Goal: Task Accomplishment & Management: Manage account settings

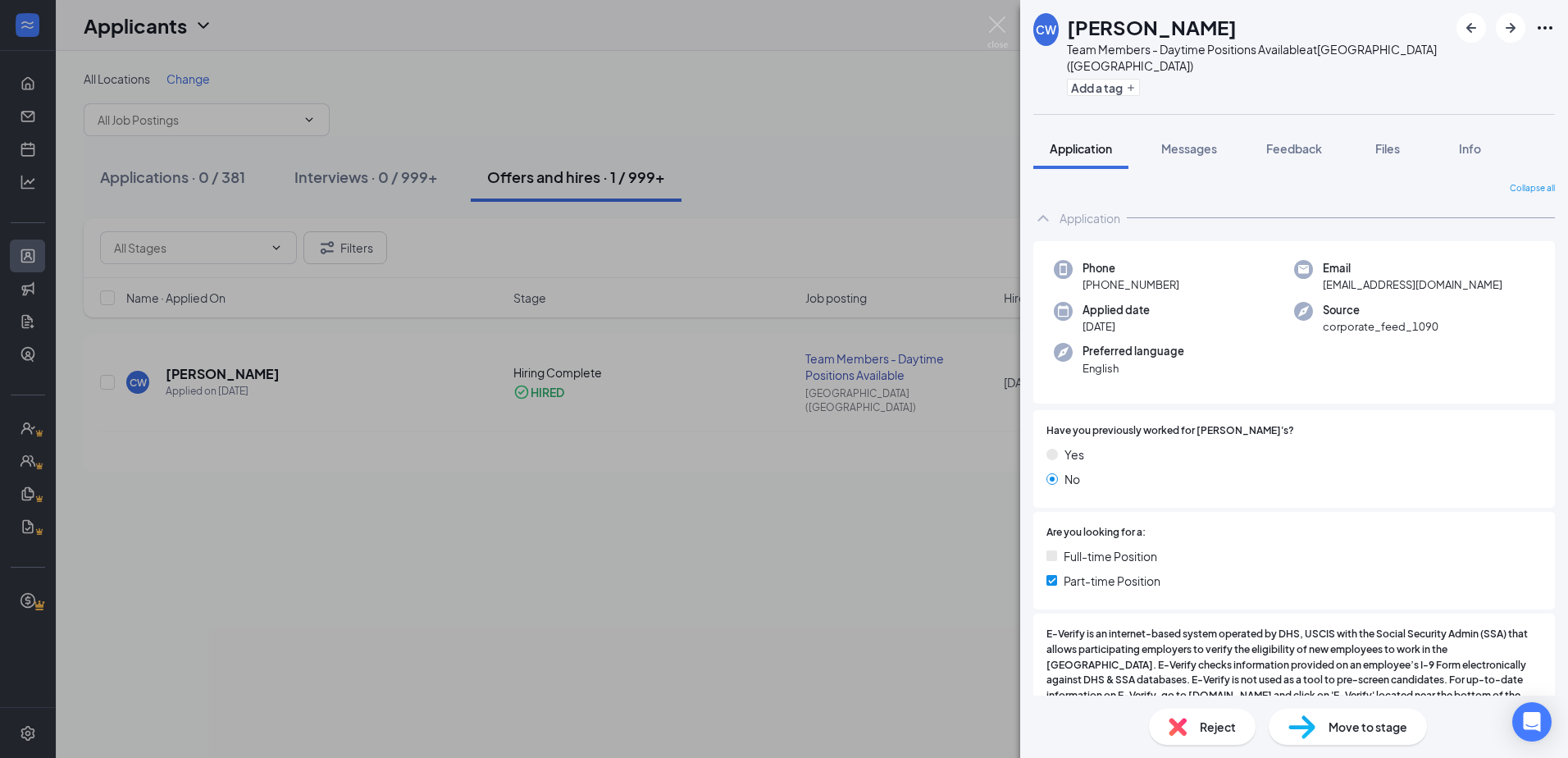
scroll to position [656, 0]
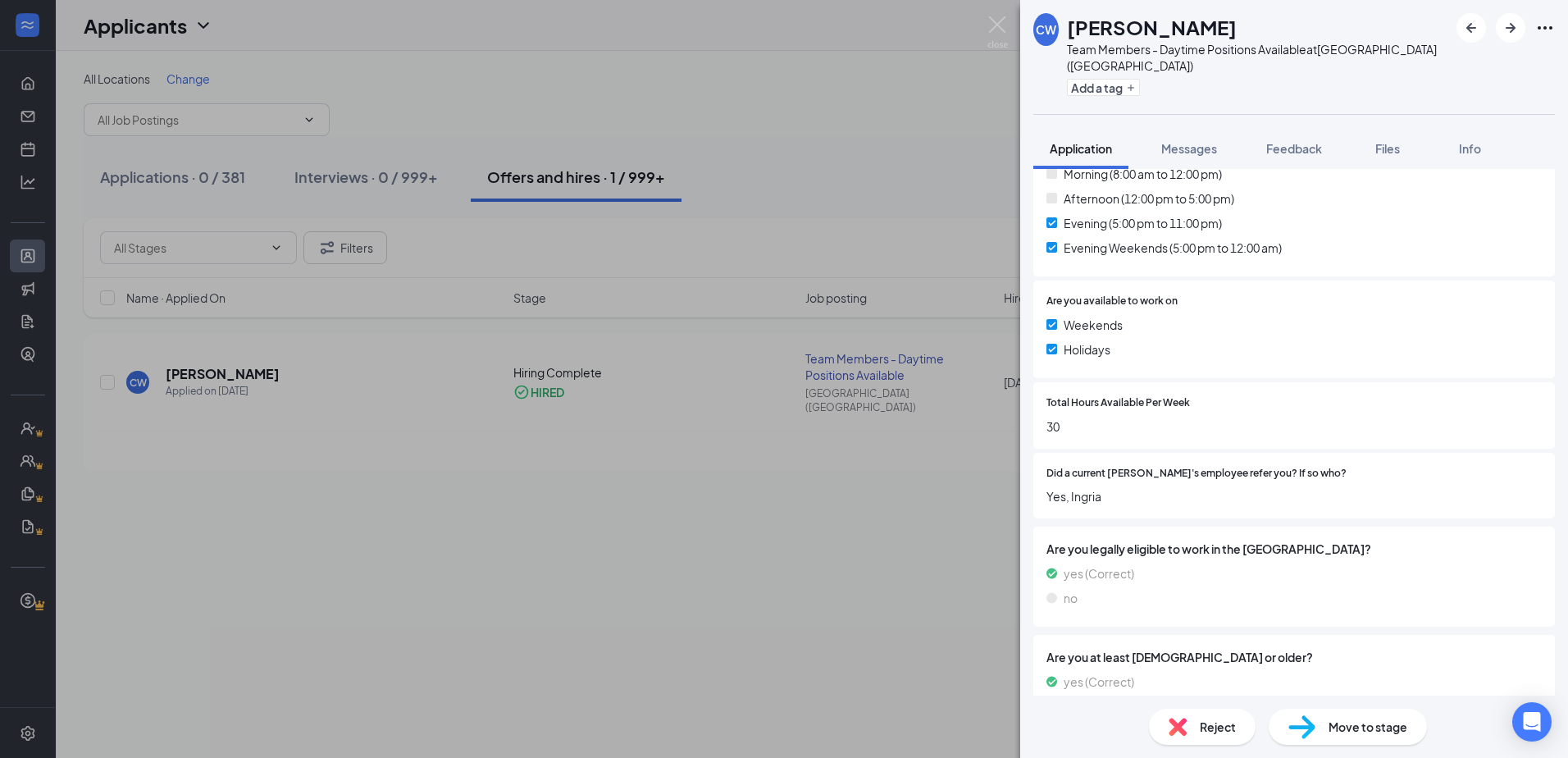
drag, startPoint x: 840, startPoint y: 158, endPoint x: 1250, endPoint y: 243, distance: 418.7
click at [838, 158] on div "[PERSON_NAME] Team Members - Daytime Positions Available at [GEOGRAPHIC_DATA] (…" at bounding box center [784, 379] width 1568 height 758
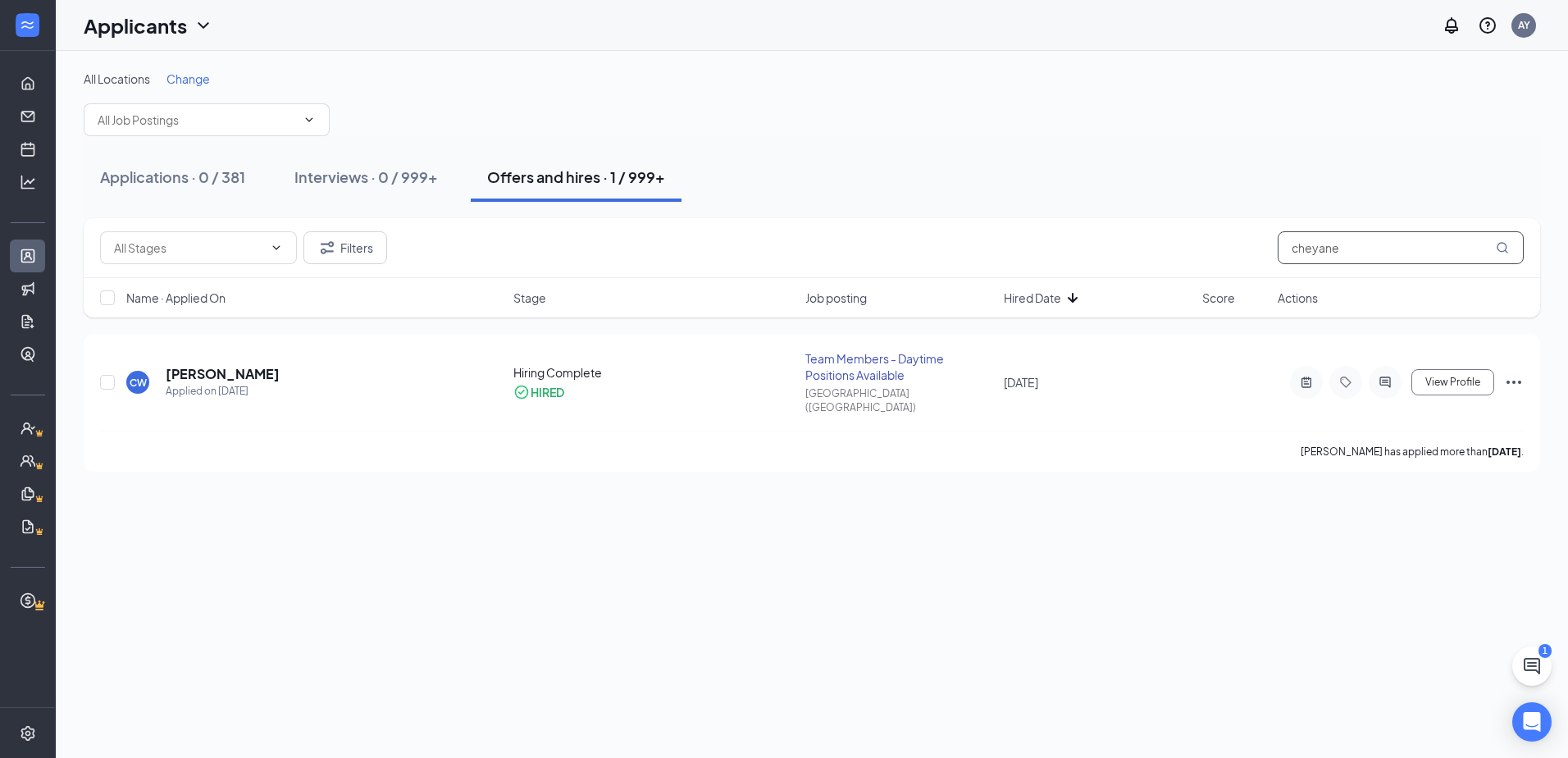
click at [1349, 238] on input "cheyane" at bounding box center [1400, 247] width 246 height 32
click at [1350, 238] on input "cheyane" at bounding box center [1400, 247] width 246 height 32
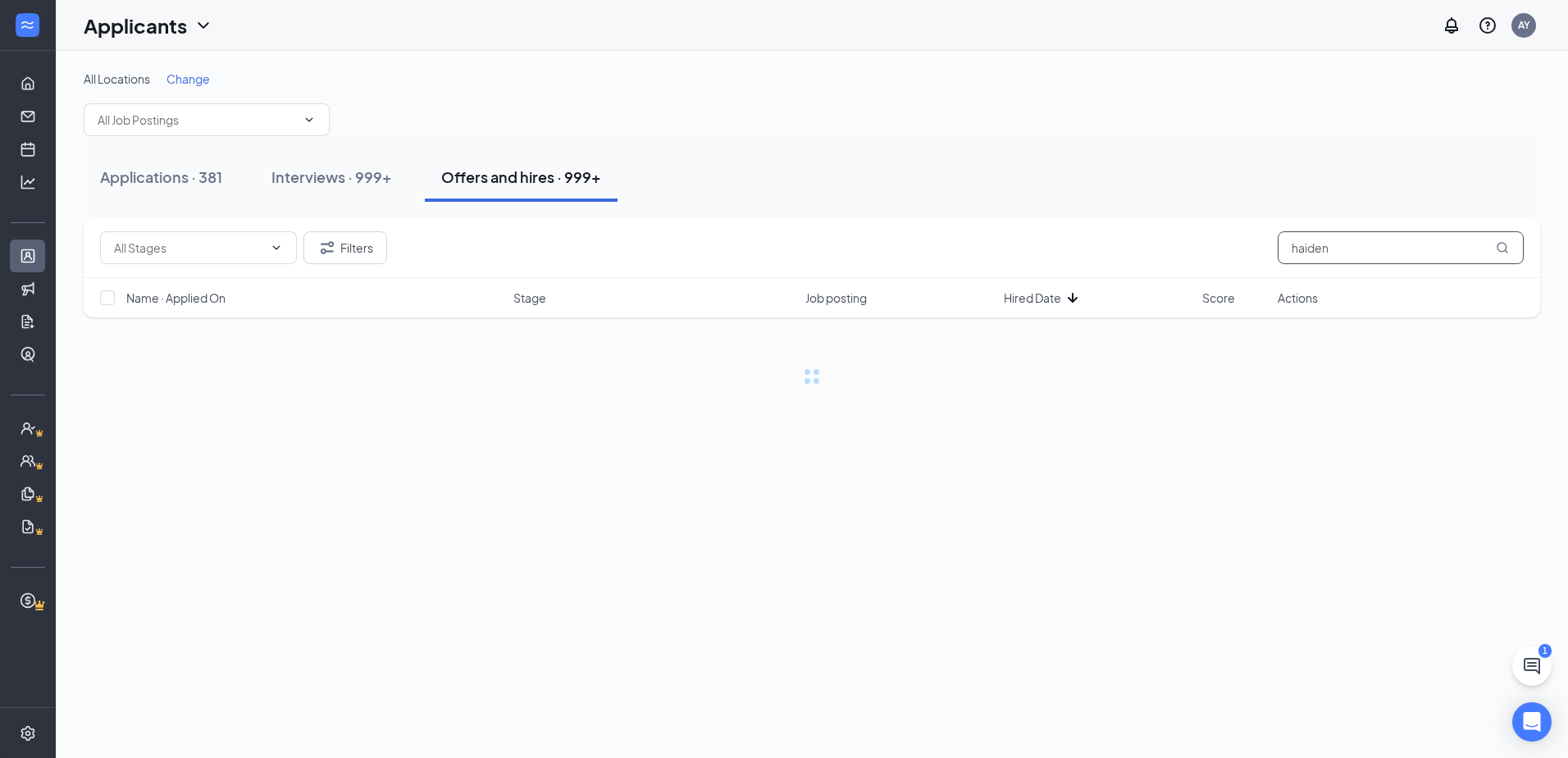
type input "haiden"
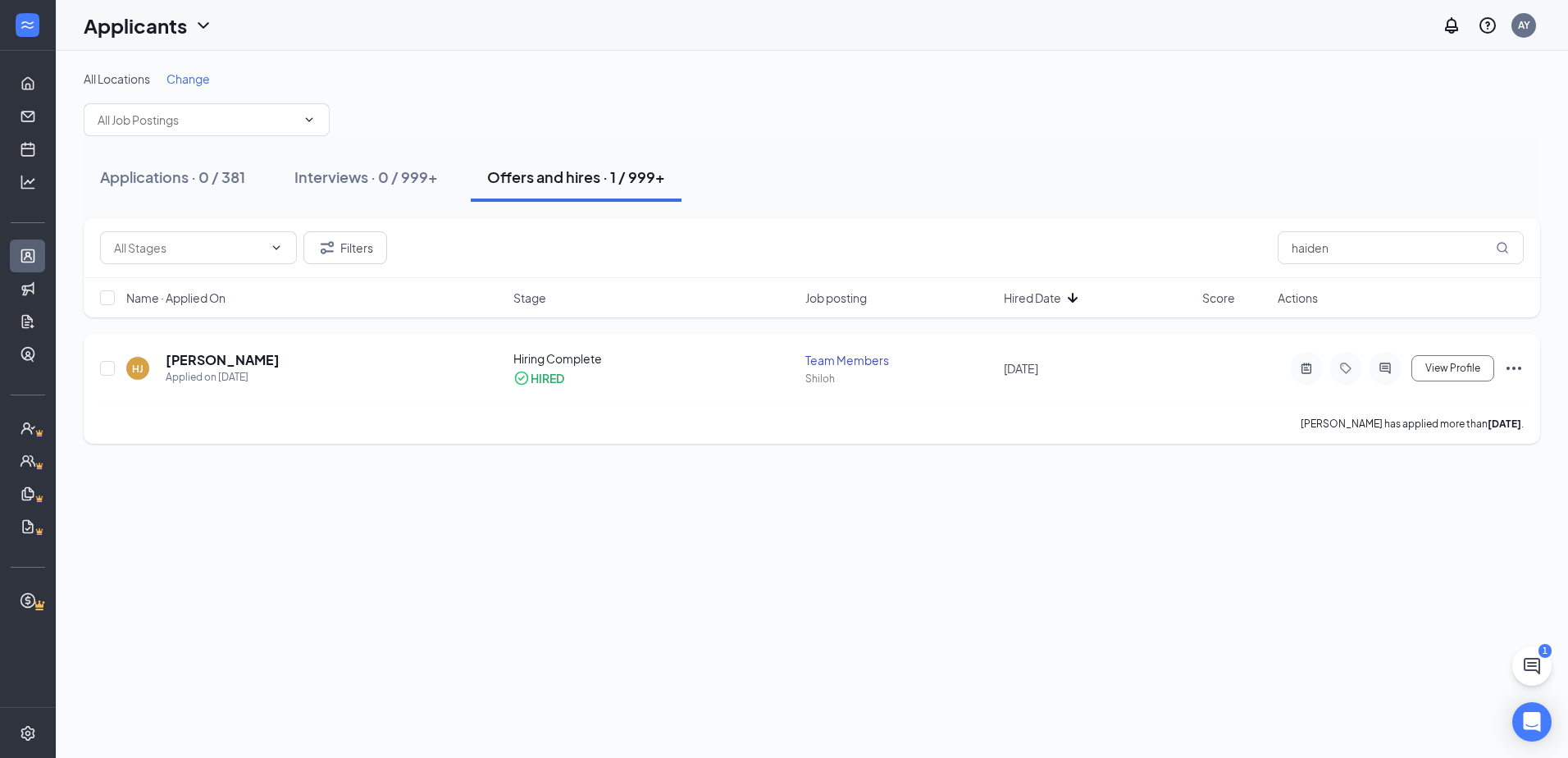
click at [268, 367] on div "[PERSON_NAME] Applied on [DATE]" at bounding box center [315, 367] width 377 height 34
click at [252, 359] on h5 "[PERSON_NAME]" at bounding box center [222, 360] width 114 height 18
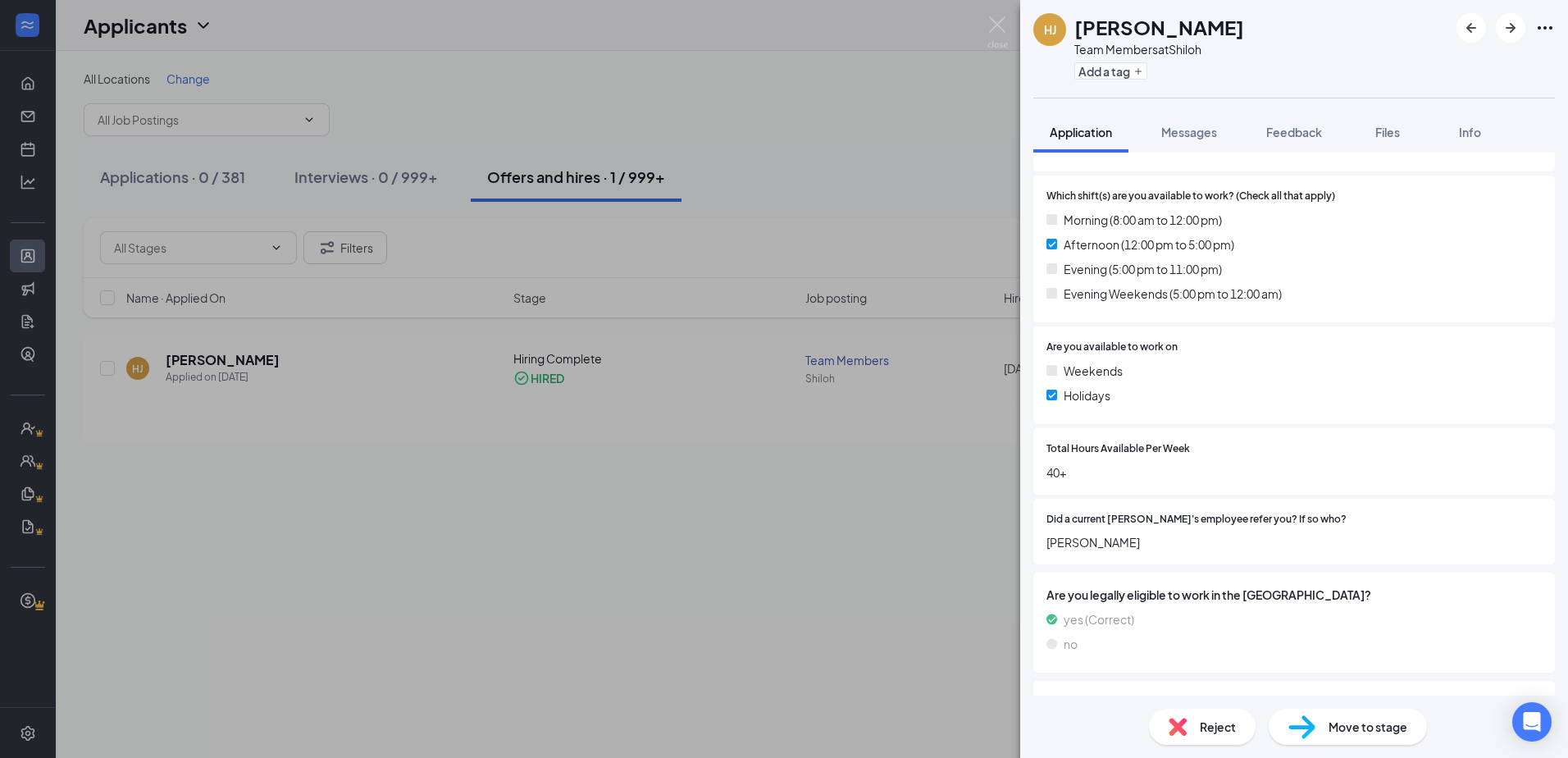
scroll to position [656, 0]
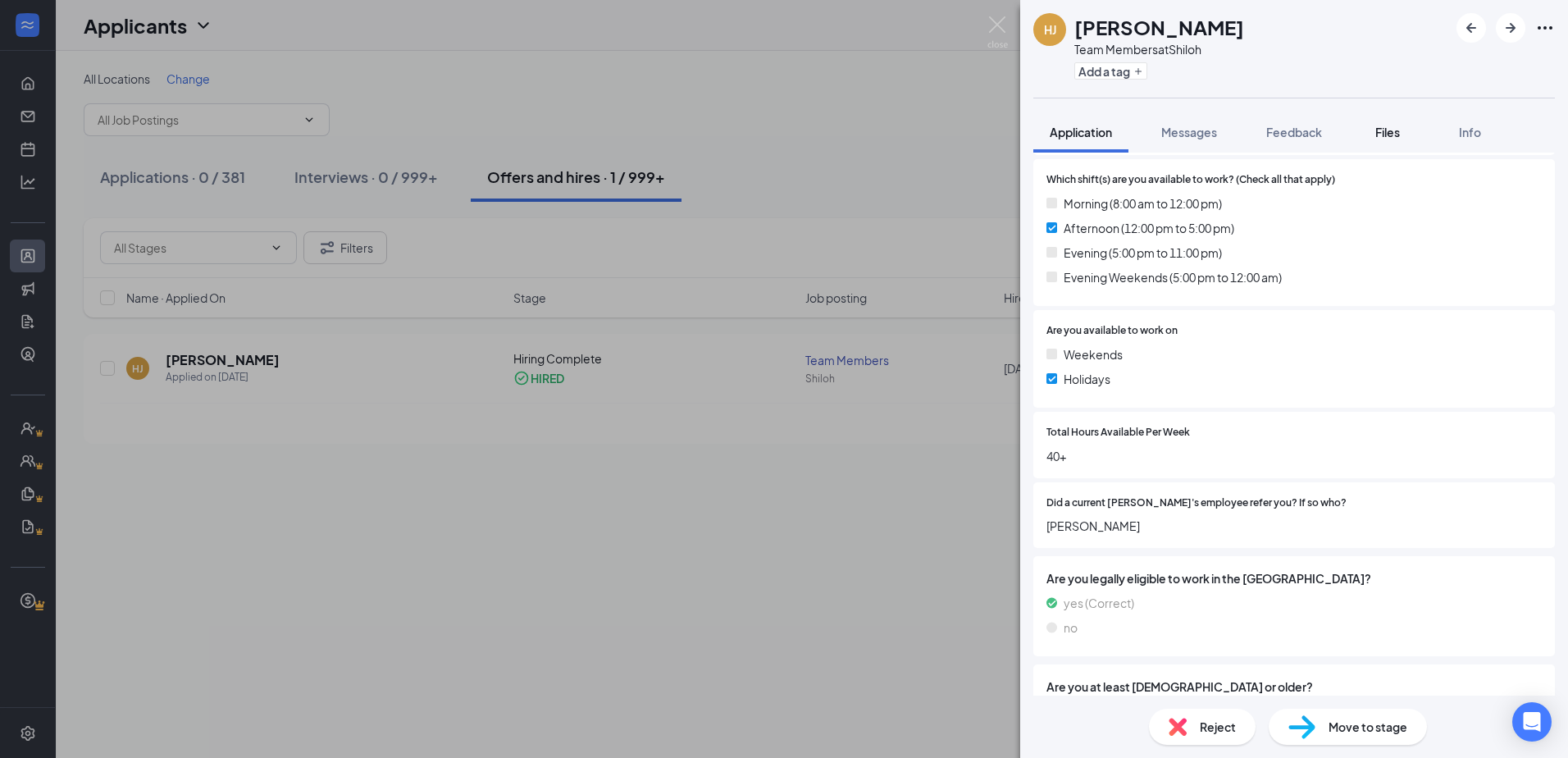
click at [1379, 129] on span "Files" at bounding box center [1388, 132] width 25 height 15
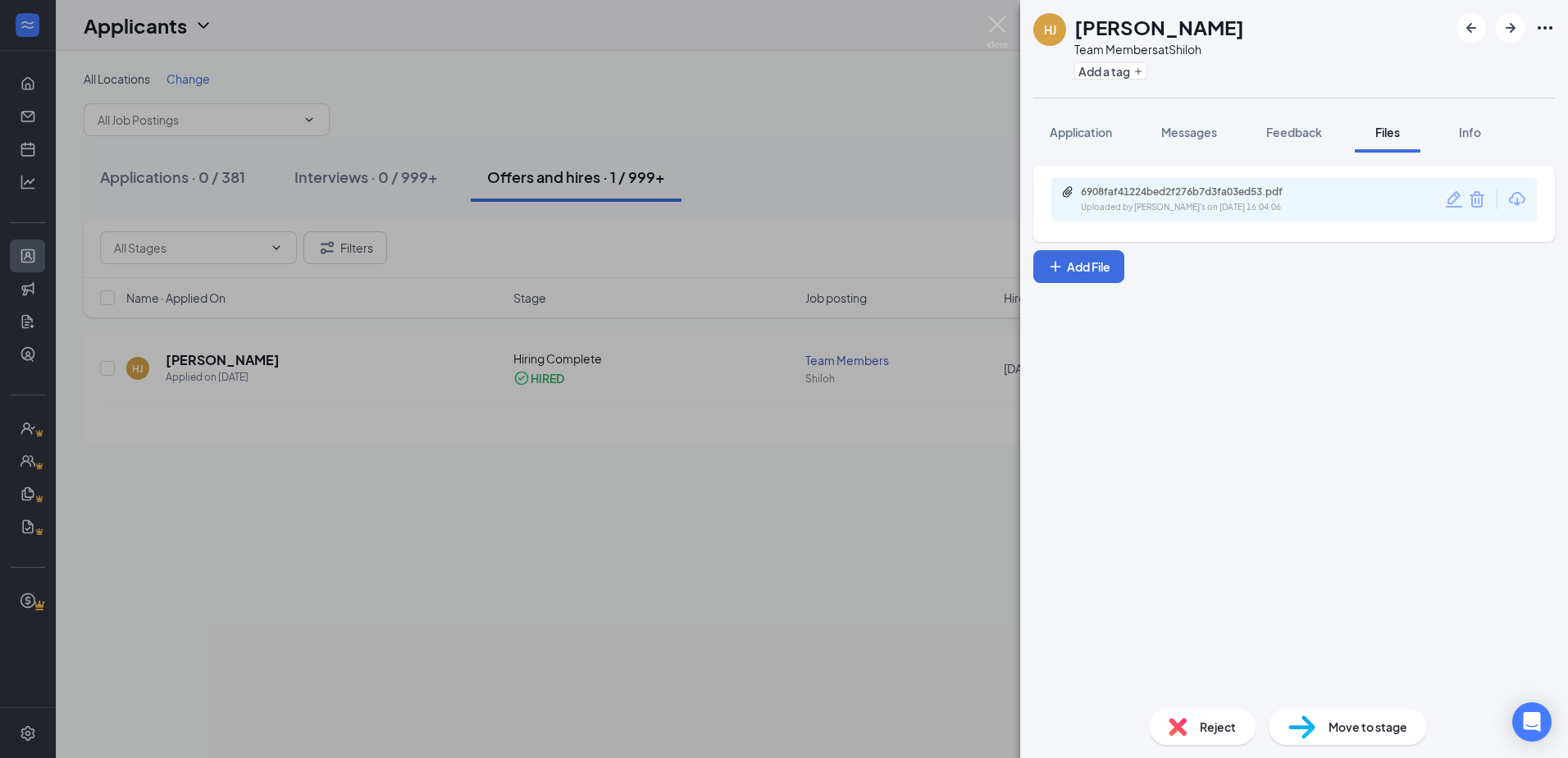
click at [1096, 204] on div "Uploaded by [PERSON_NAME]'s on [DATE] 16:04:06" at bounding box center [1203, 208] width 246 height 13
click at [441, 438] on div "[PERSON_NAME] Team Members at Shiloh Add a tag Application Messages Feedback Fi…" at bounding box center [784, 379] width 1568 height 758
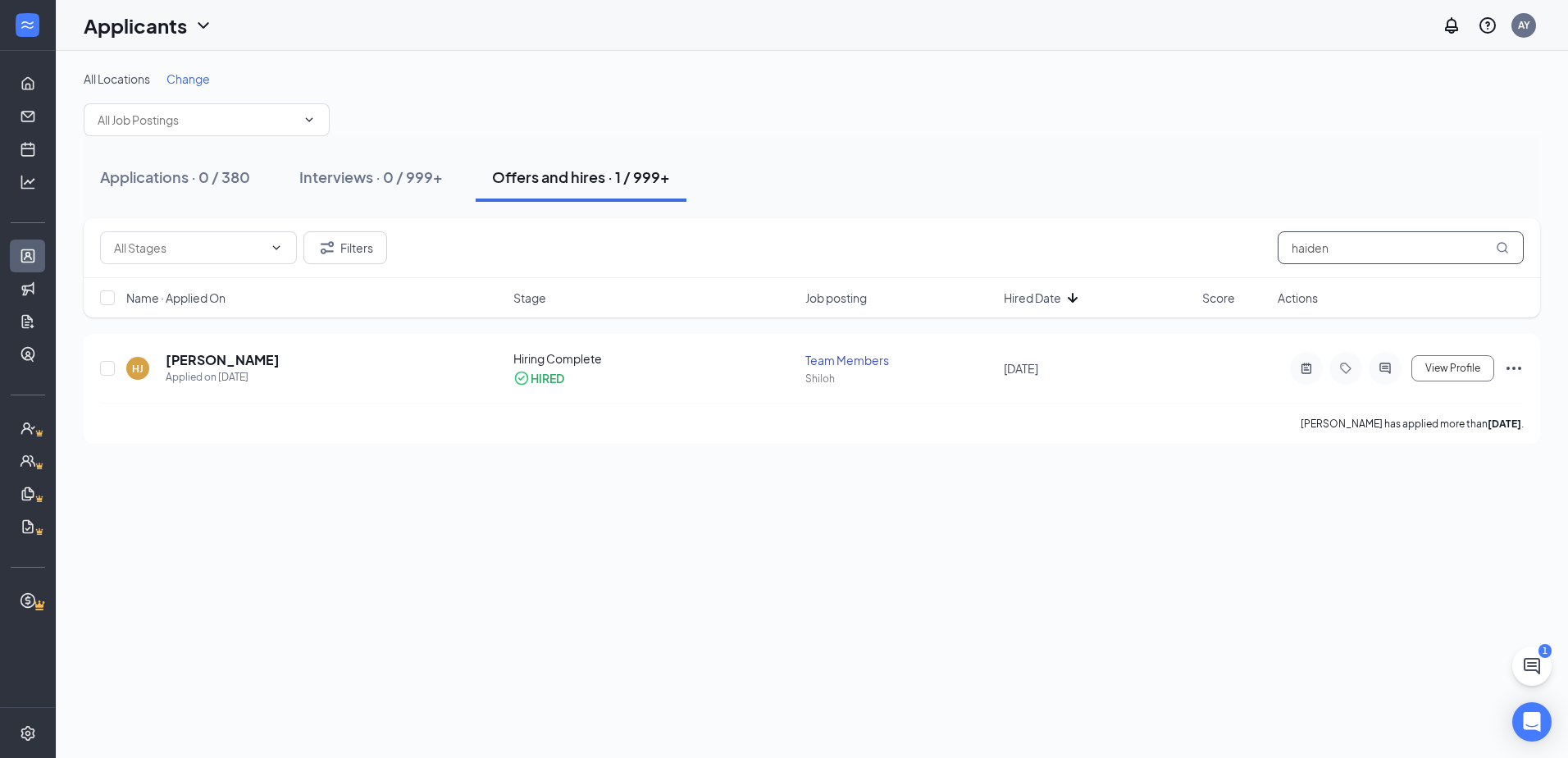
click at [1359, 241] on input "haiden" at bounding box center [1400, 247] width 246 height 32
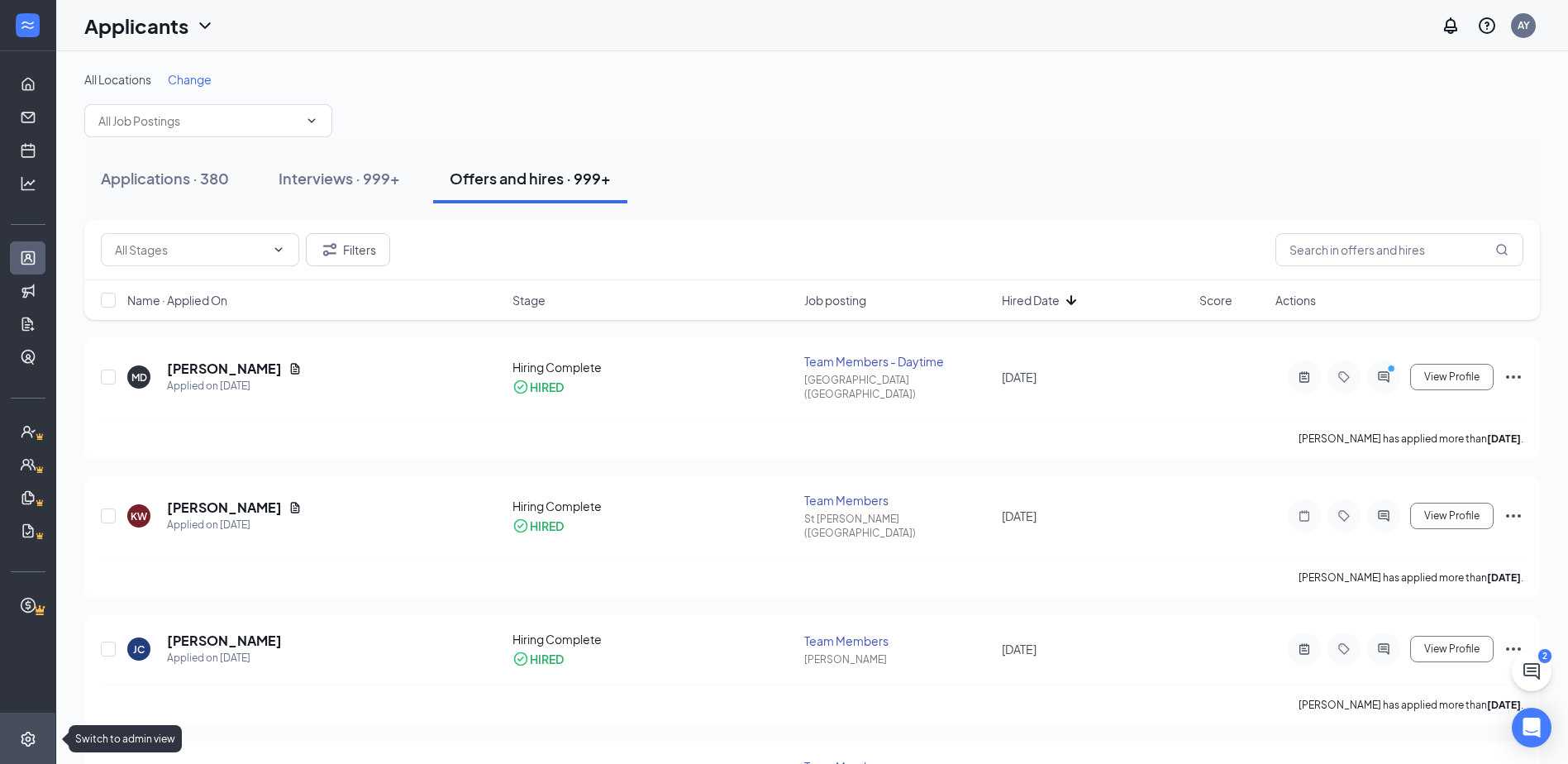
click at [29, 754] on li "Switch to admin view" at bounding box center [28, 739] width 55 height 50
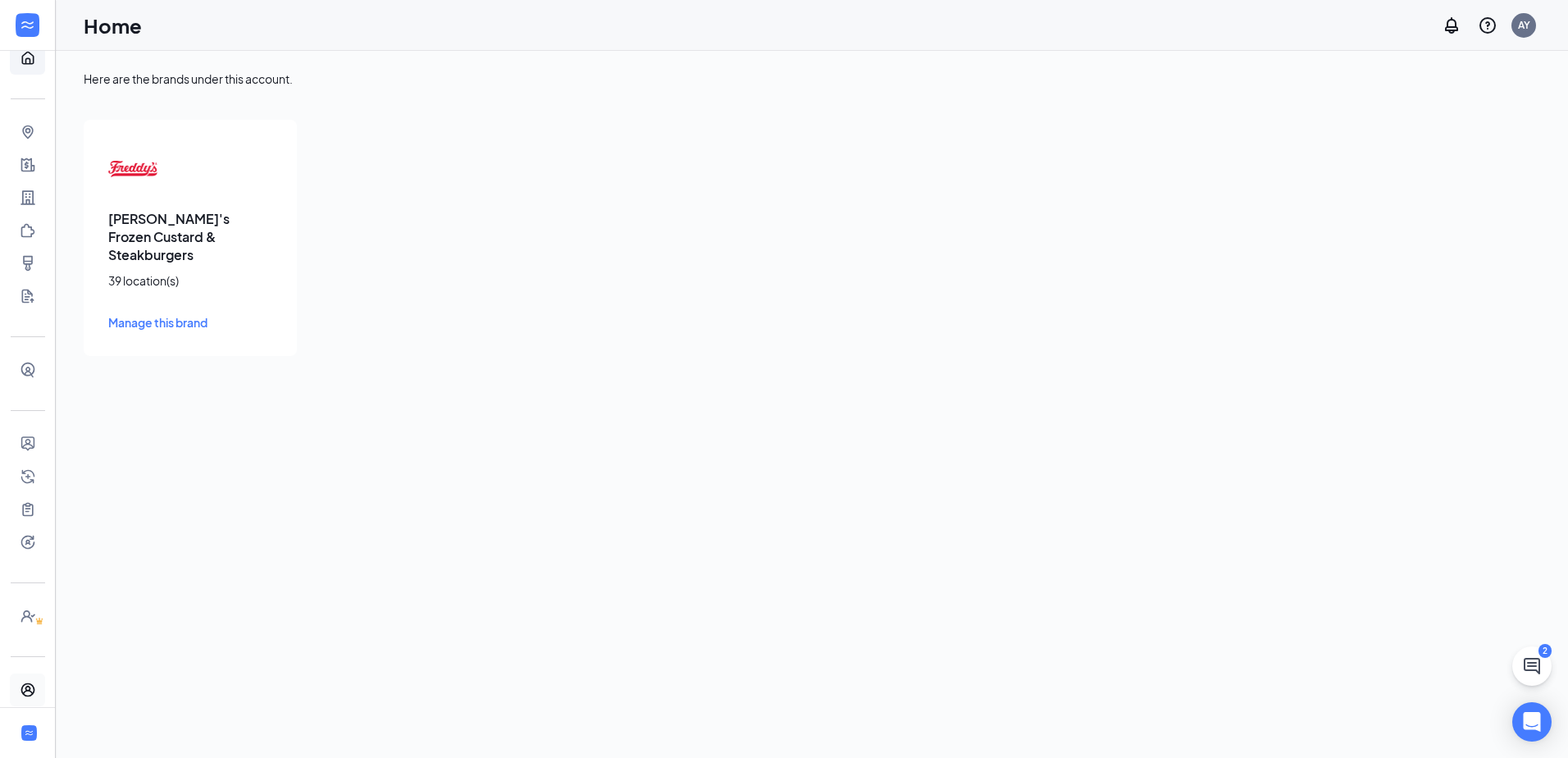
scroll to position [64, 0]
click at [42, 657] on link "Users" at bounding box center [51, 651] width 17 height 32
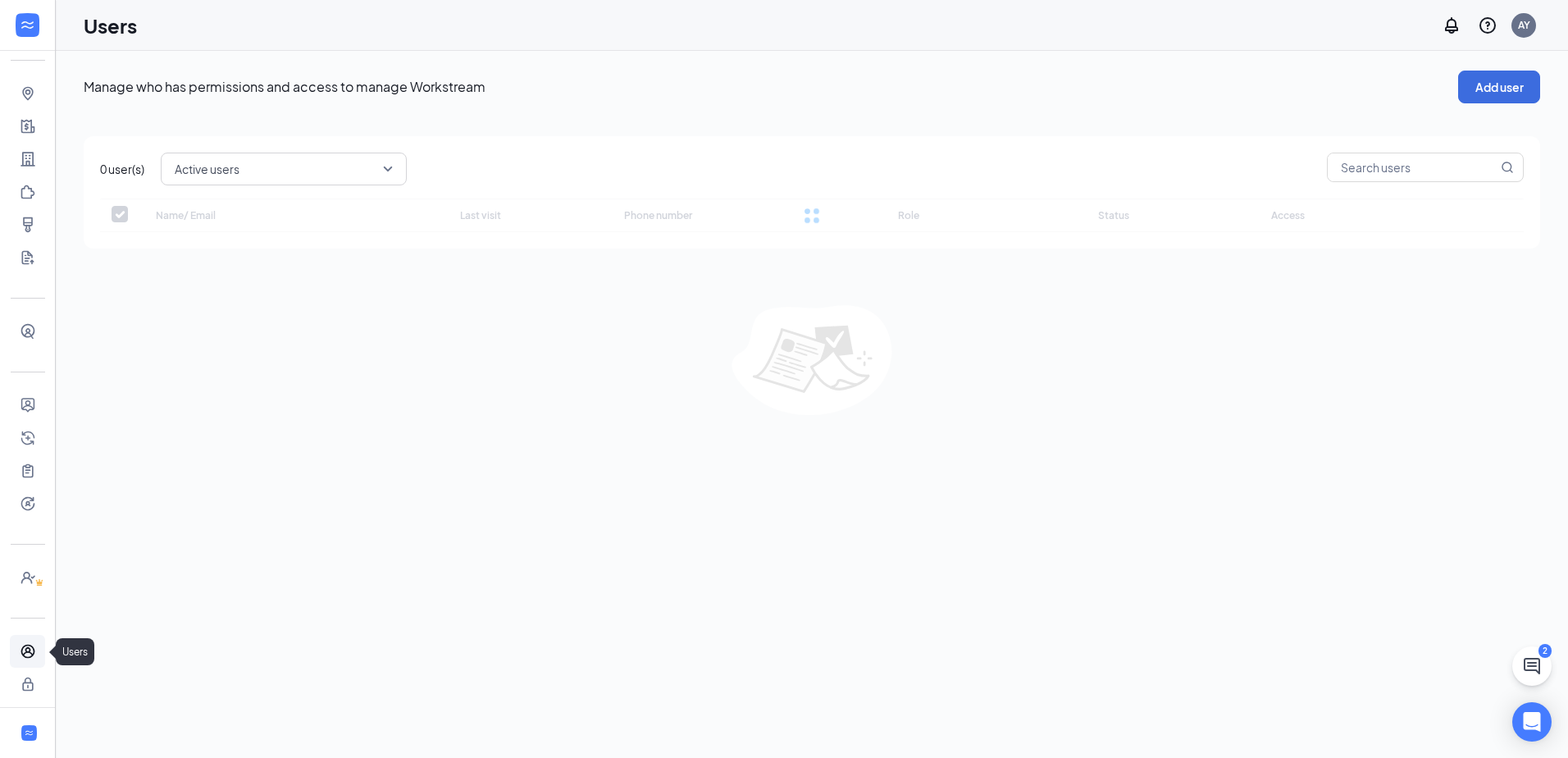
checkbox input "false"
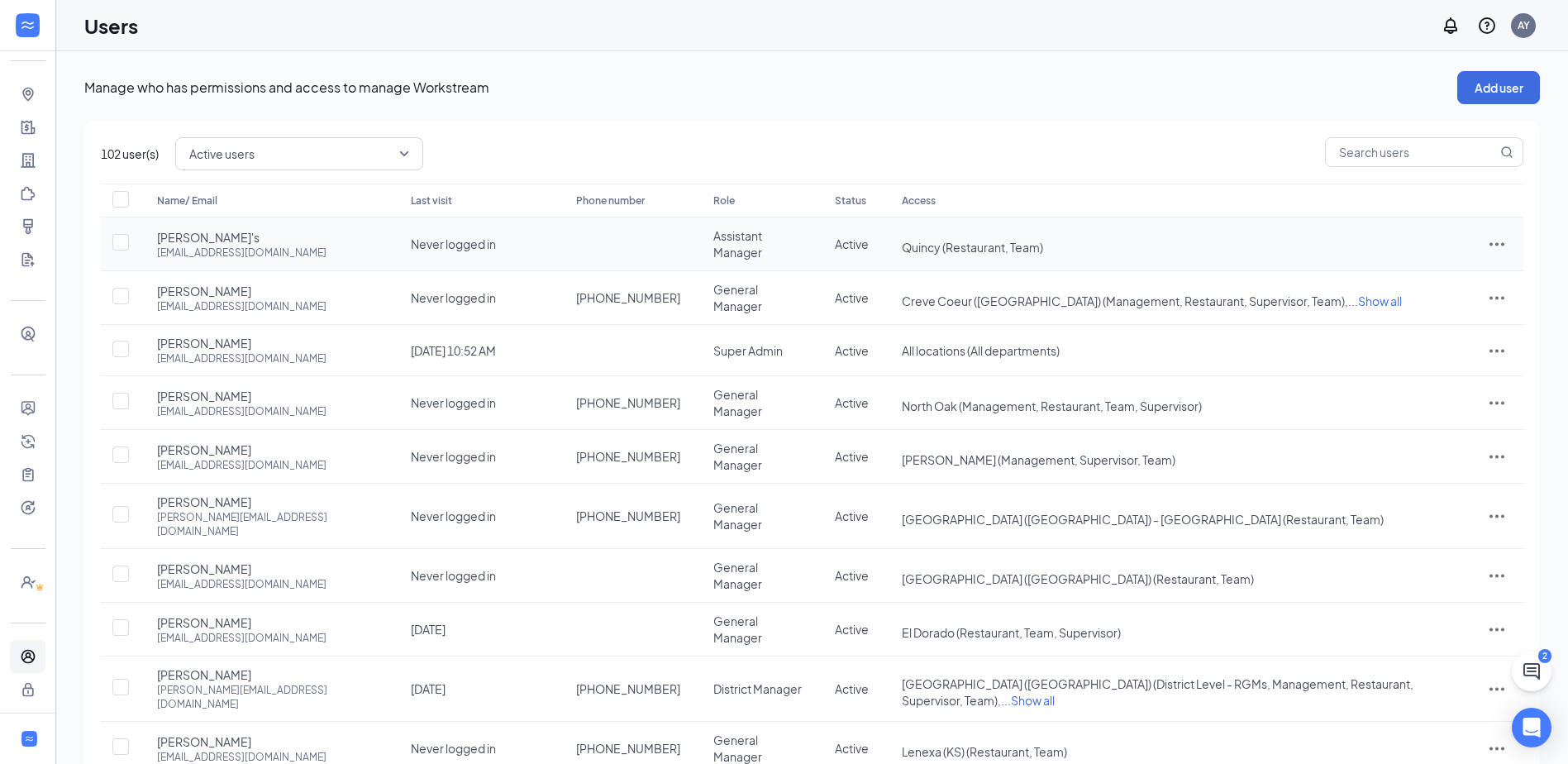
click at [1500, 247] on icon "ActionsIcon" at bounding box center [1497, 244] width 20 height 20
click at [1477, 311] on span "Reset password" at bounding box center [1434, 316] width 88 height 15
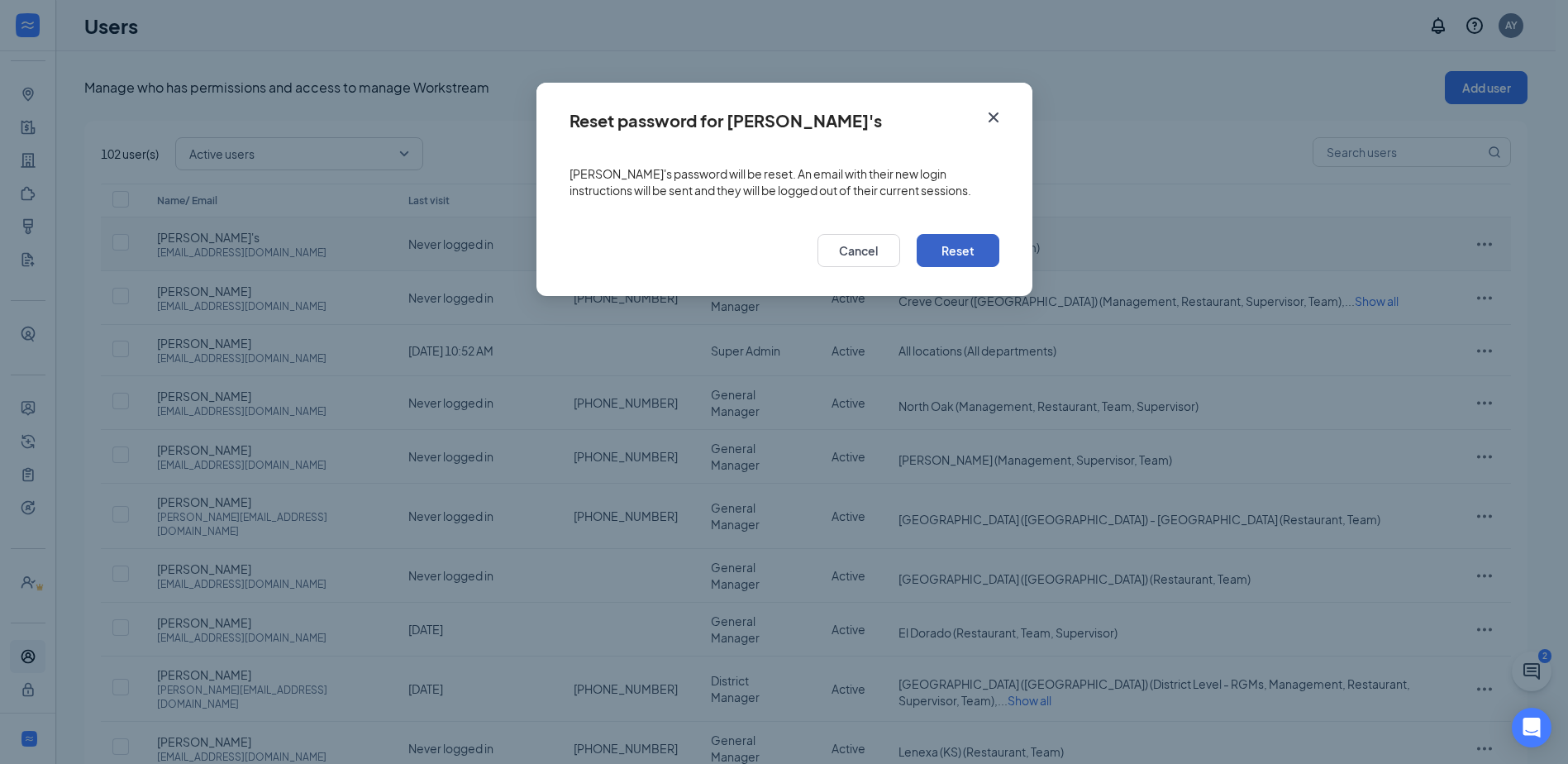
click at [967, 250] on button "Reset" at bounding box center [957, 250] width 83 height 33
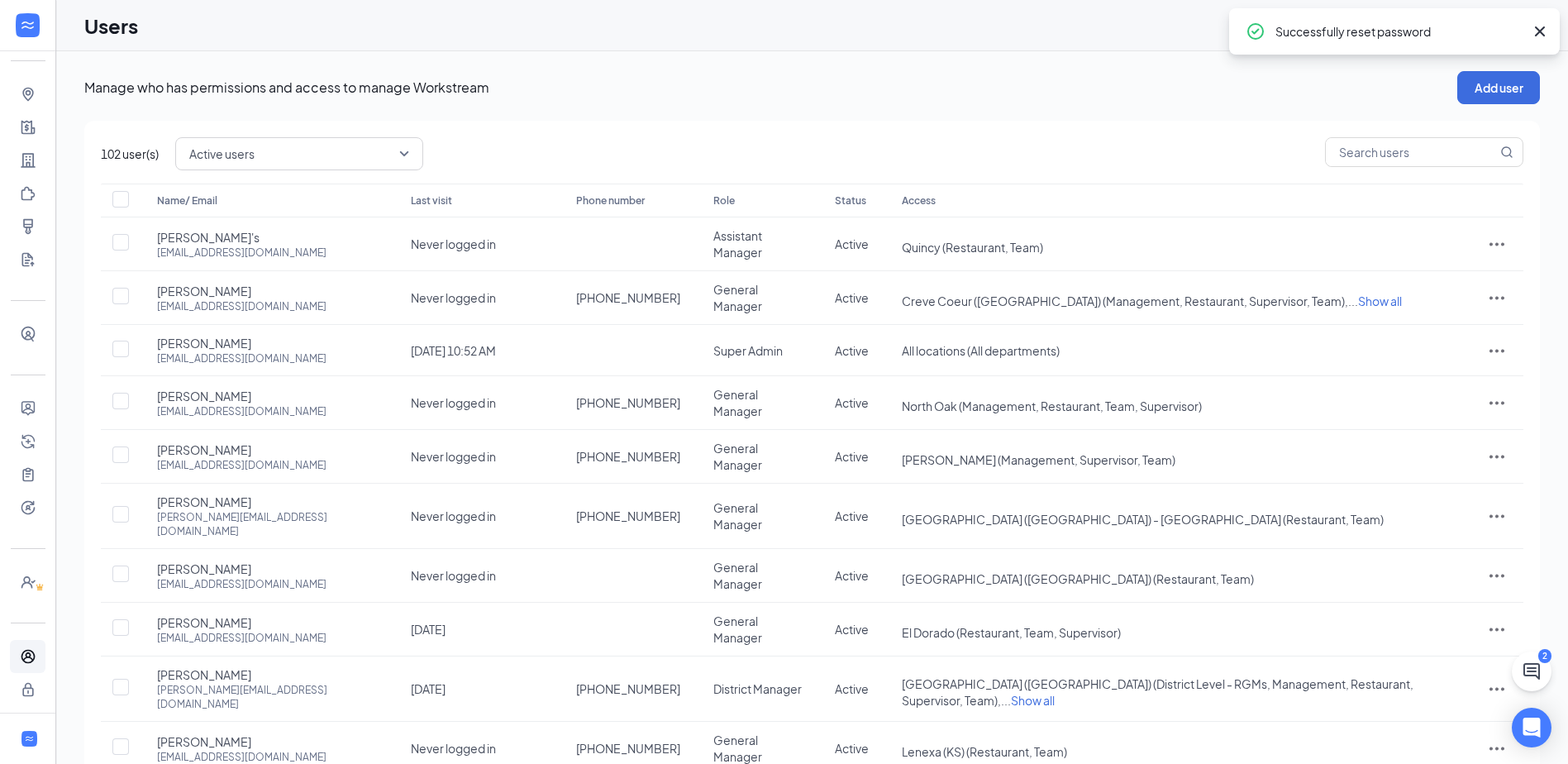
click at [235, 157] on span "Active users" at bounding box center [222, 154] width 65 height 25
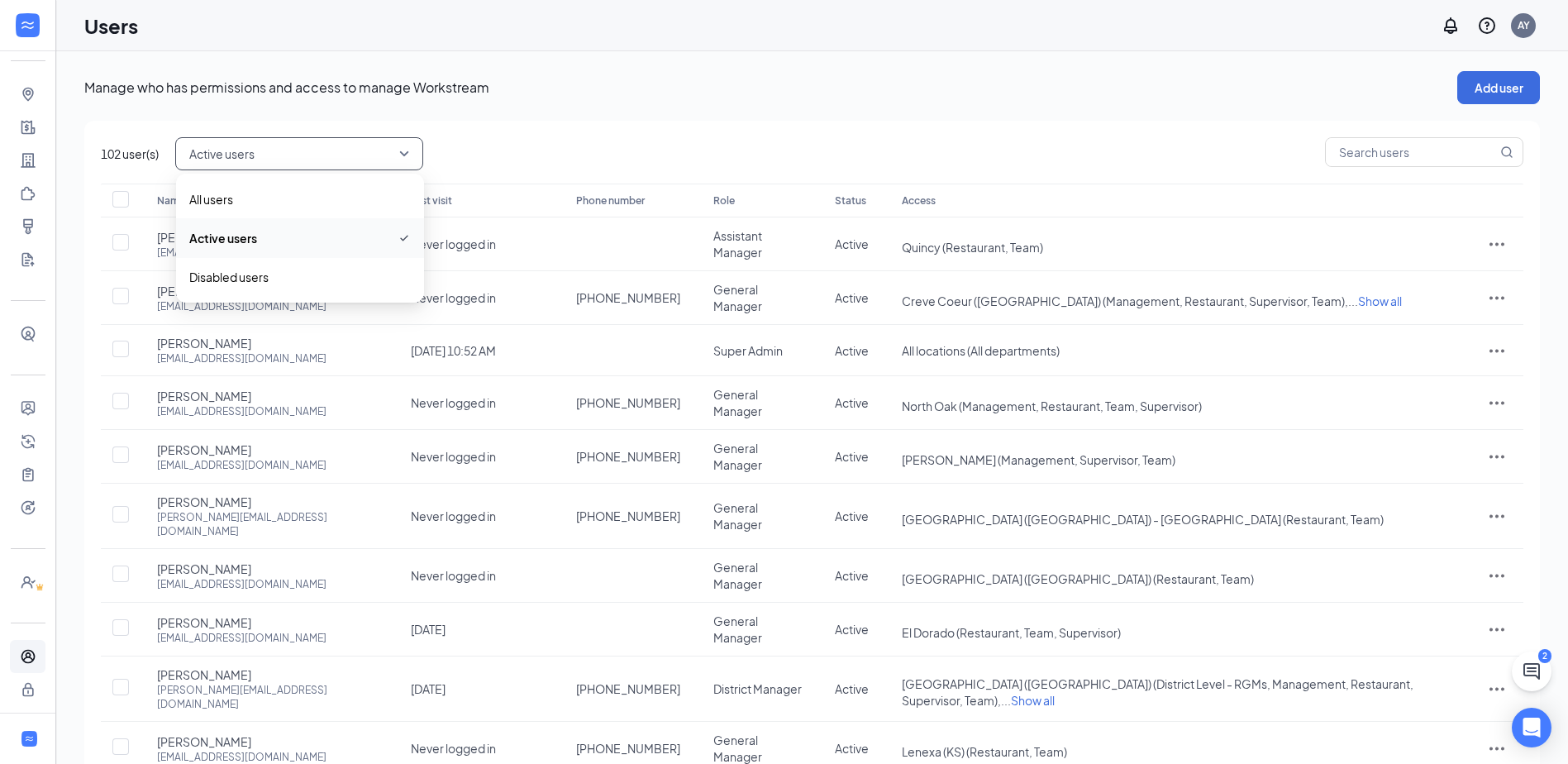
click at [589, 132] on div "102 user(s) active Active users active disabled All users Active users Disabled…" at bounding box center [812, 483] width 1456 height 725
click at [1387, 150] on input "text" at bounding box center [1411, 152] width 171 height 28
type input "[PERSON_NAME]"
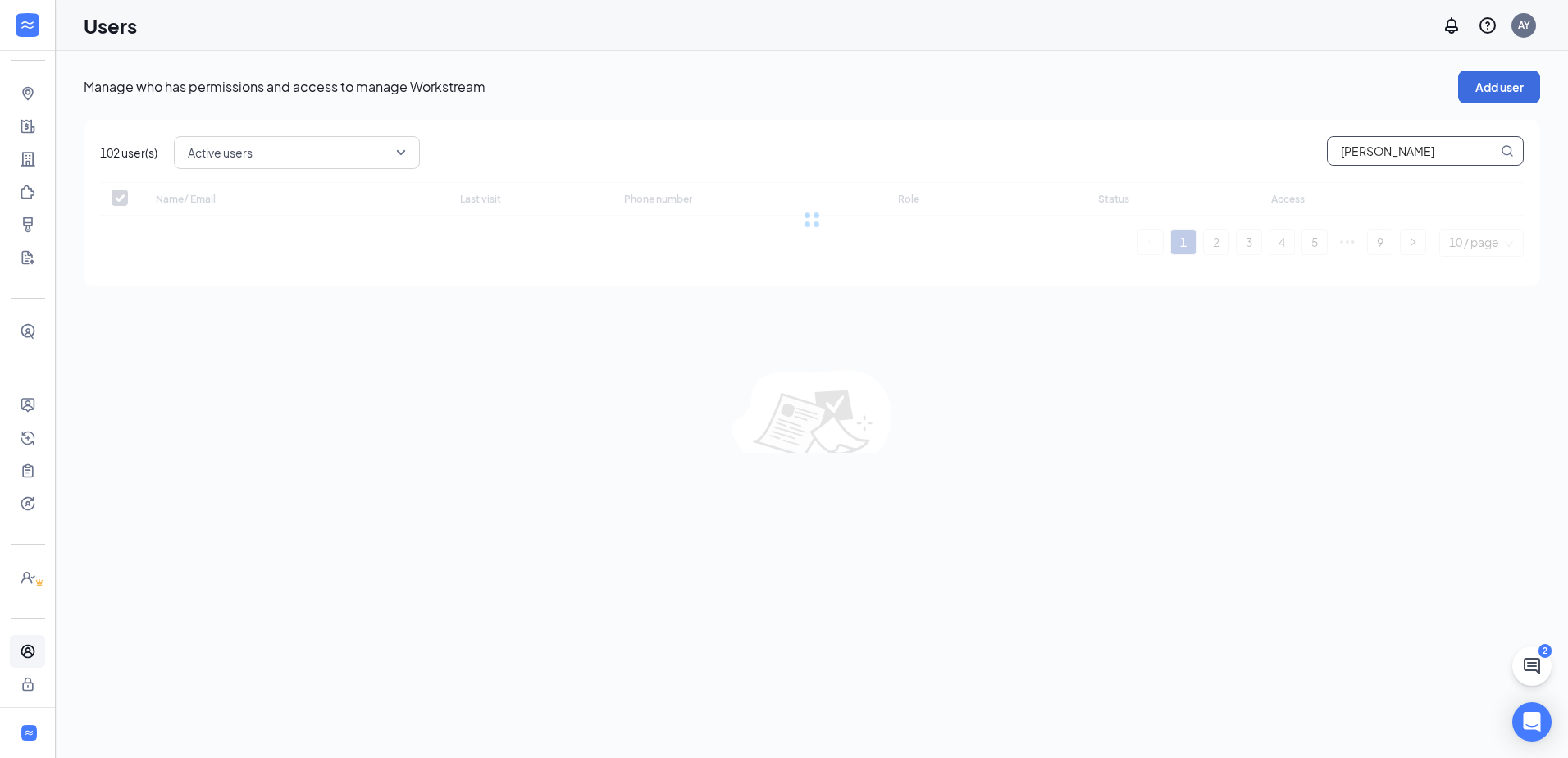
checkbox input "false"
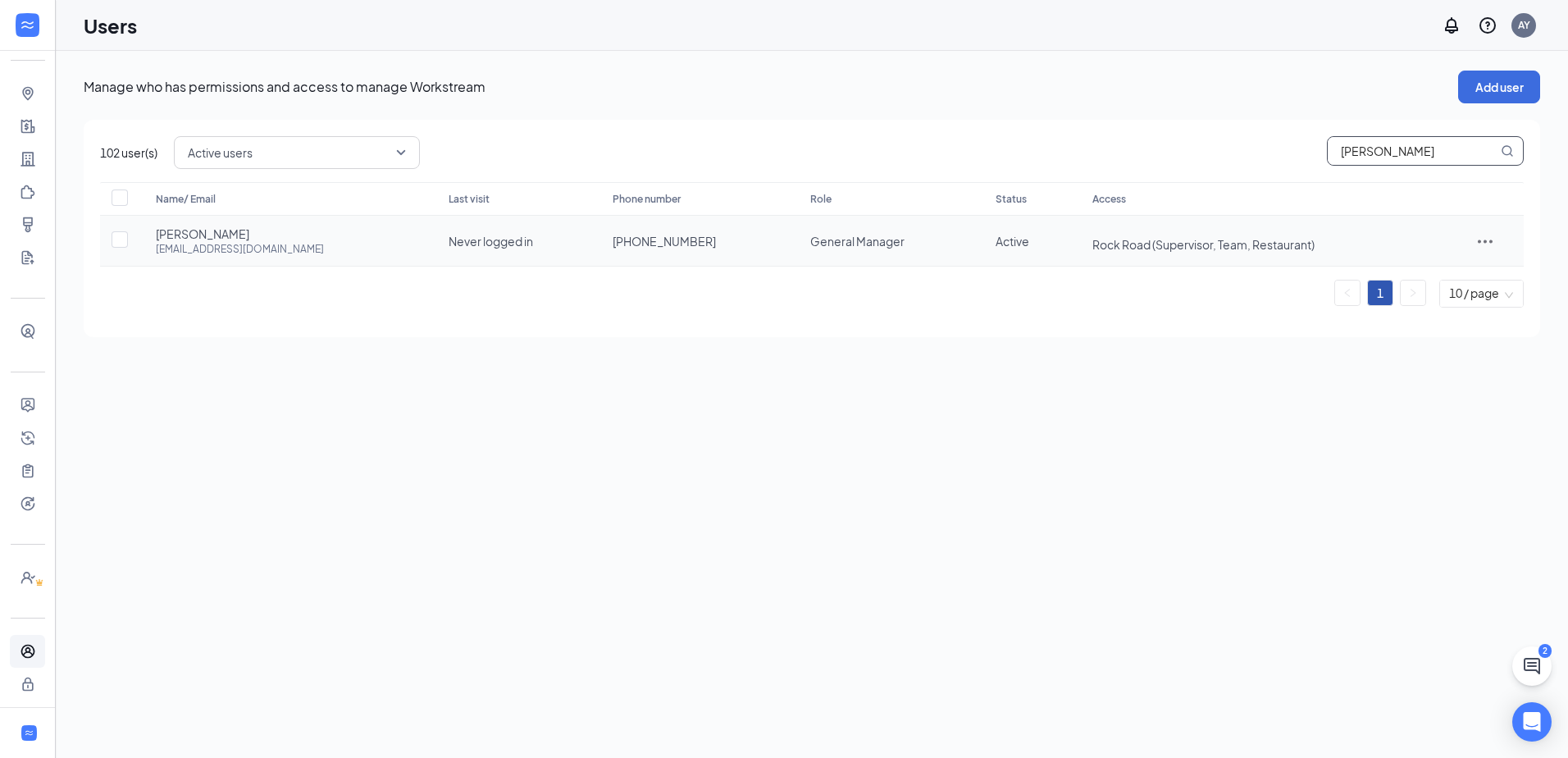
type input "[PERSON_NAME]"
click at [1479, 242] on icon "ActionsIcon" at bounding box center [1485, 241] width 20 height 20
click at [1462, 274] on span "Edit user" at bounding box center [1442, 276] width 101 height 18
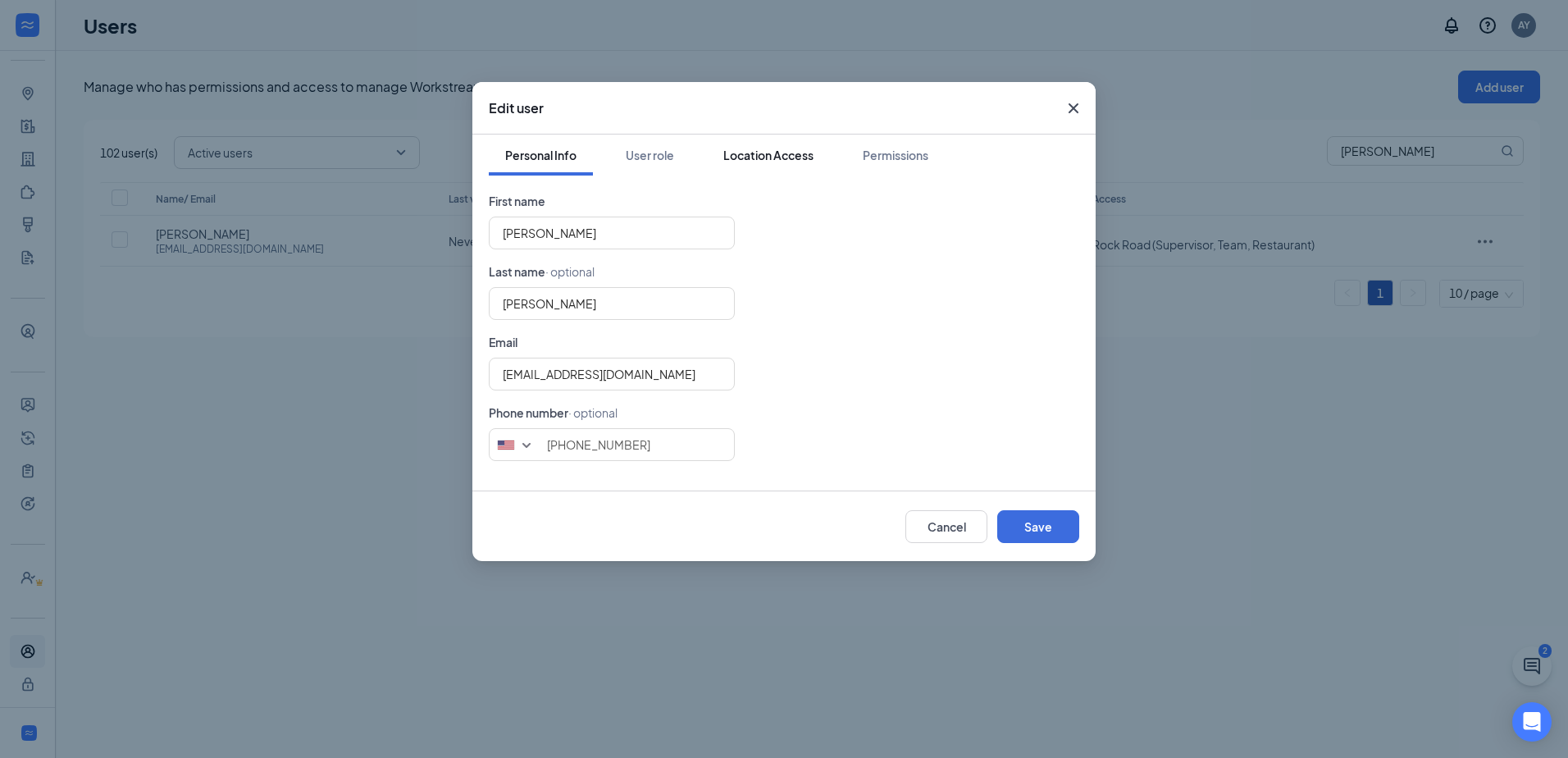
click at [789, 158] on div "Location Access" at bounding box center [768, 155] width 91 height 17
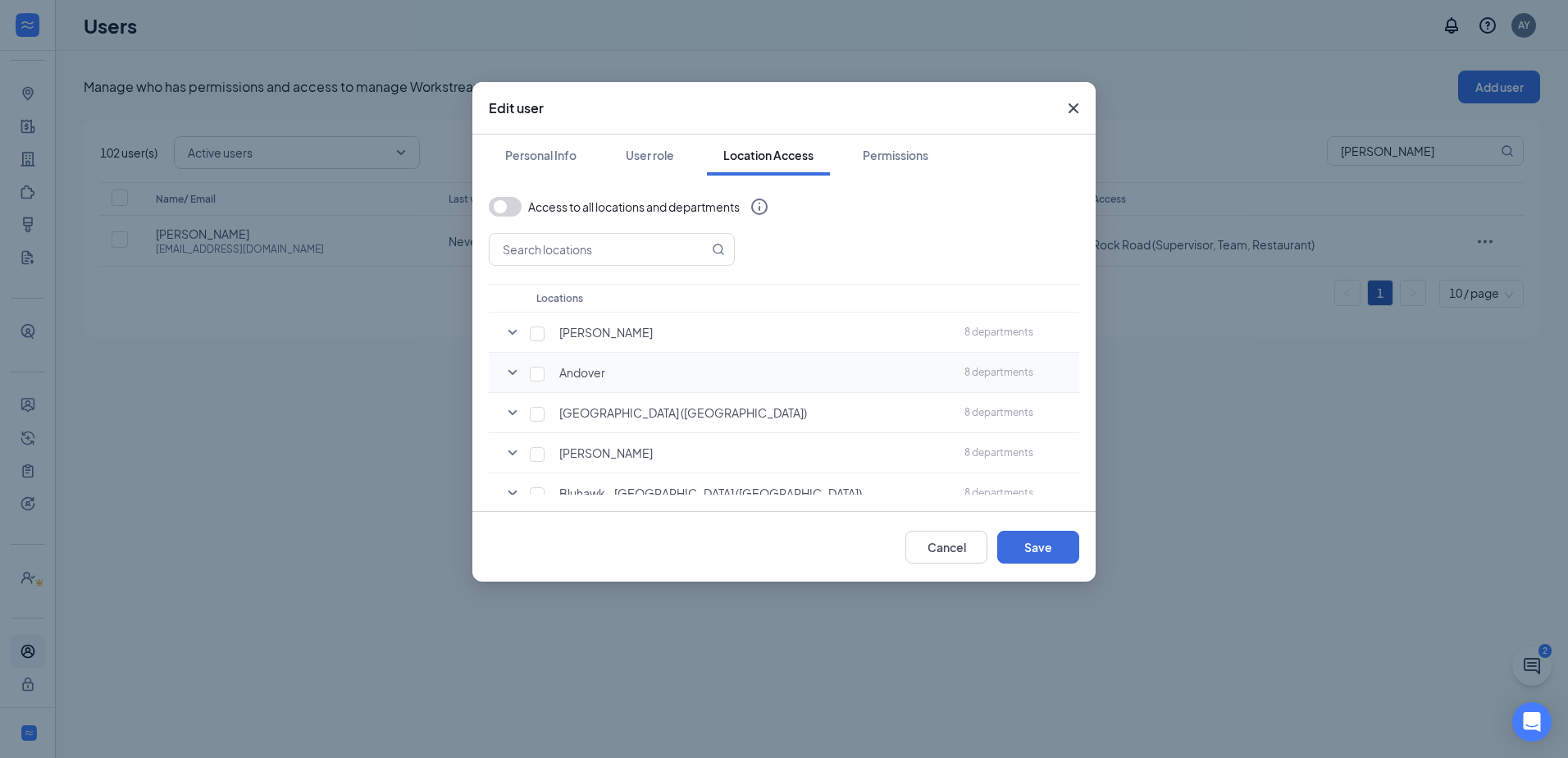
click at [508, 374] on icon "SmallChevronDown" at bounding box center [513, 372] width 20 height 20
click at [567, 451] on input "checkbox" at bounding box center [570, 448] width 15 height 15
checkbox input "false"
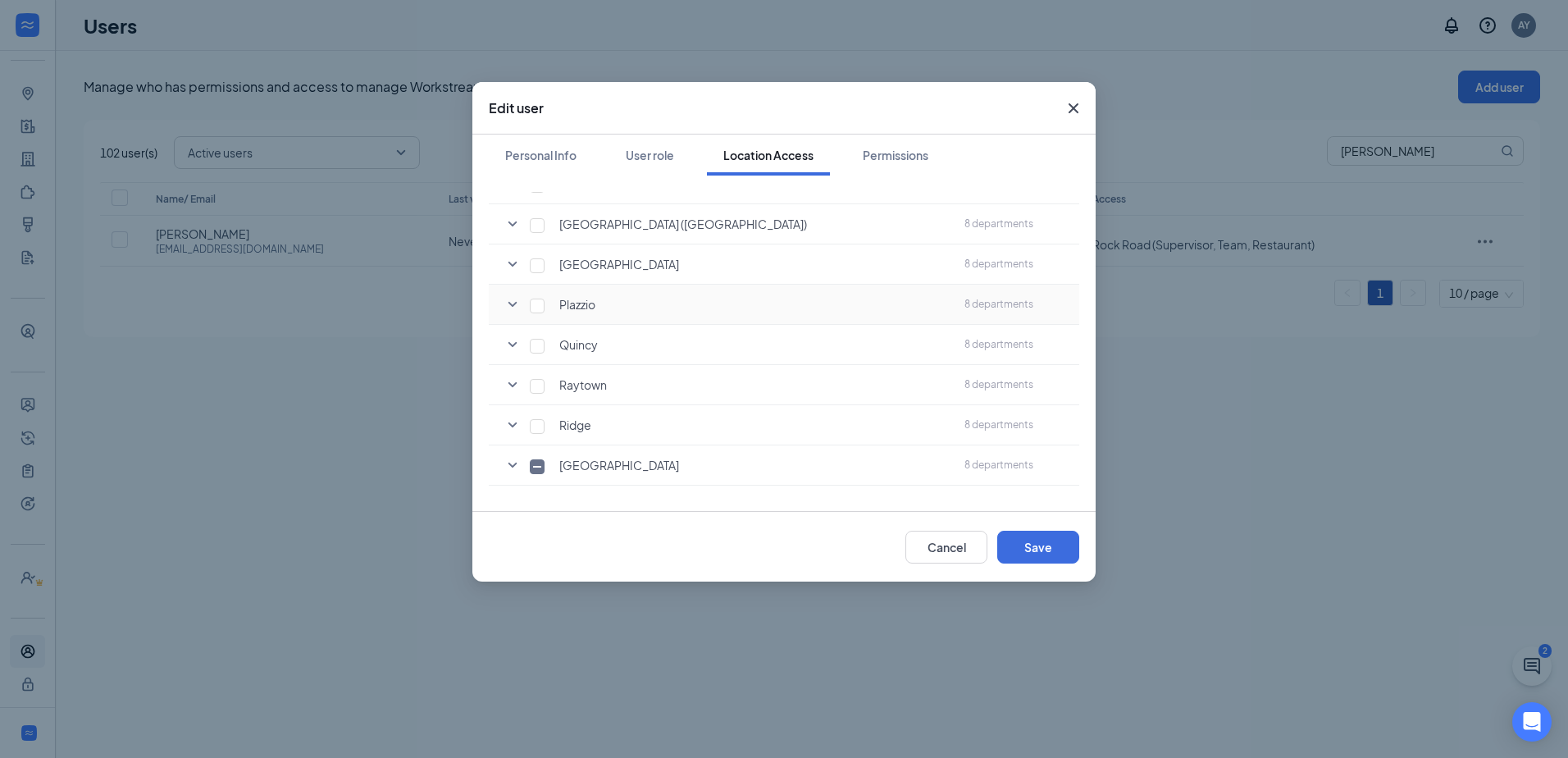
scroll to position [1394, 0]
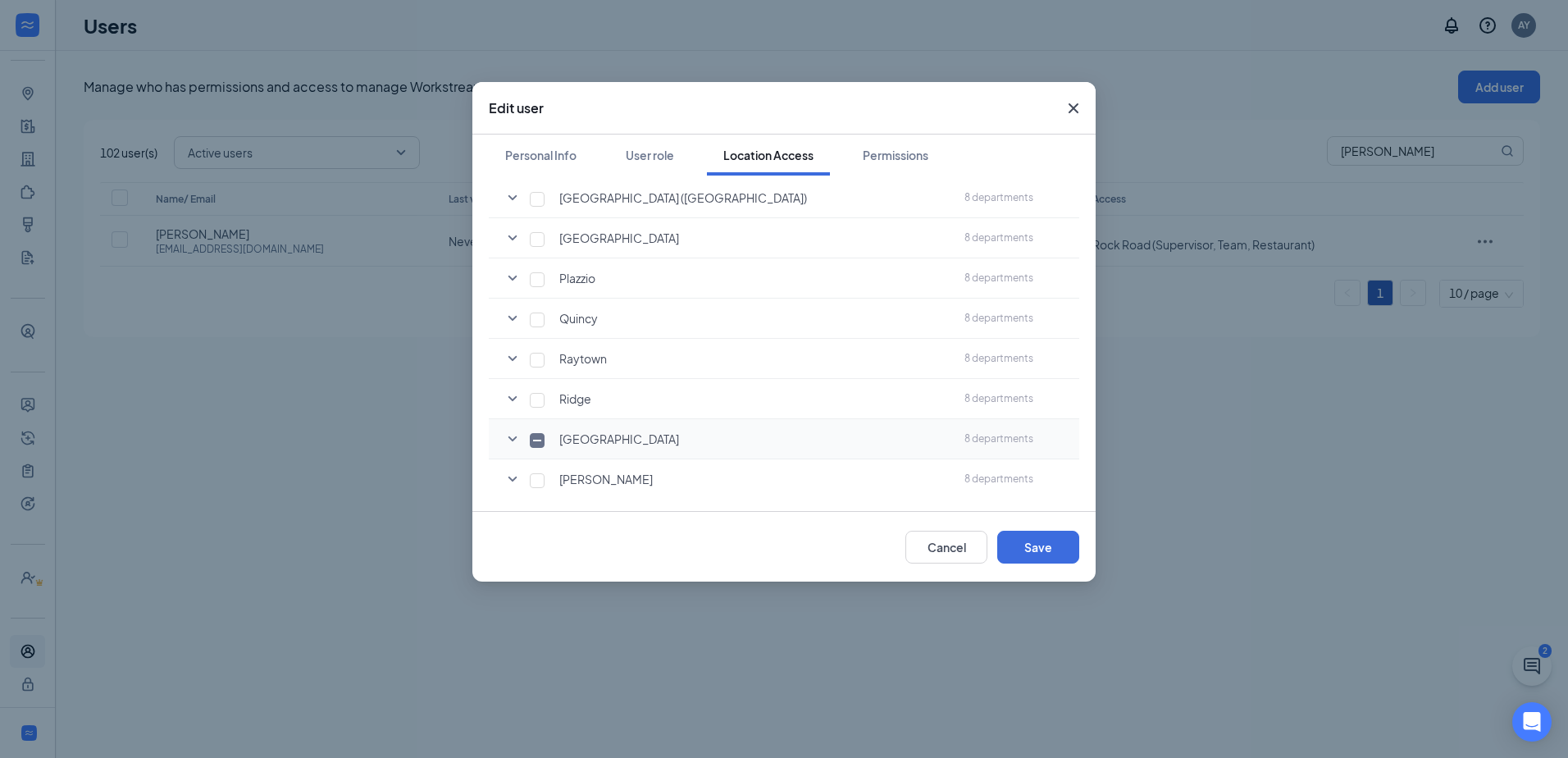
click at [506, 440] on icon "SmallChevronDown" at bounding box center [513, 439] width 20 height 20
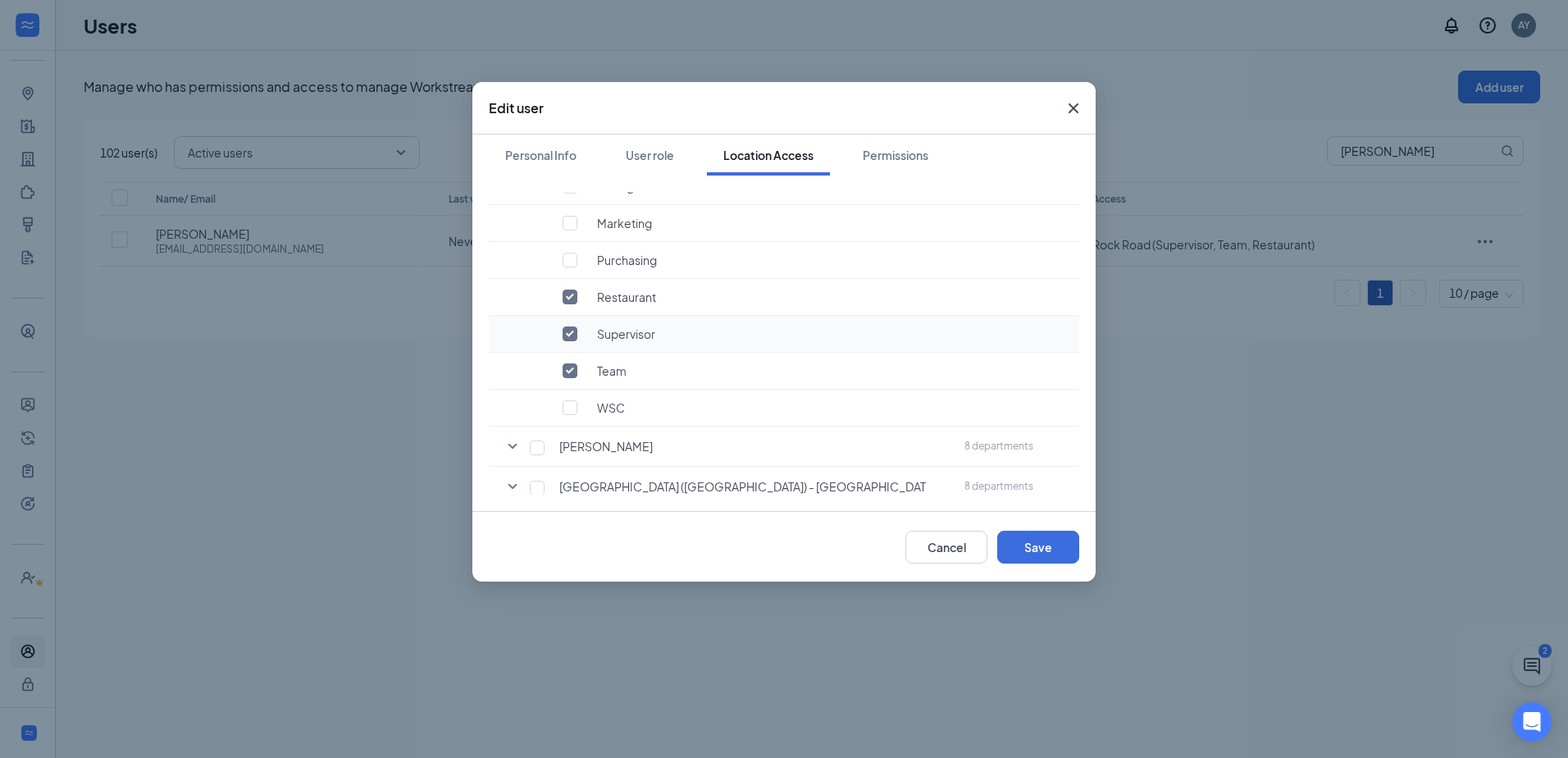
scroll to position [1640, 0]
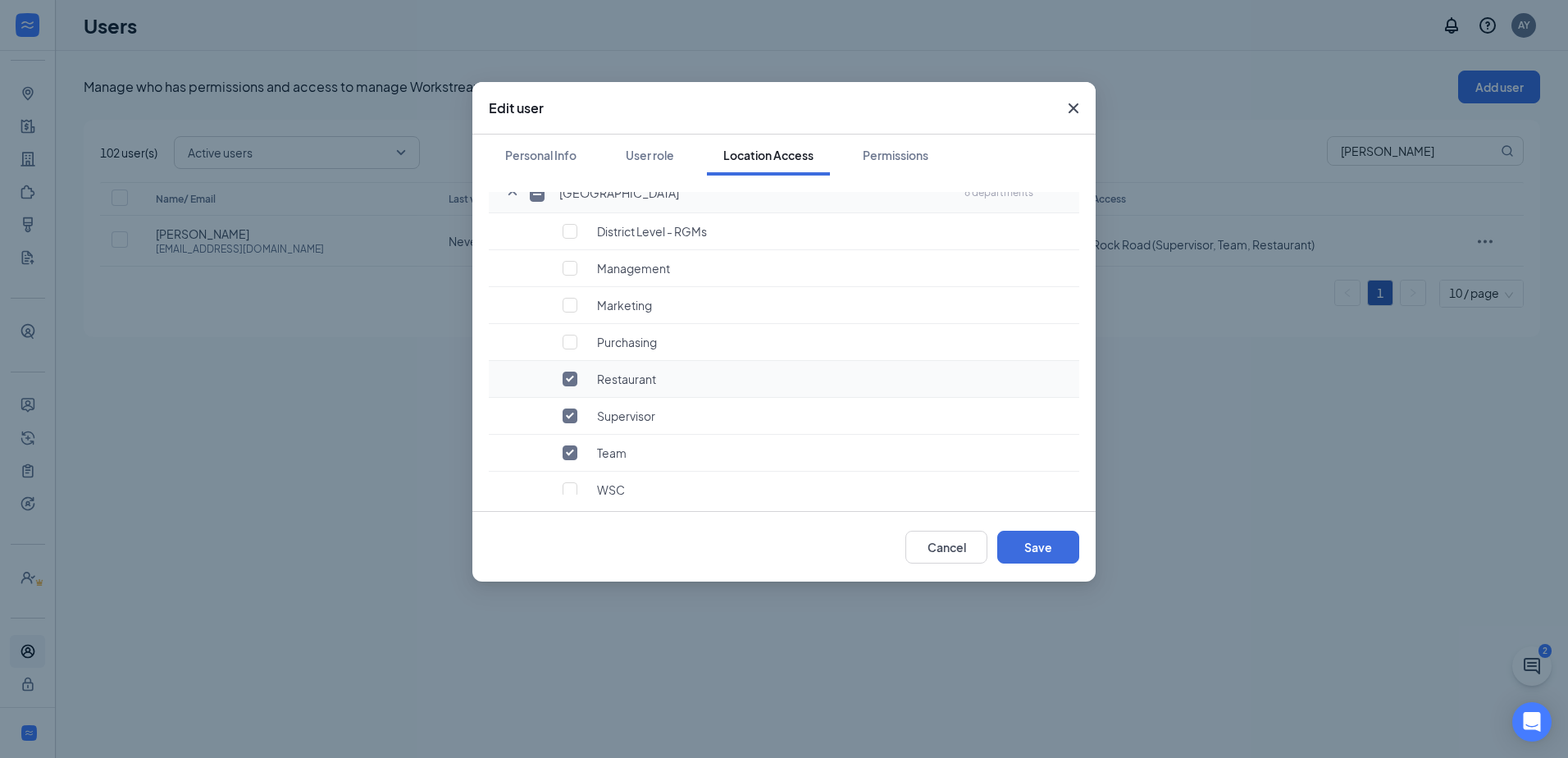
click at [639, 384] on span "Restaurant" at bounding box center [626, 379] width 59 height 15
click at [538, 196] on input "checkbox" at bounding box center [537, 194] width 15 height 15
checkbox input "true"
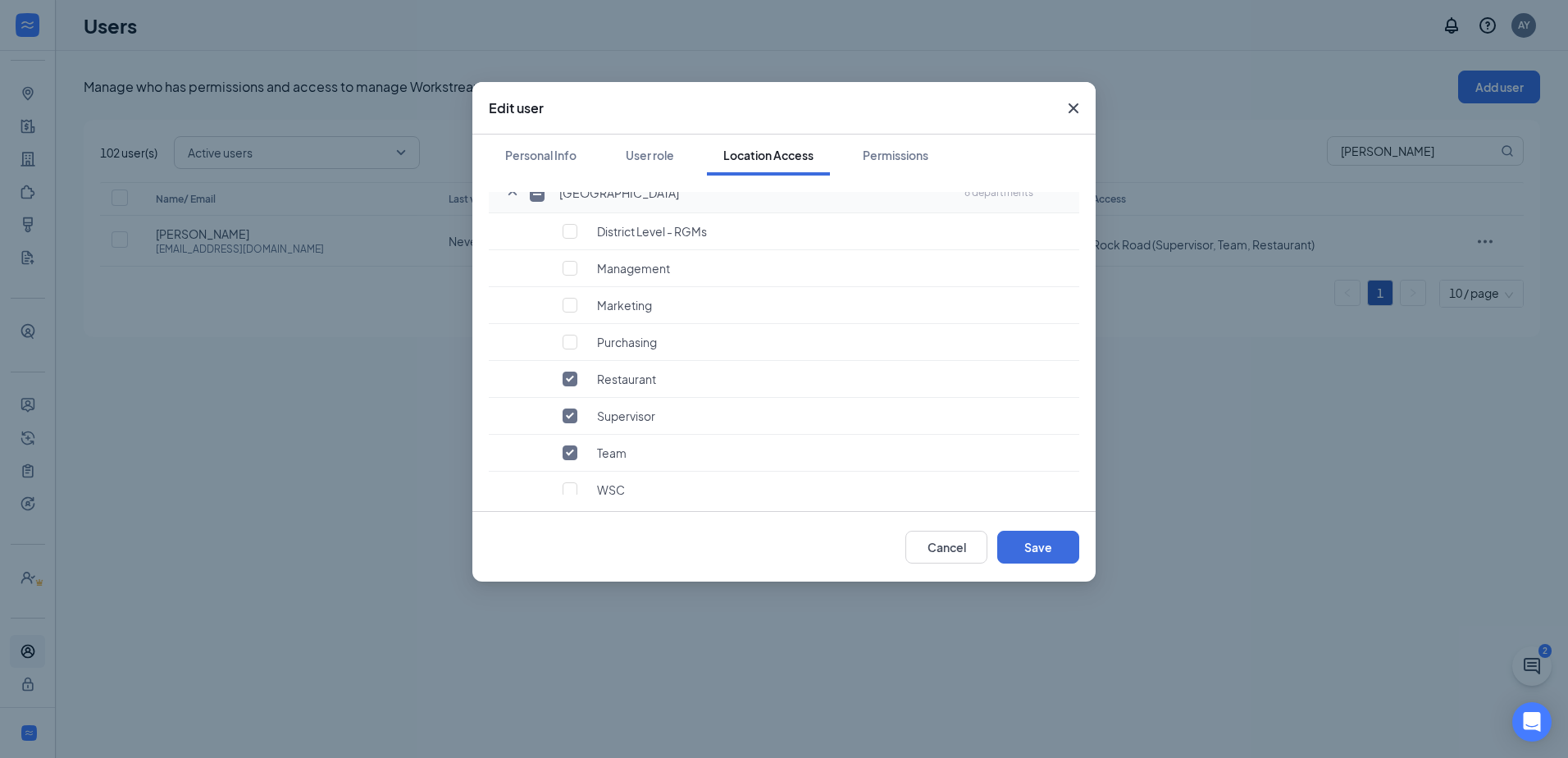
checkbox input "true"
click at [543, 199] on input "checkbox" at bounding box center [537, 194] width 15 height 15
checkbox input "false"
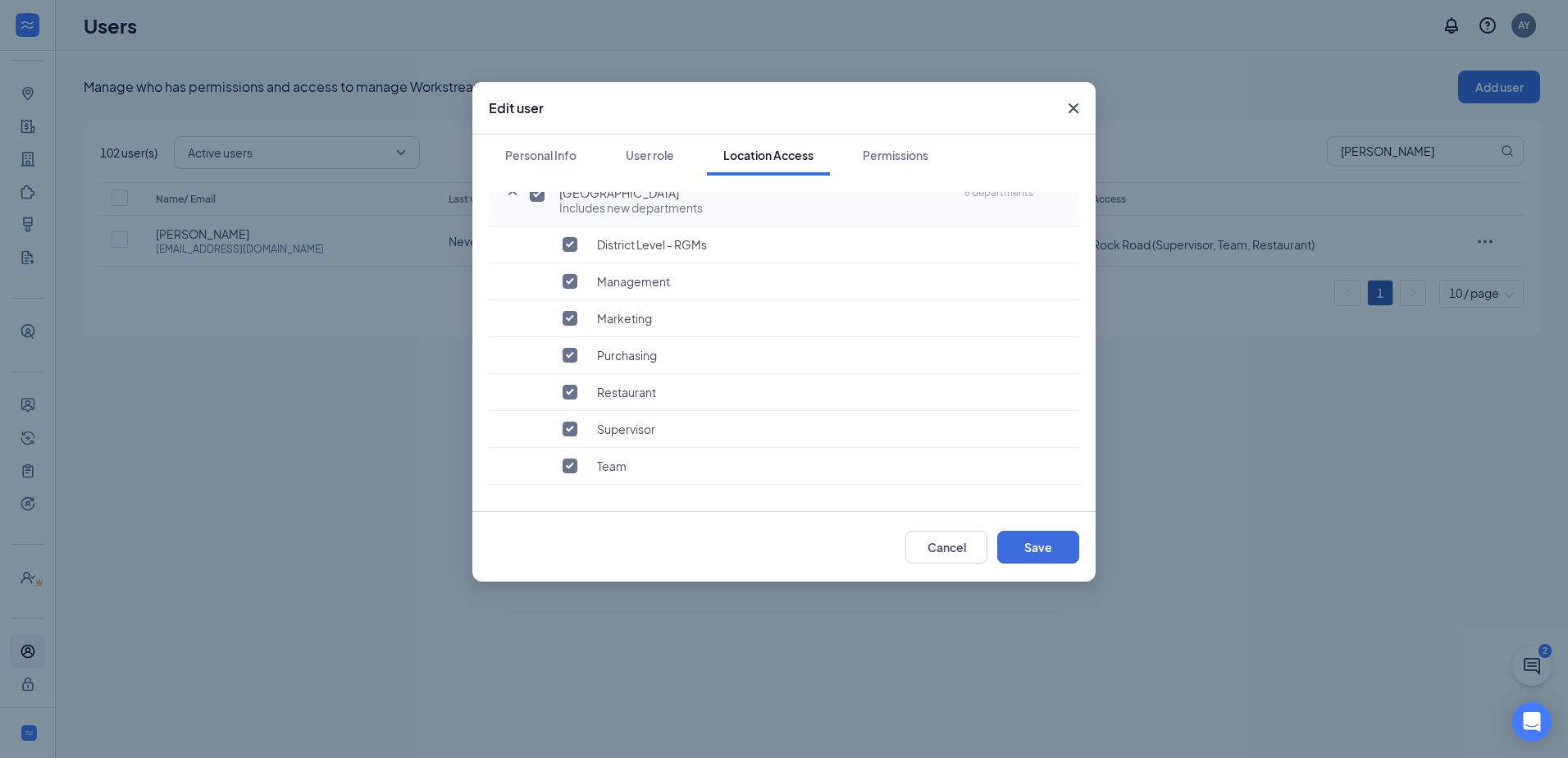
checkbox input "false"
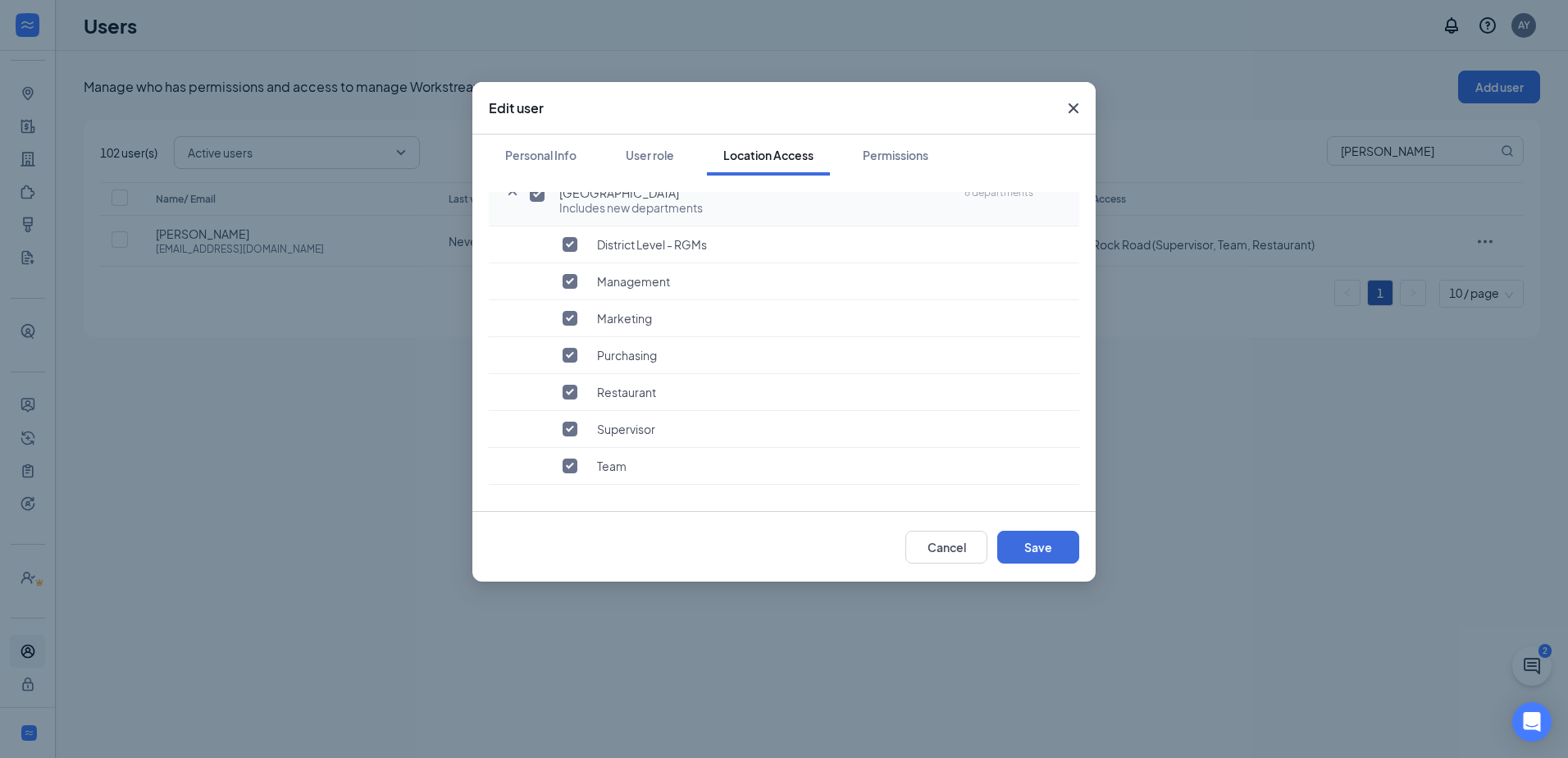
checkbox input "false"
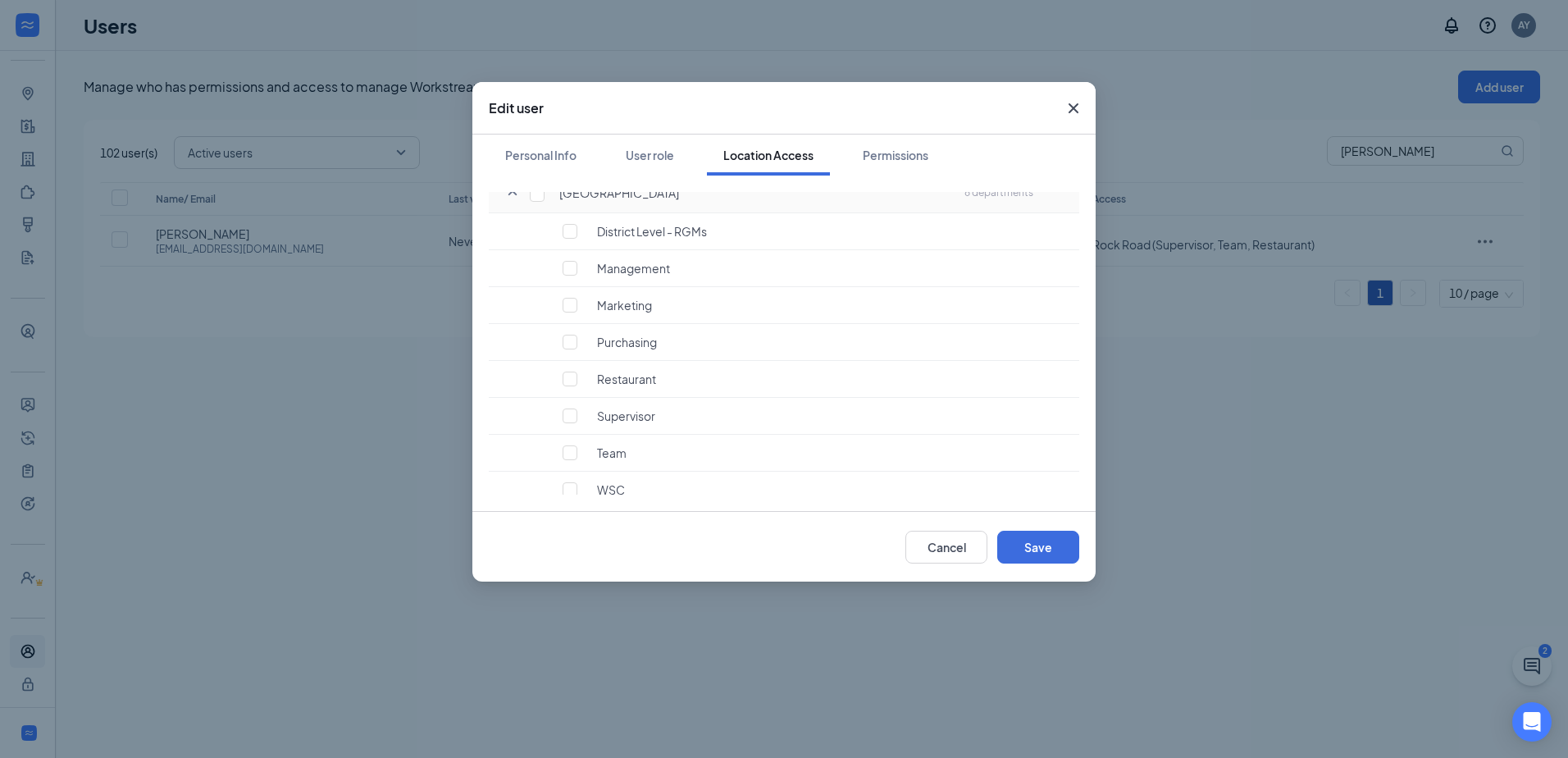
click at [510, 194] on icon "SmallChevronUp" at bounding box center [513, 193] width 9 height 5
click at [574, 397] on input "checkbox" at bounding box center [570, 395] width 15 height 15
checkbox input "true"
click at [573, 434] on input "checkbox" at bounding box center [570, 431] width 15 height 15
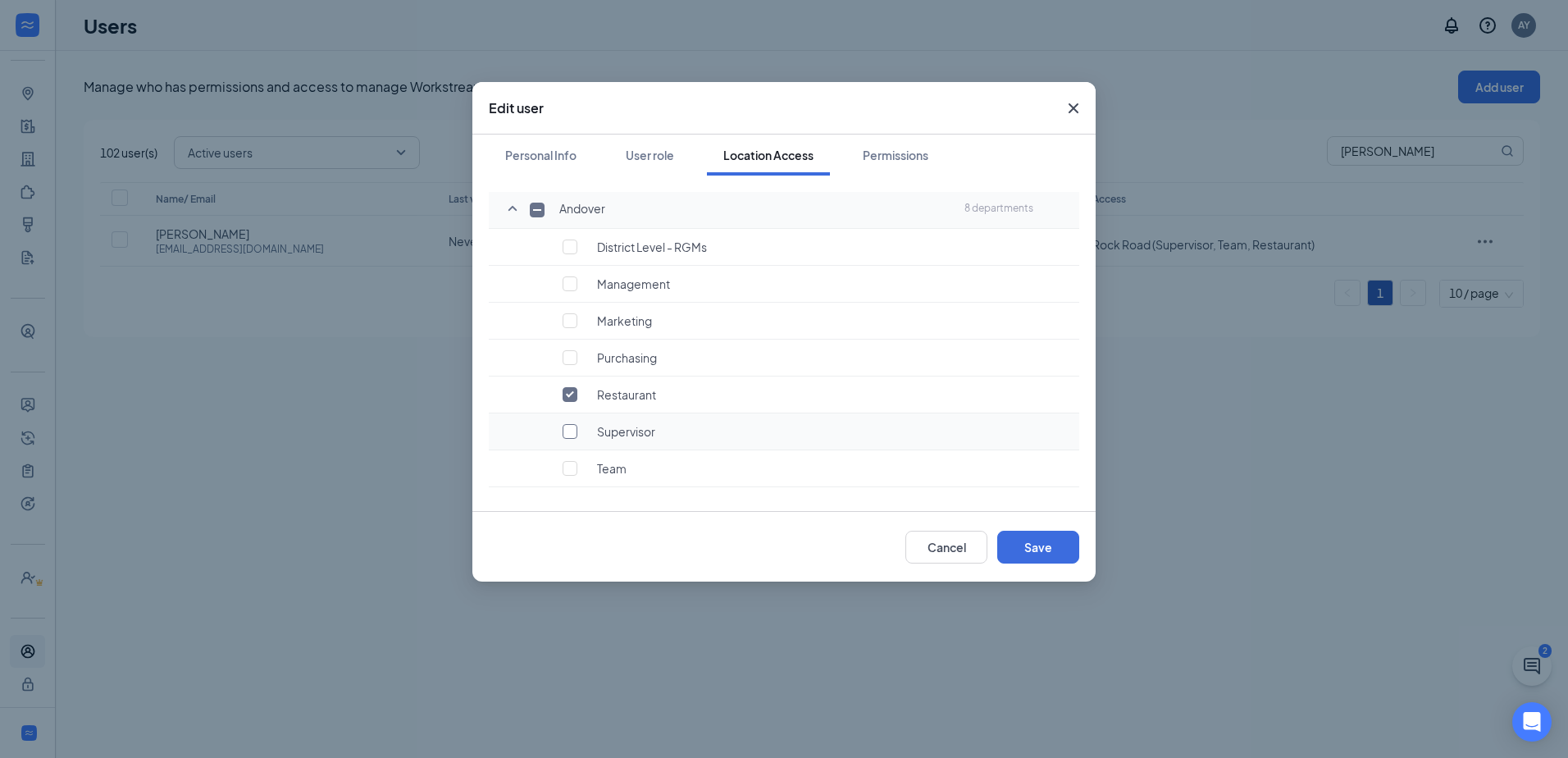
checkbox input "true"
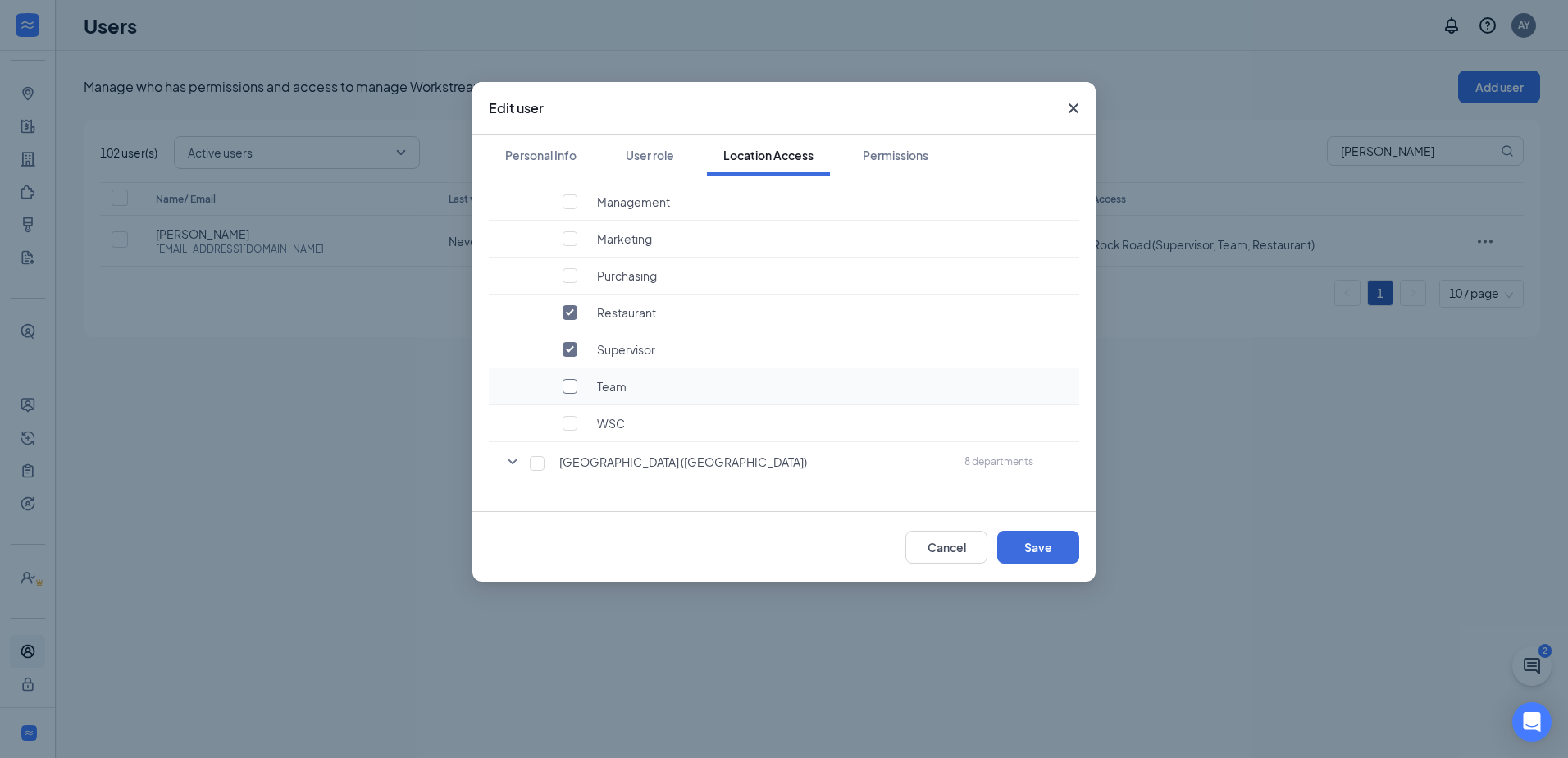
click at [576, 388] on input "checkbox" at bounding box center [570, 386] width 15 height 15
checkbox input "true"
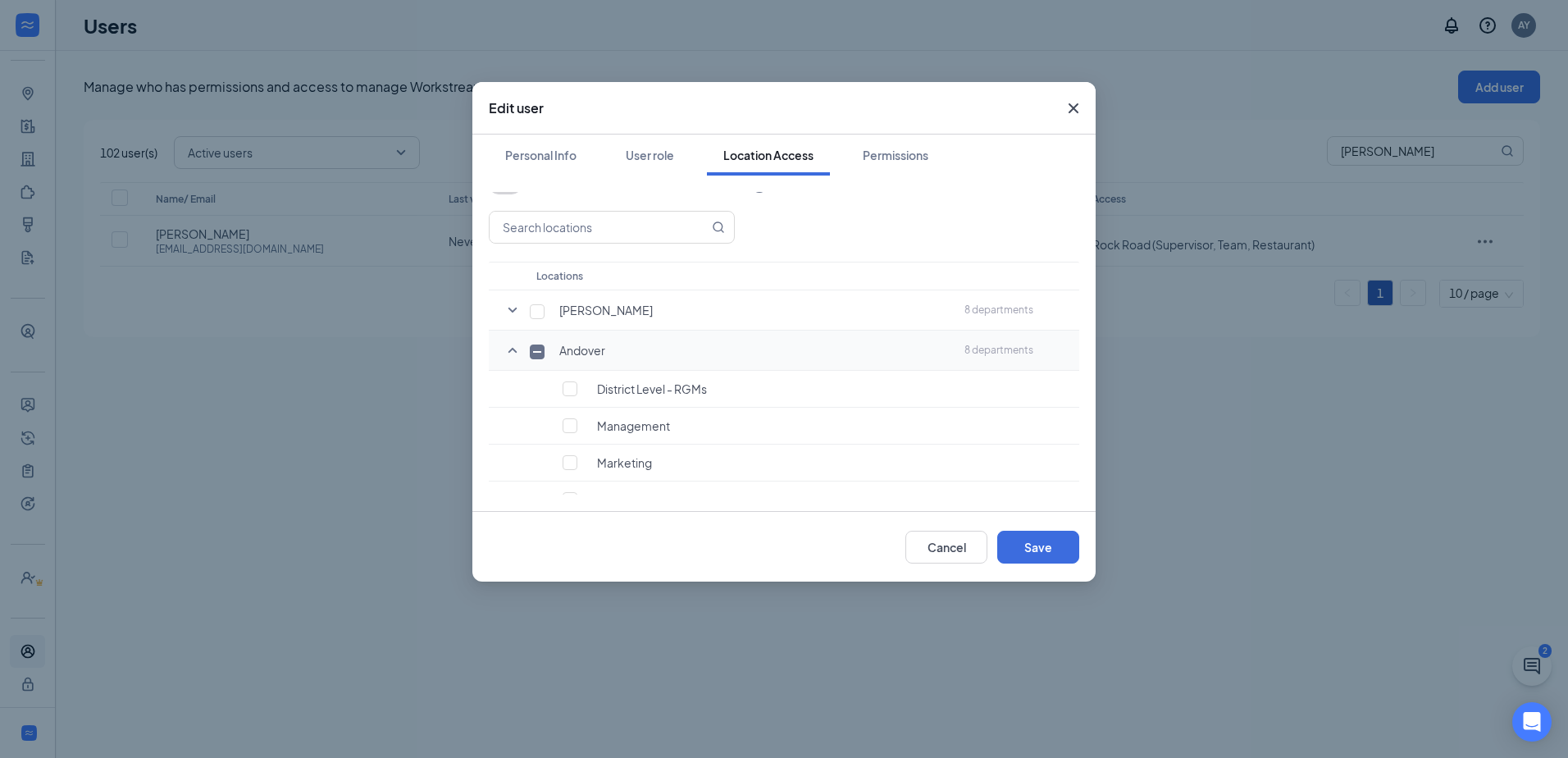
scroll to position [0, 0]
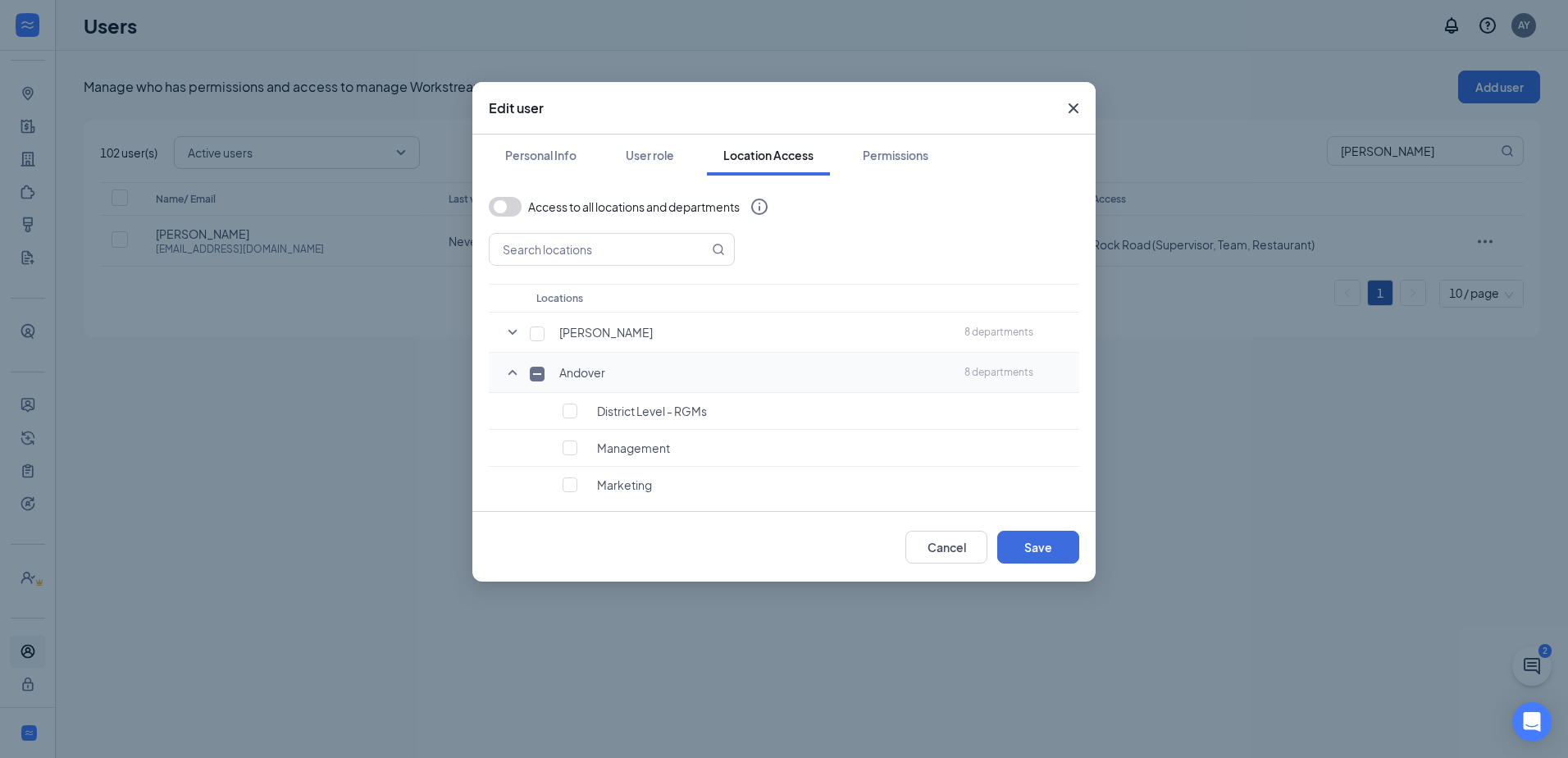
click at [509, 375] on icon "SmallChevronUp" at bounding box center [513, 372] width 9 height 5
click at [1034, 551] on button "Save" at bounding box center [1038, 546] width 82 height 32
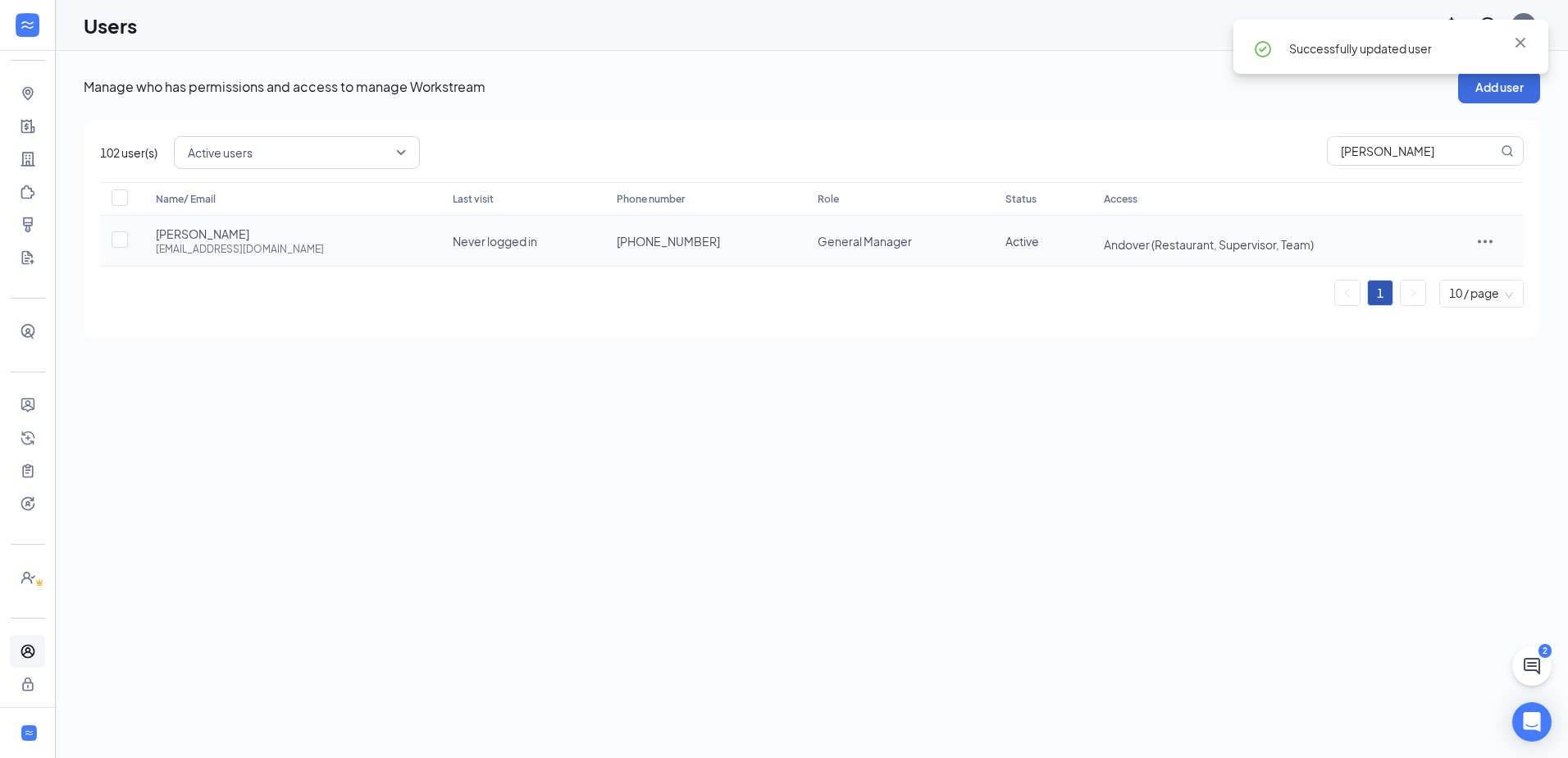
click at [1507, 238] on td at bounding box center [1485, 241] width 78 height 51
click at [1487, 239] on icon "ActionsIcon" at bounding box center [1485, 241] width 20 height 20
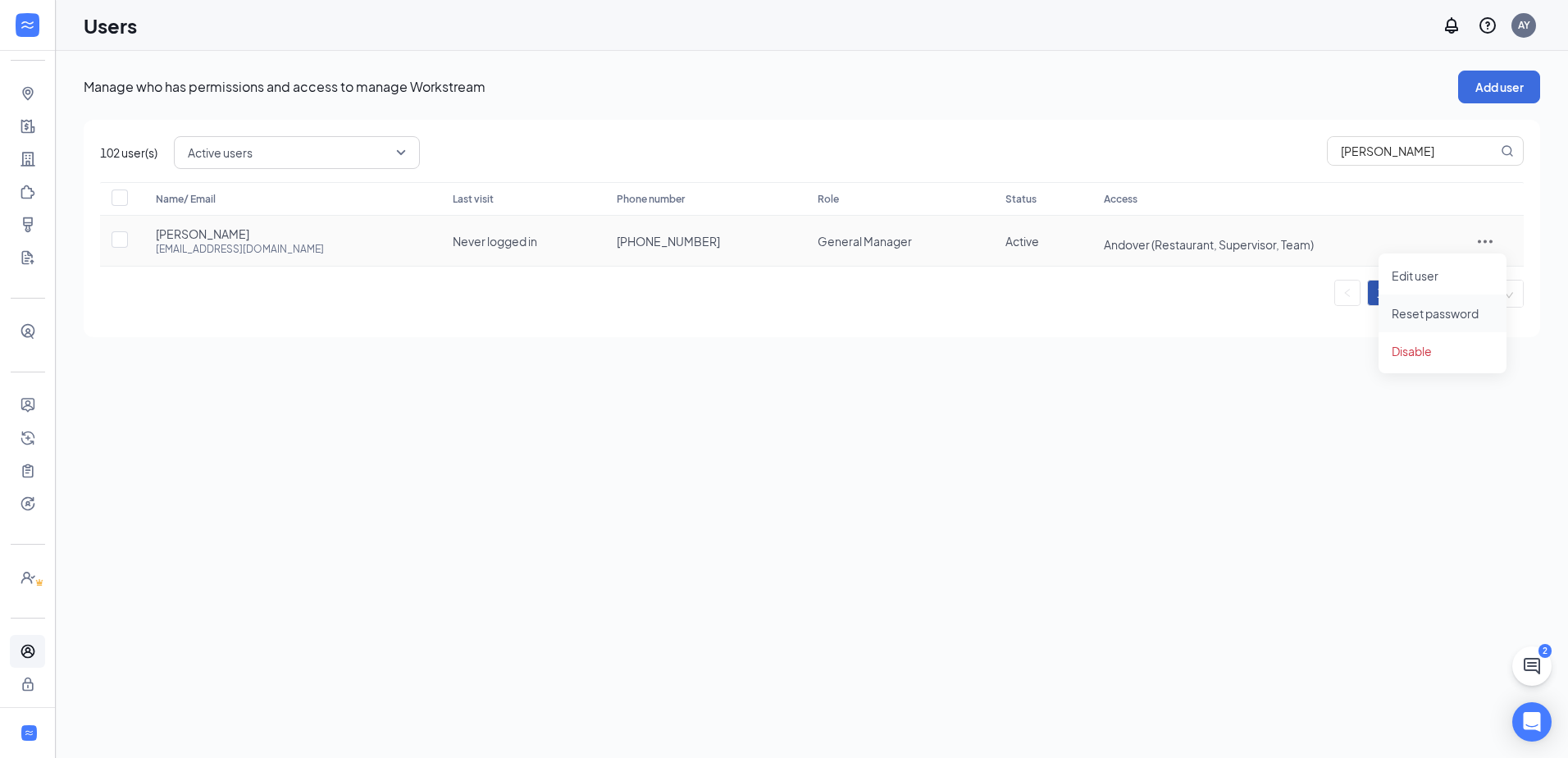
click at [1430, 316] on span "Reset password" at bounding box center [1434, 313] width 87 height 15
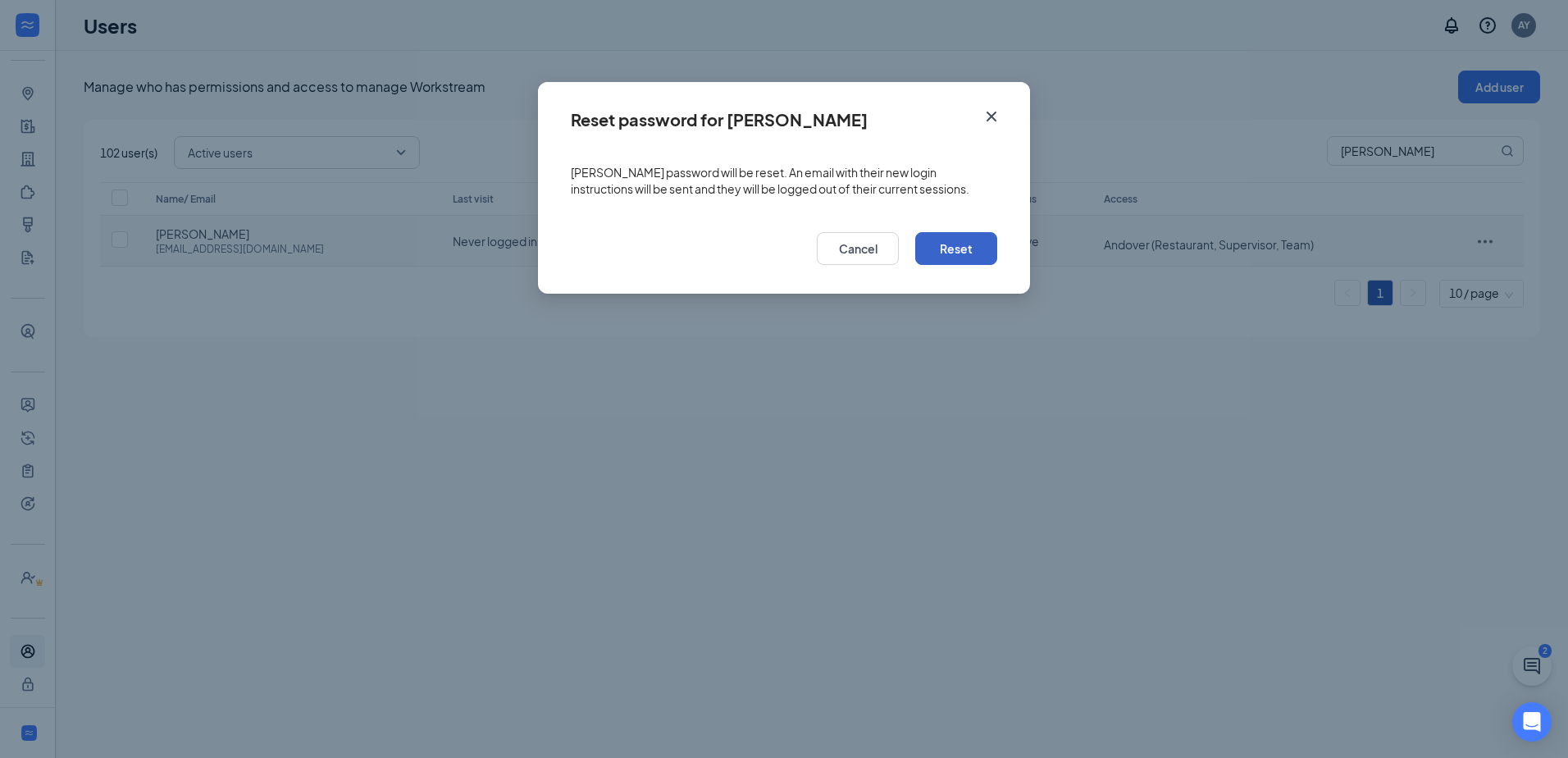
click at [983, 258] on button "Reset" at bounding box center [956, 248] width 82 height 32
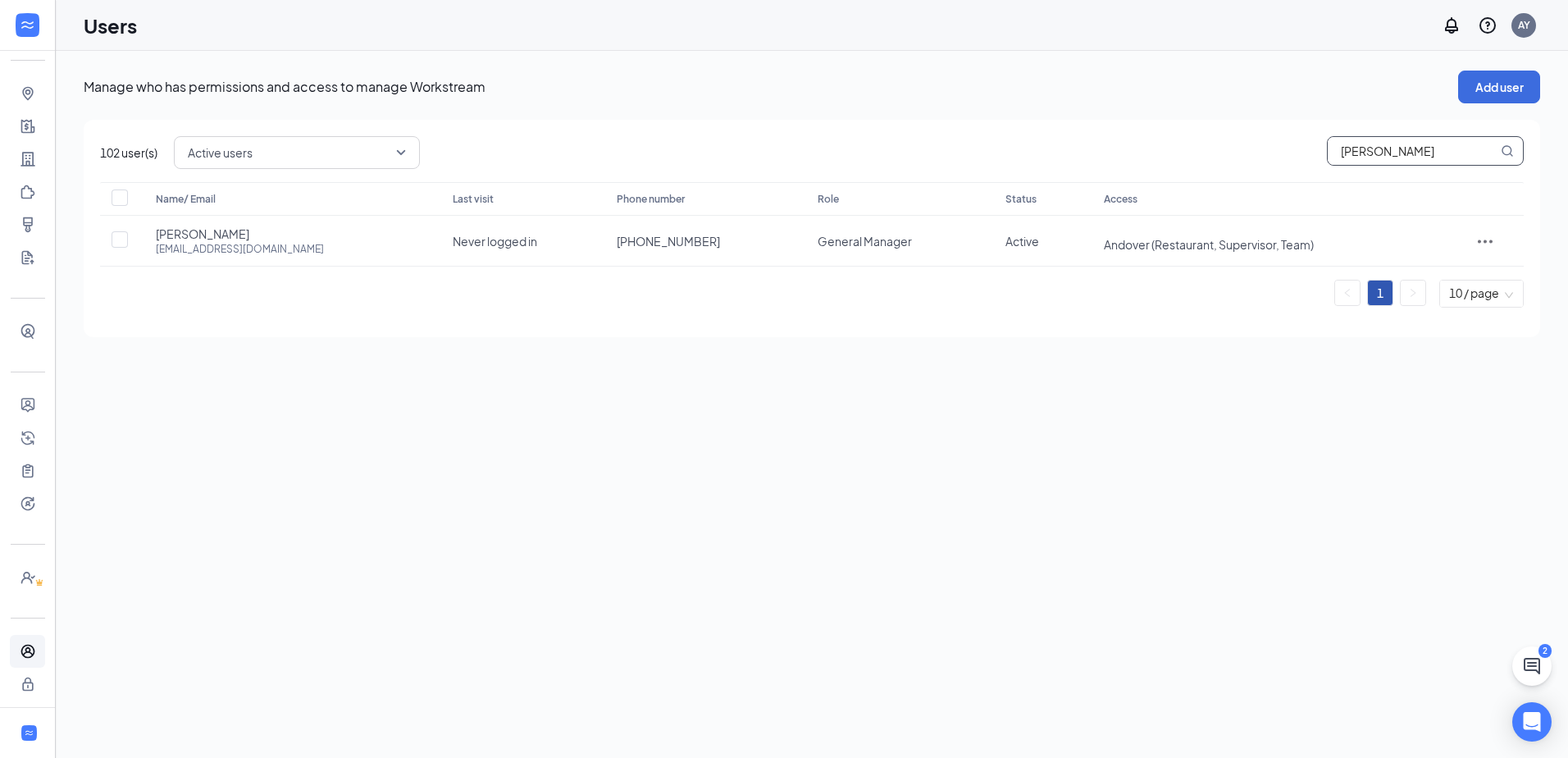
click at [1405, 139] on input "[PERSON_NAME]" at bounding box center [1412, 151] width 170 height 28
click at [1507, 100] on button "Add user" at bounding box center [1498, 86] width 82 height 32
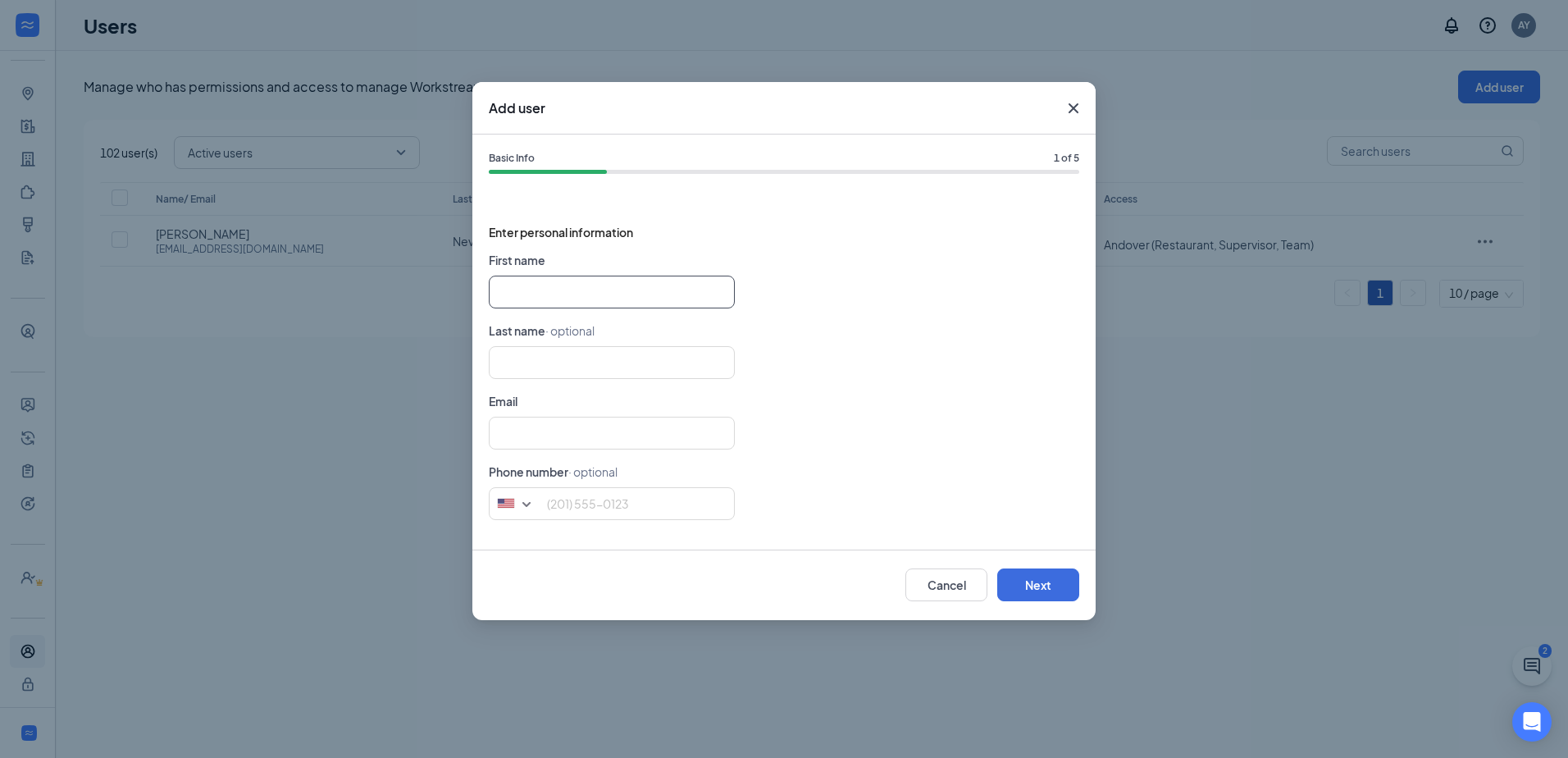
click at [543, 297] on input "text" at bounding box center [612, 292] width 246 height 32
type input "[PERSON_NAME]"
type input "J"
type input "[PERSON_NAME]"
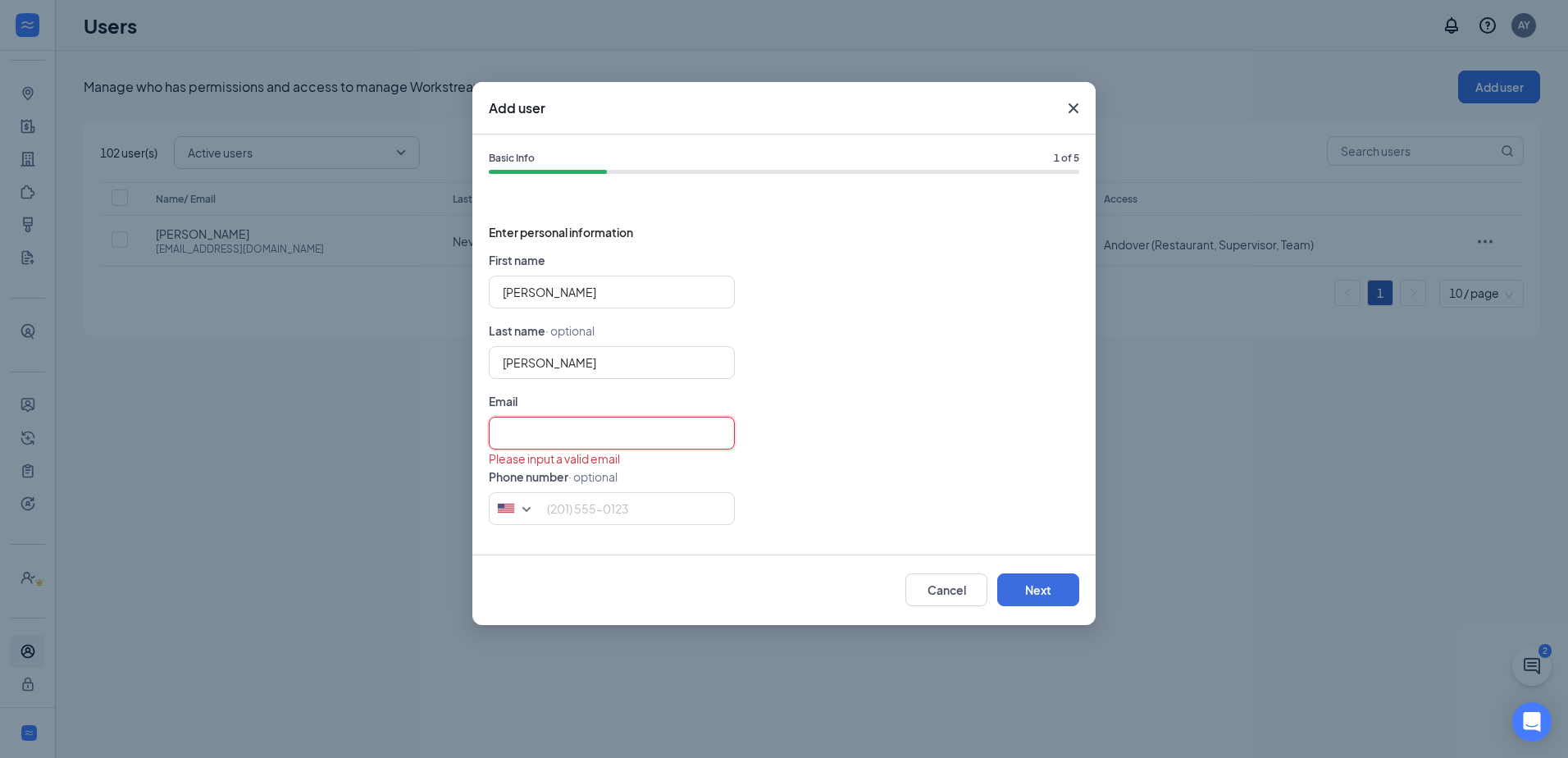
click at [568, 429] on input "text" at bounding box center [612, 432] width 246 height 32
paste input "[EMAIL_ADDRESS][DOMAIN_NAME]"
type input "[EMAIL_ADDRESS][DOMAIN_NAME]"
click at [1018, 383] on form "First name [PERSON_NAME] Last name · optional [PERSON_NAME] Email [EMAIL_ADDRES…" at bounding box center [784, 394] width 590 height 287
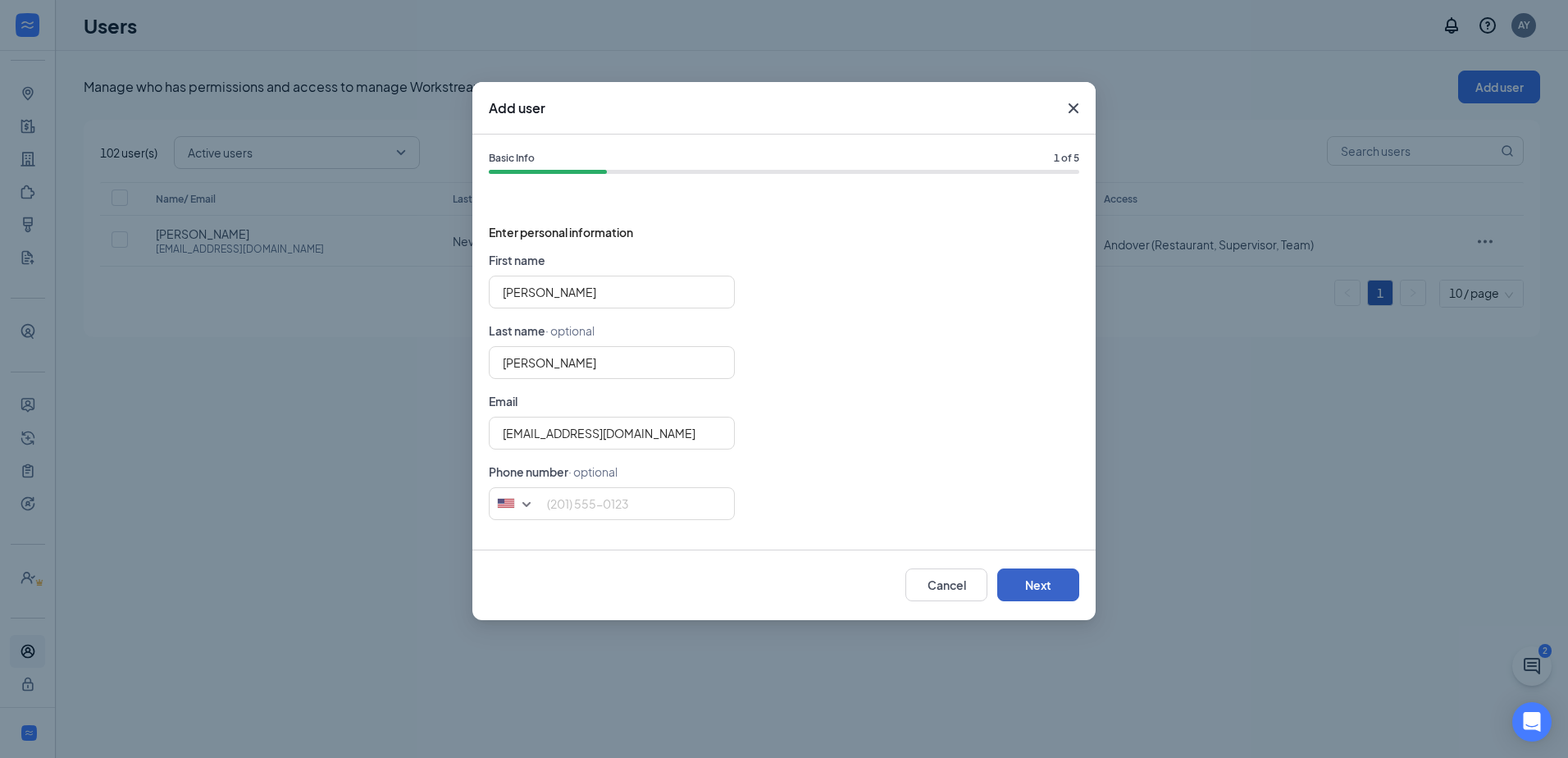
click at [1054, 573] on button "Next" at bounding box center [1038, 584] width 82 height 32
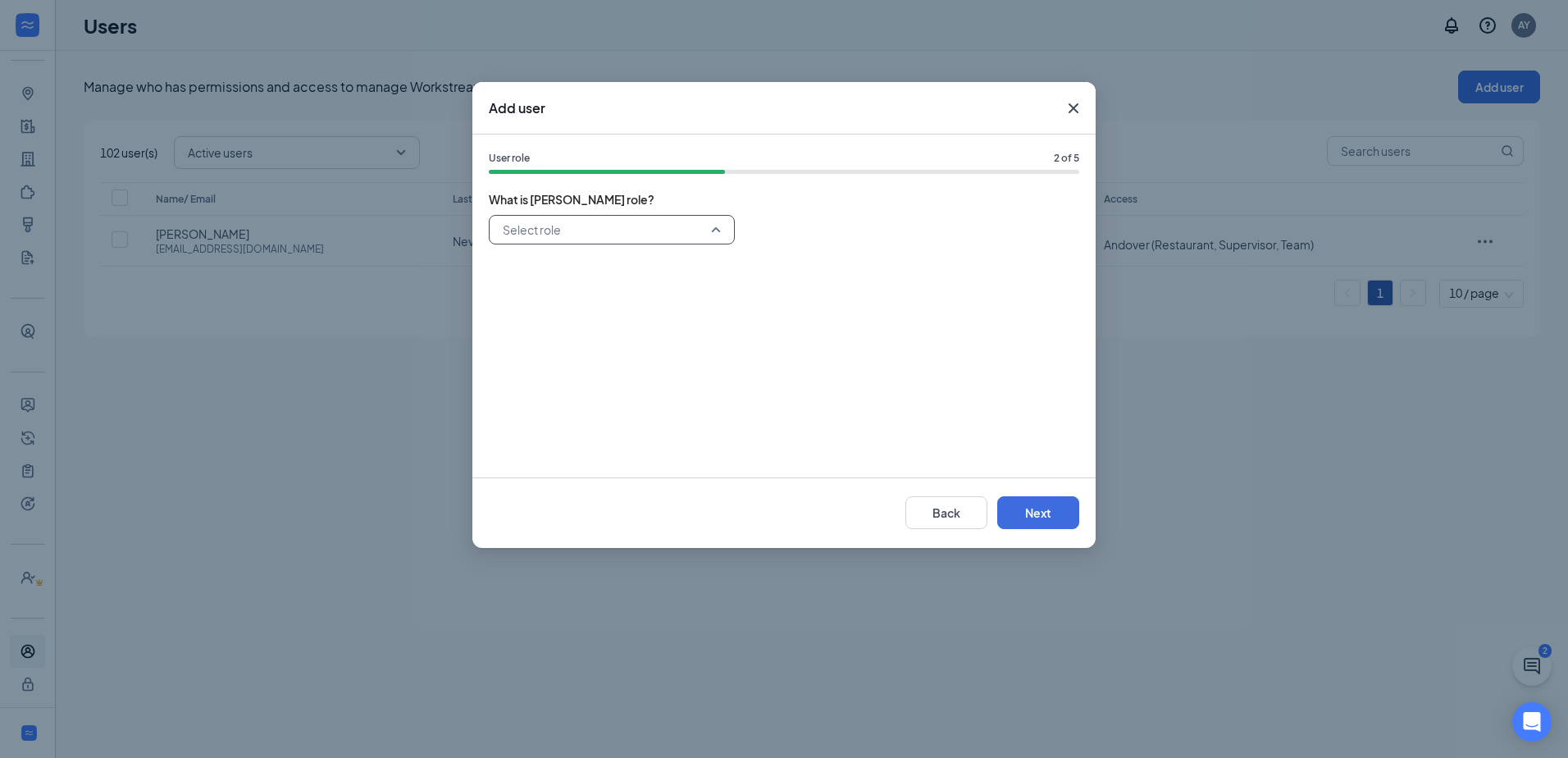
click at [621, 218] on input "search" at bounding box center [606, 230] width 215 height 28
click at [581, 343] on span "General Manager" at bounding box center [548, 348] width 94 height 18
click at [1053, 507] on button "Next" at bounding box center [1038, 512] width 82 height 32
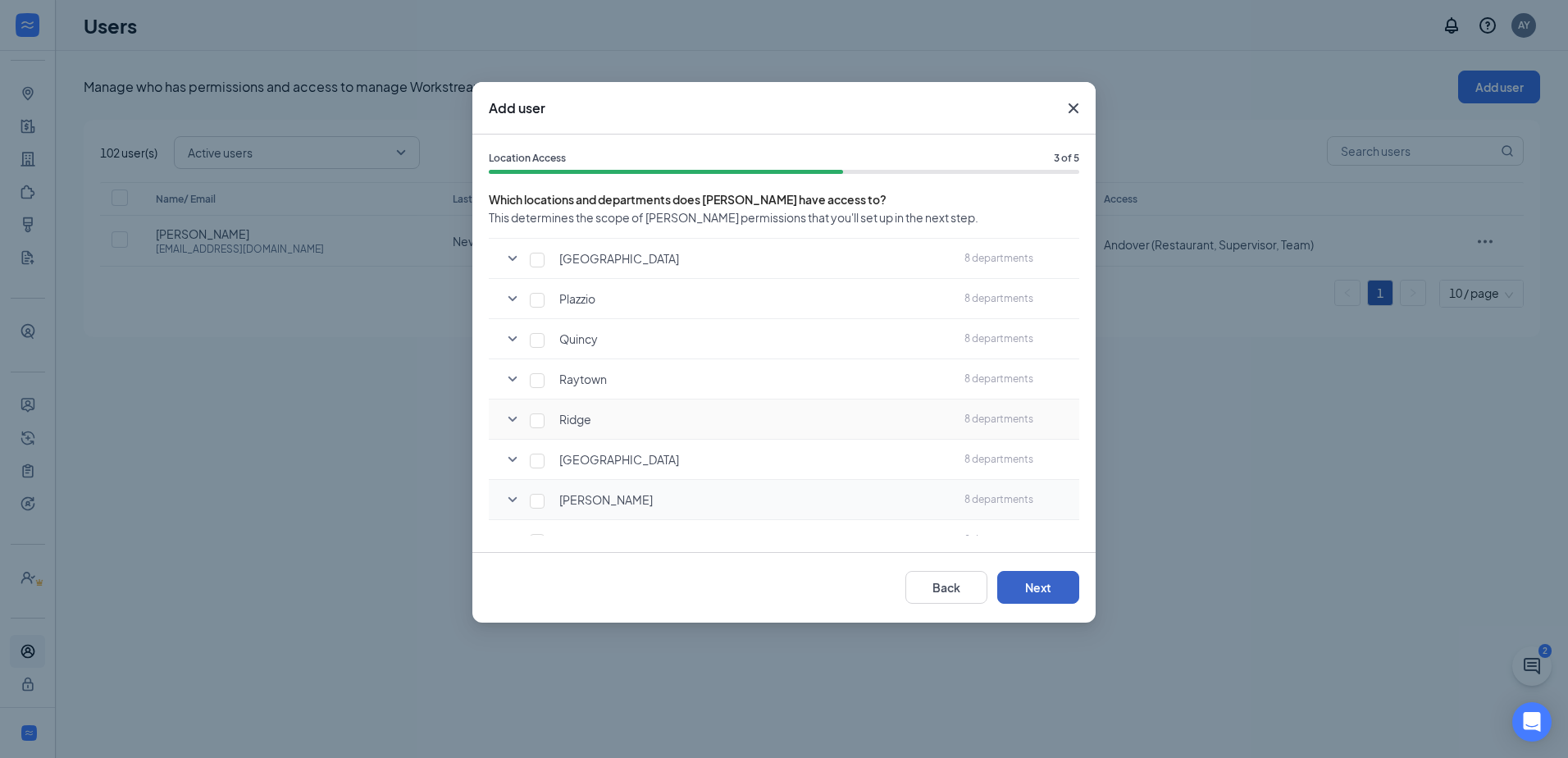
scroll to position [1148, 0]
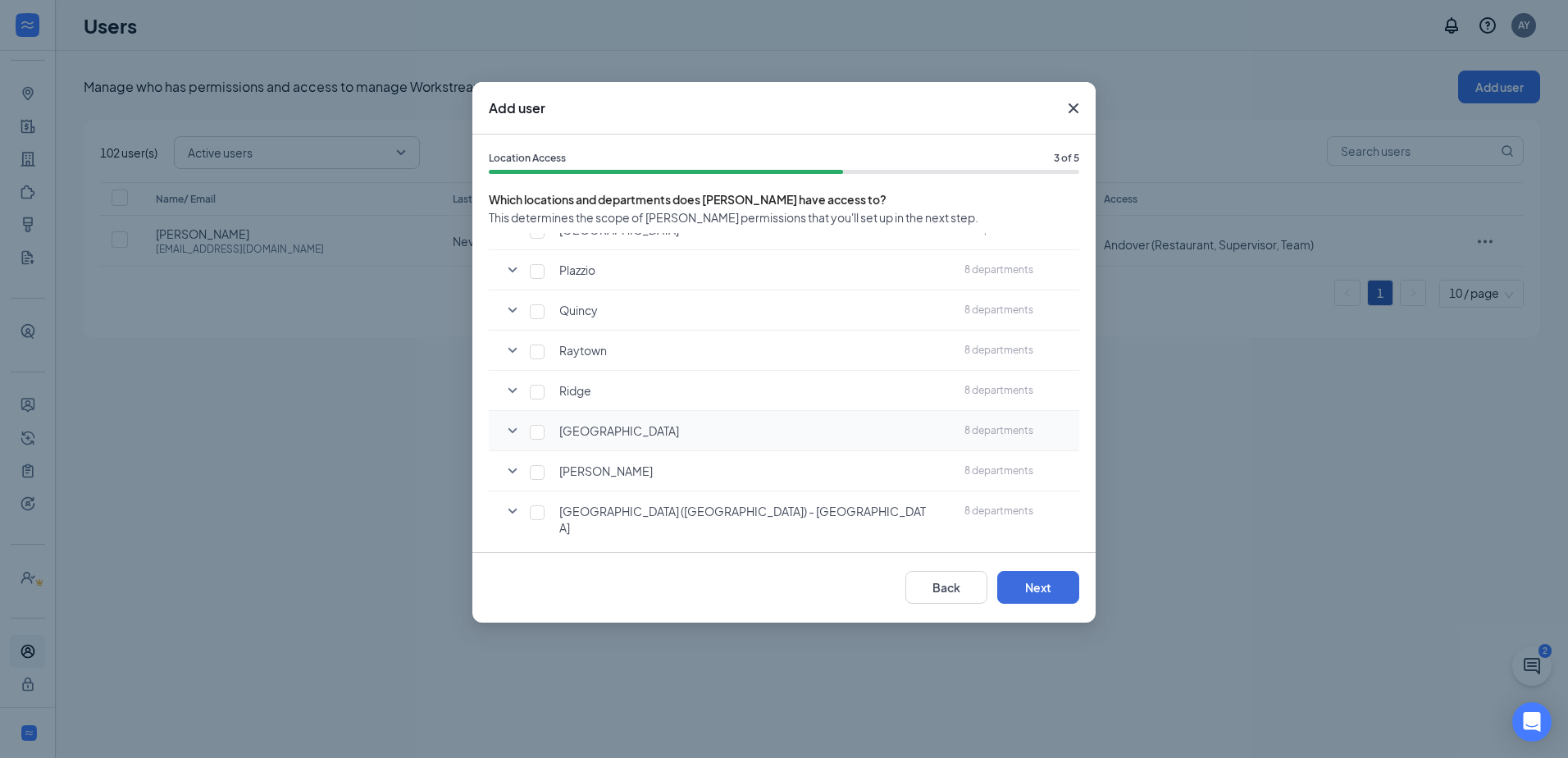
click at [509, 432] on icon "SmallChevronDown" at bounding box center [513, 431] width 20 height 20
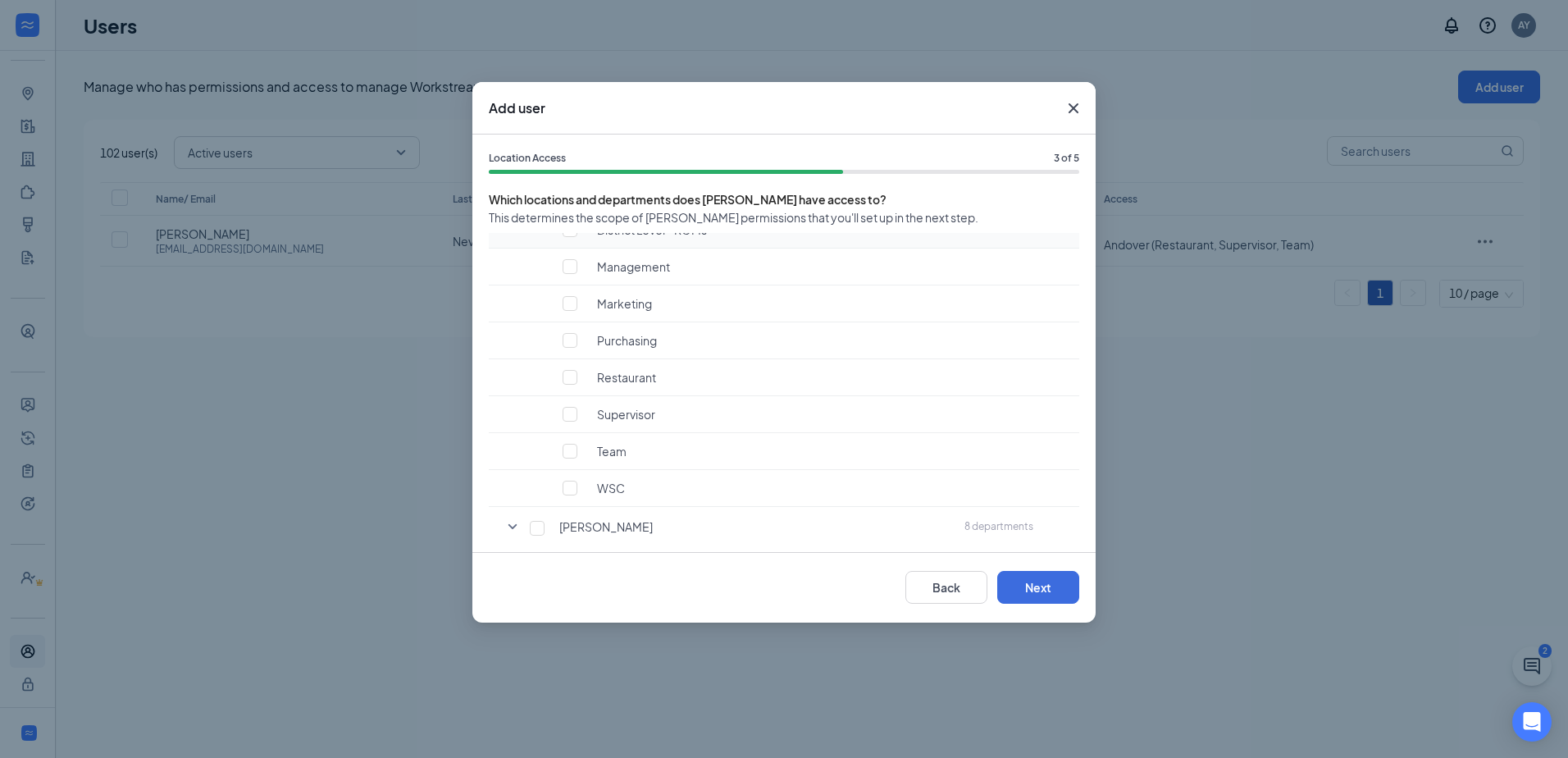
scroll to position [1394, 0]
click at [578, 367] on div "Restaurant" at bounding box center [763, 371] width 371 height 17
click at [568, 371] on input "checkbox" at bounding box center [570, 371] width 15 height 15
checkbox input "true"
click at [568, 401] on input "checkbox" at bounding box center [570, 408] width 15 height 15
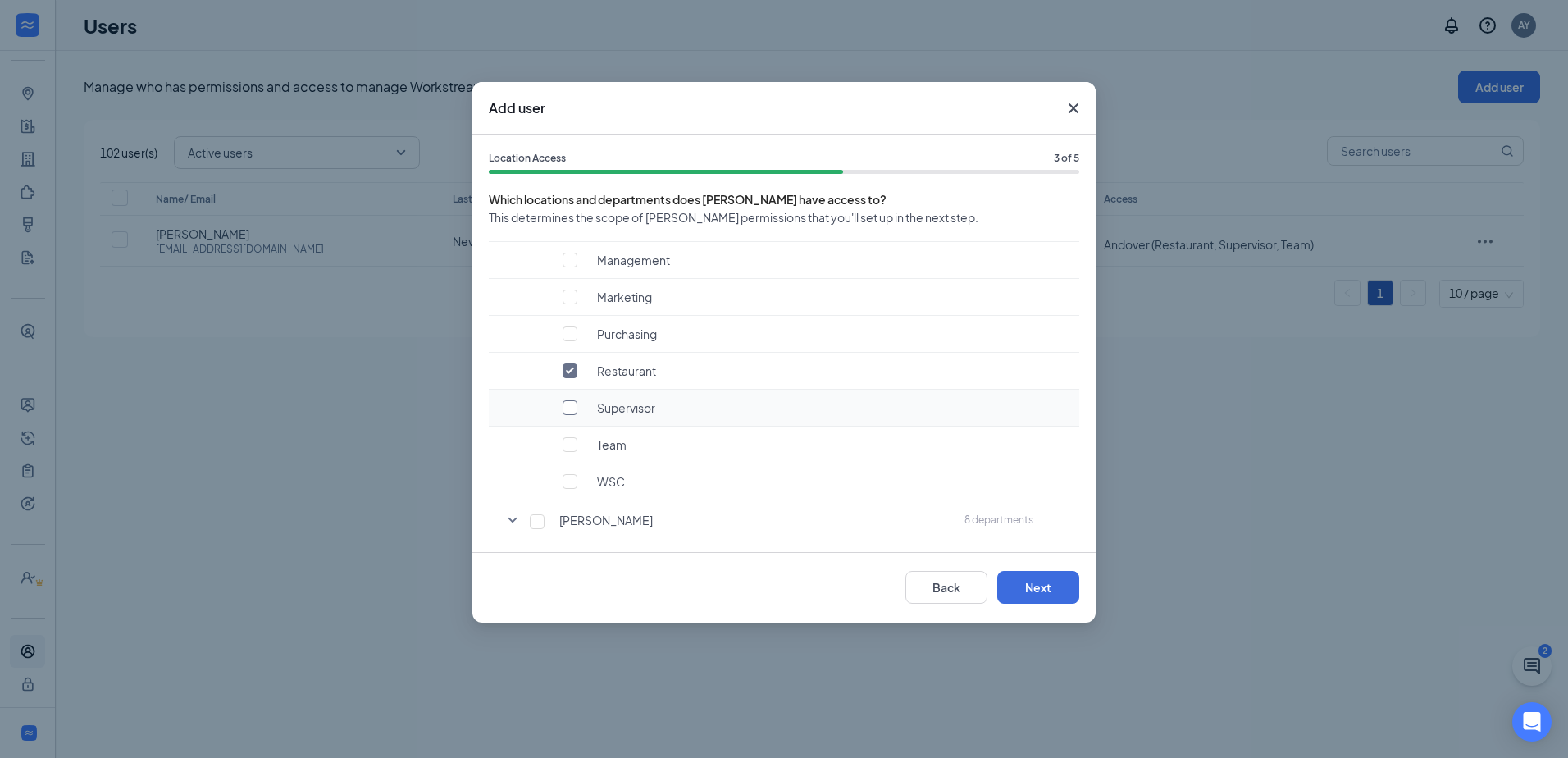
checkbox input "true"
click at [570, 450] on input "checkbox" at bounding box center [570, 445] width 15 height 15
checkbox input "true"
click at [1046, 589] on button "Next" at bounding box center [1038, 587] width 82 height 32
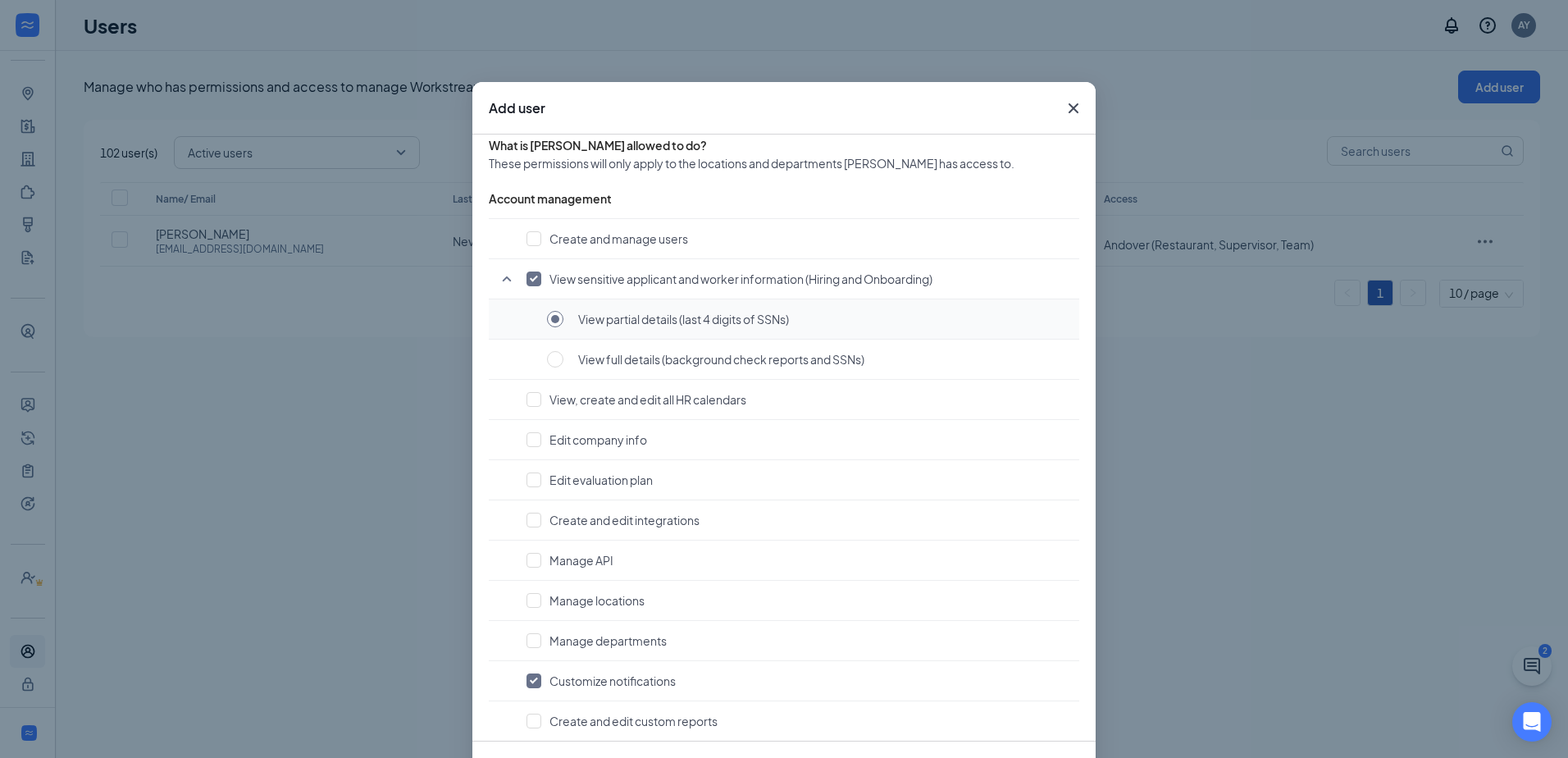
scroll to position [82, 0]
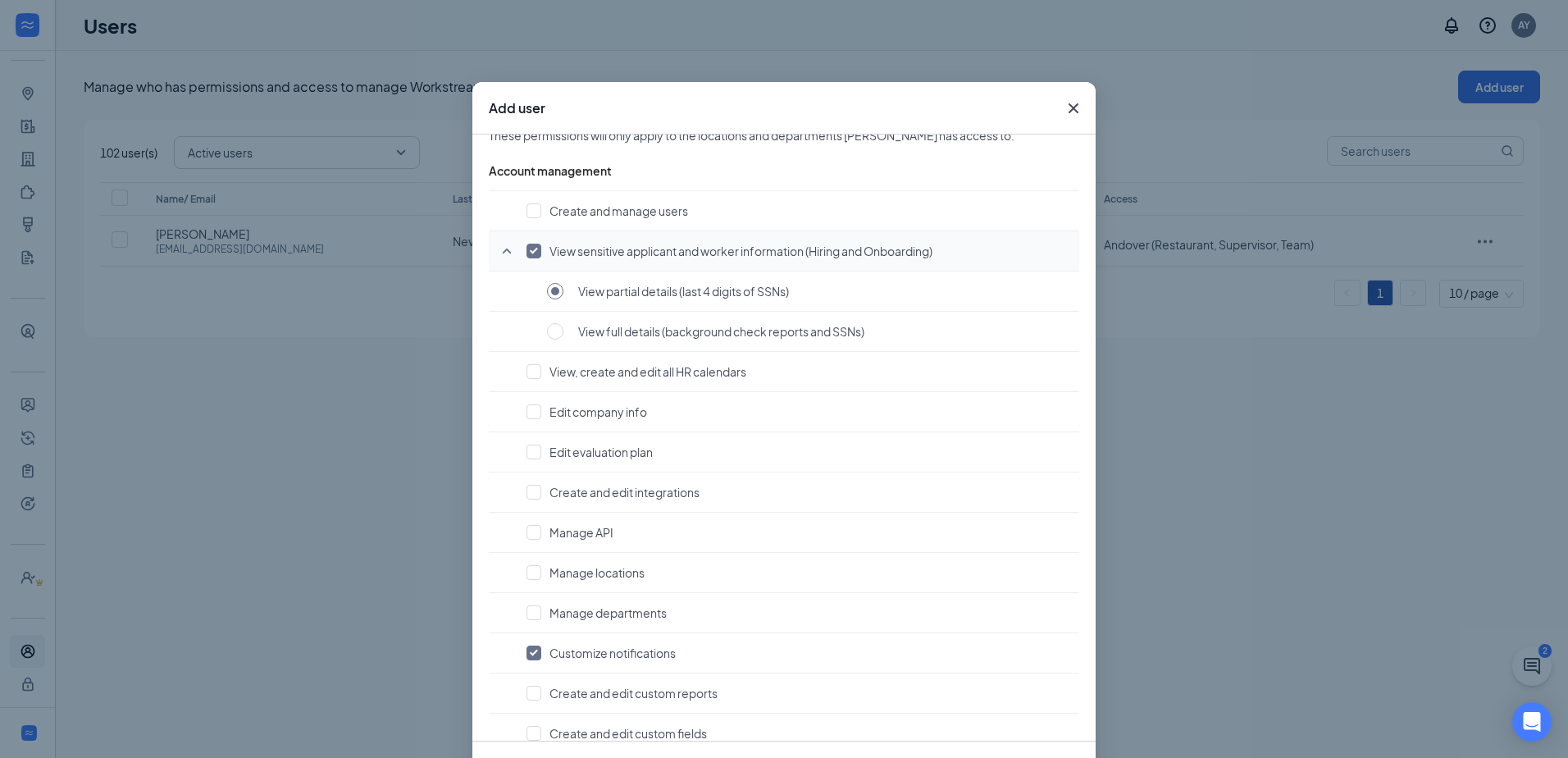
click at [529, 245] on input "checkbox" at bounding box center [533, 251] width 15 height 15
checkbox input "false"
radio input "false"
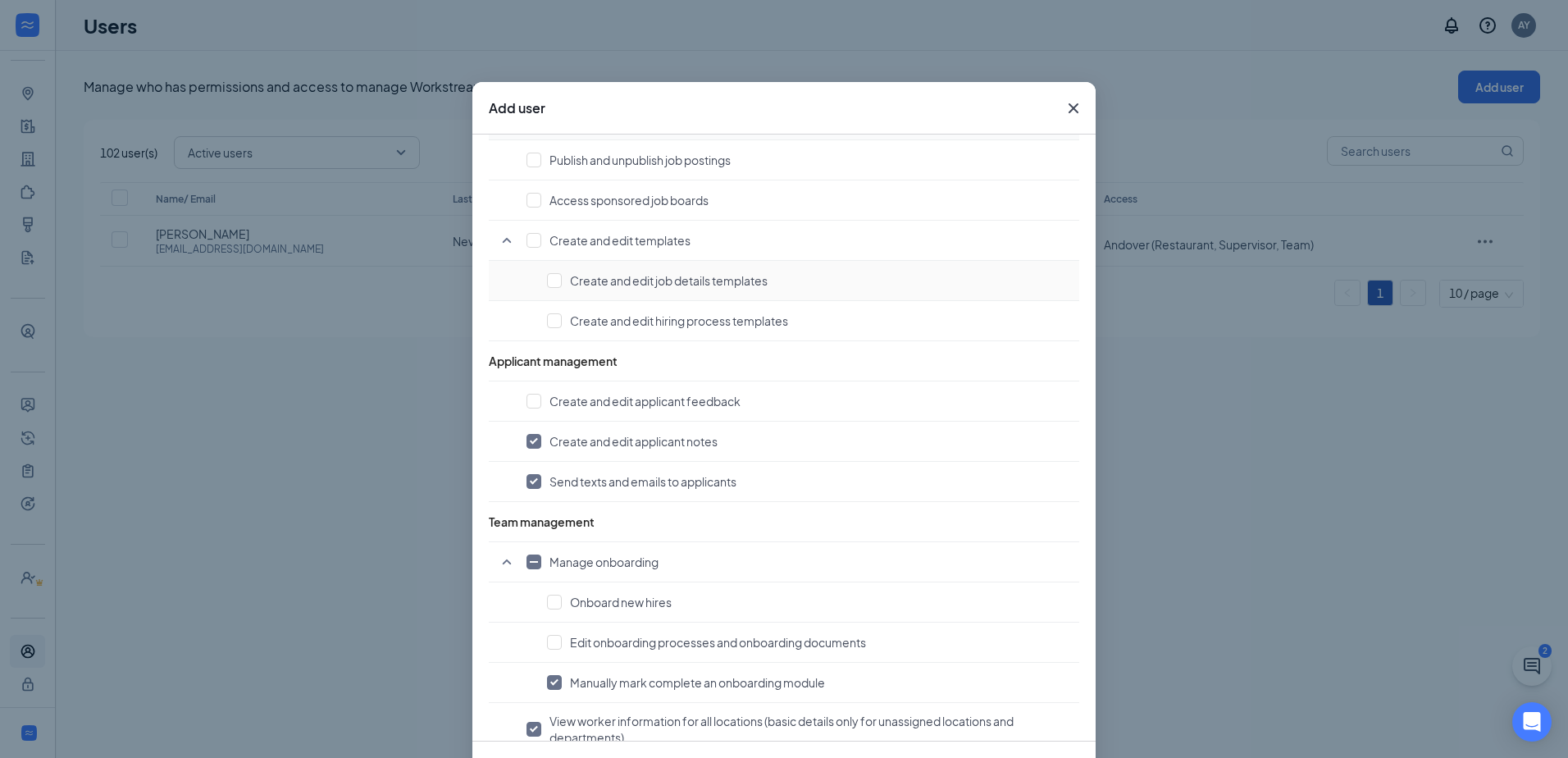
scroll to position [820, 0]
click at [511, 399] on td "Create and edit applicant feedback" at bounding box center [784, 397] width 590 height 40
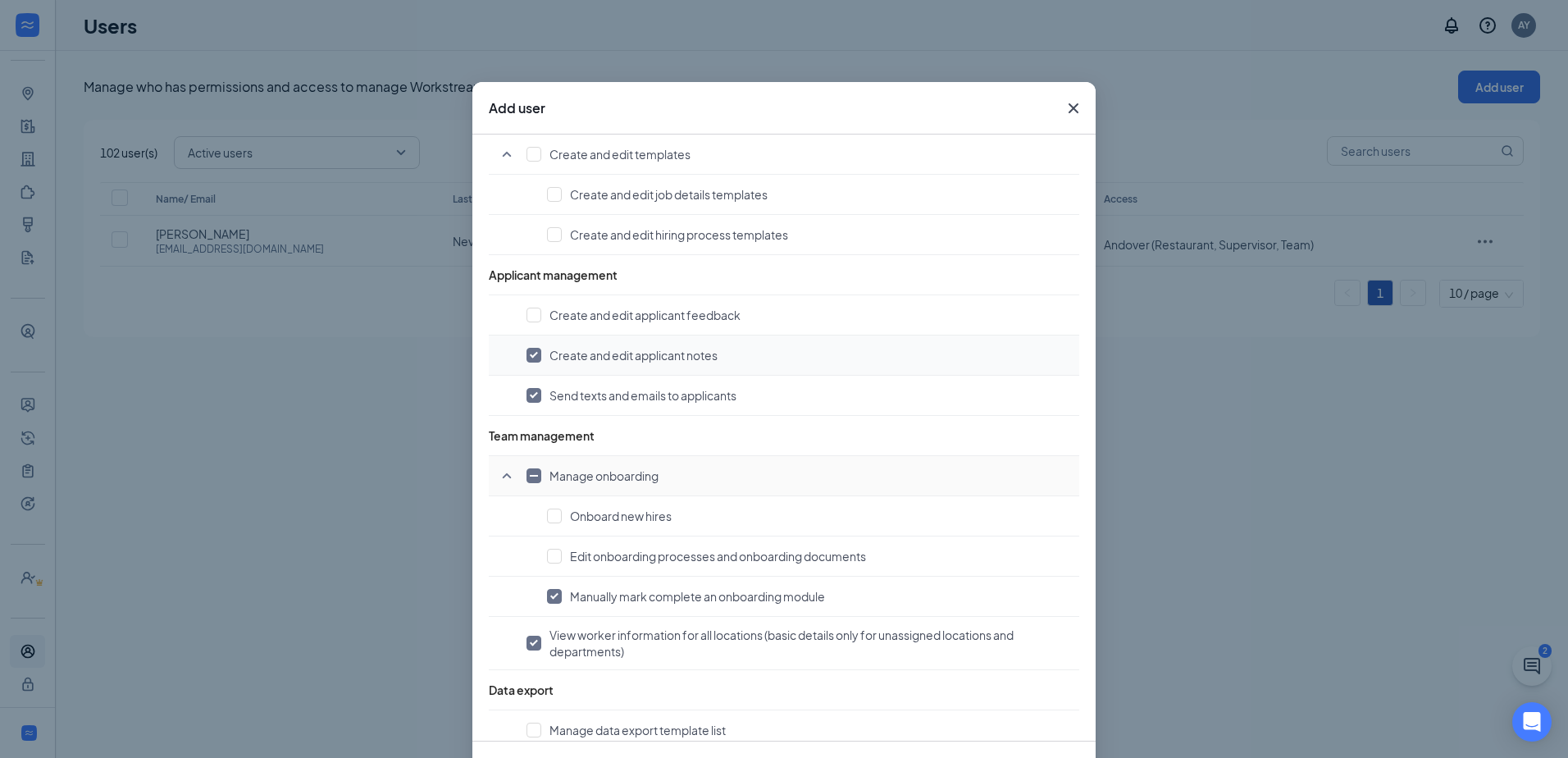
scroll to position [968, 0]
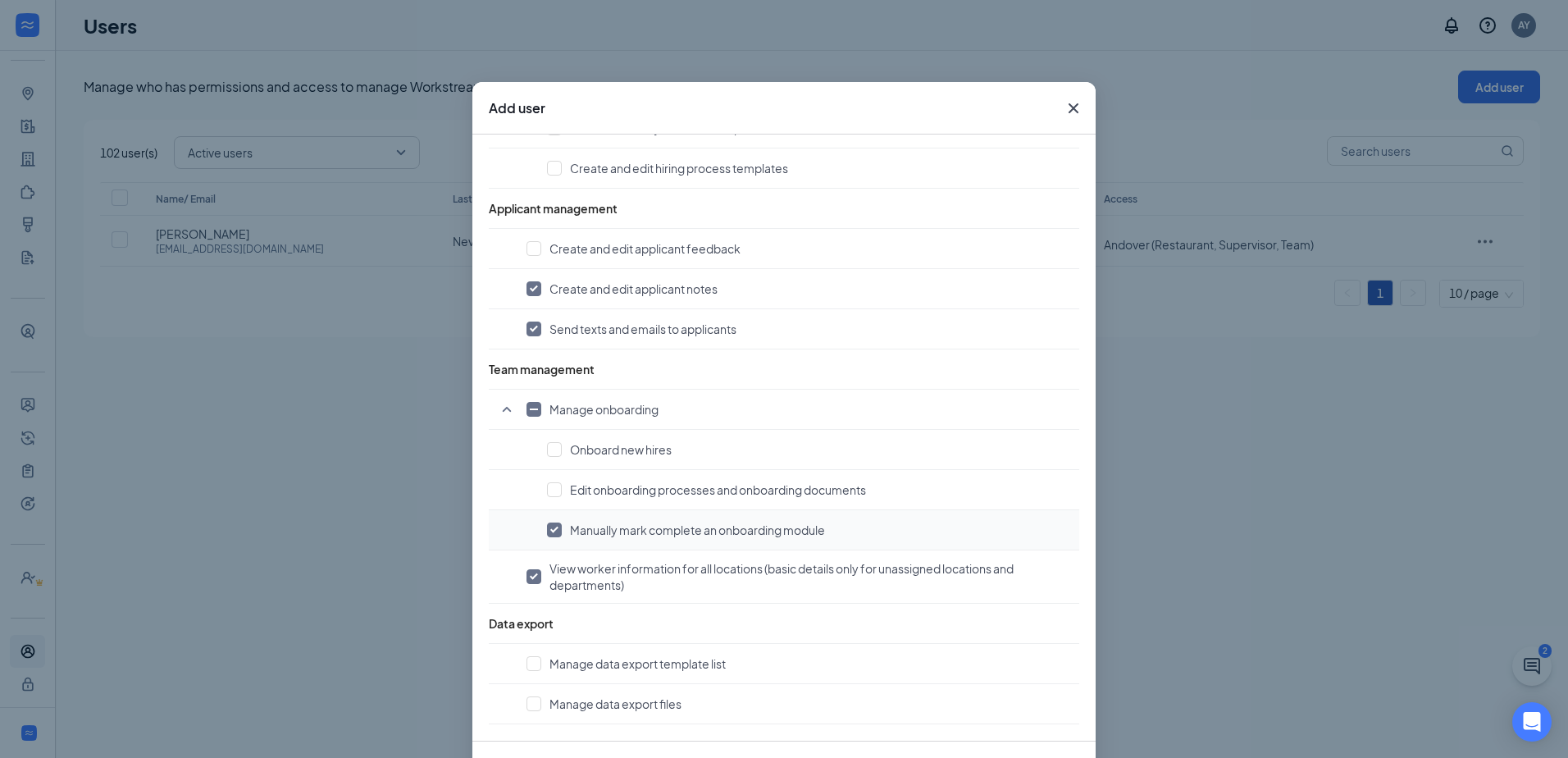
click at [690, 530] on span "Manually mark complete an onboarding module" at bounding box center [697, 530] width 255 height 17
checkbox input "false"
click at [644, 568] on span "View worker information for all locations (basic details only for unassigned lo…" at bounding box center [810, 576] width 522 height 32
checkbox input "false"
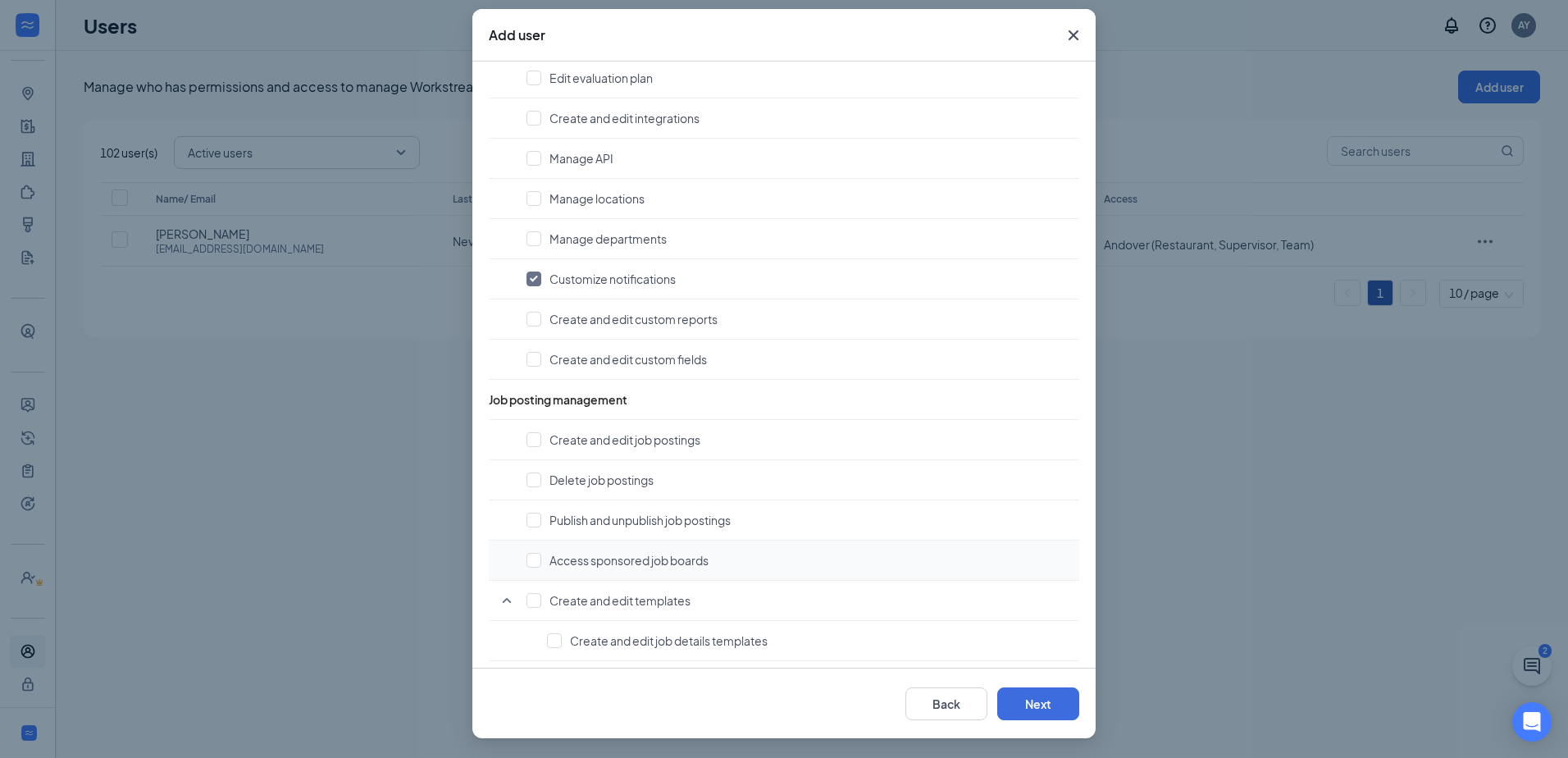
scroll to position [0, 0]
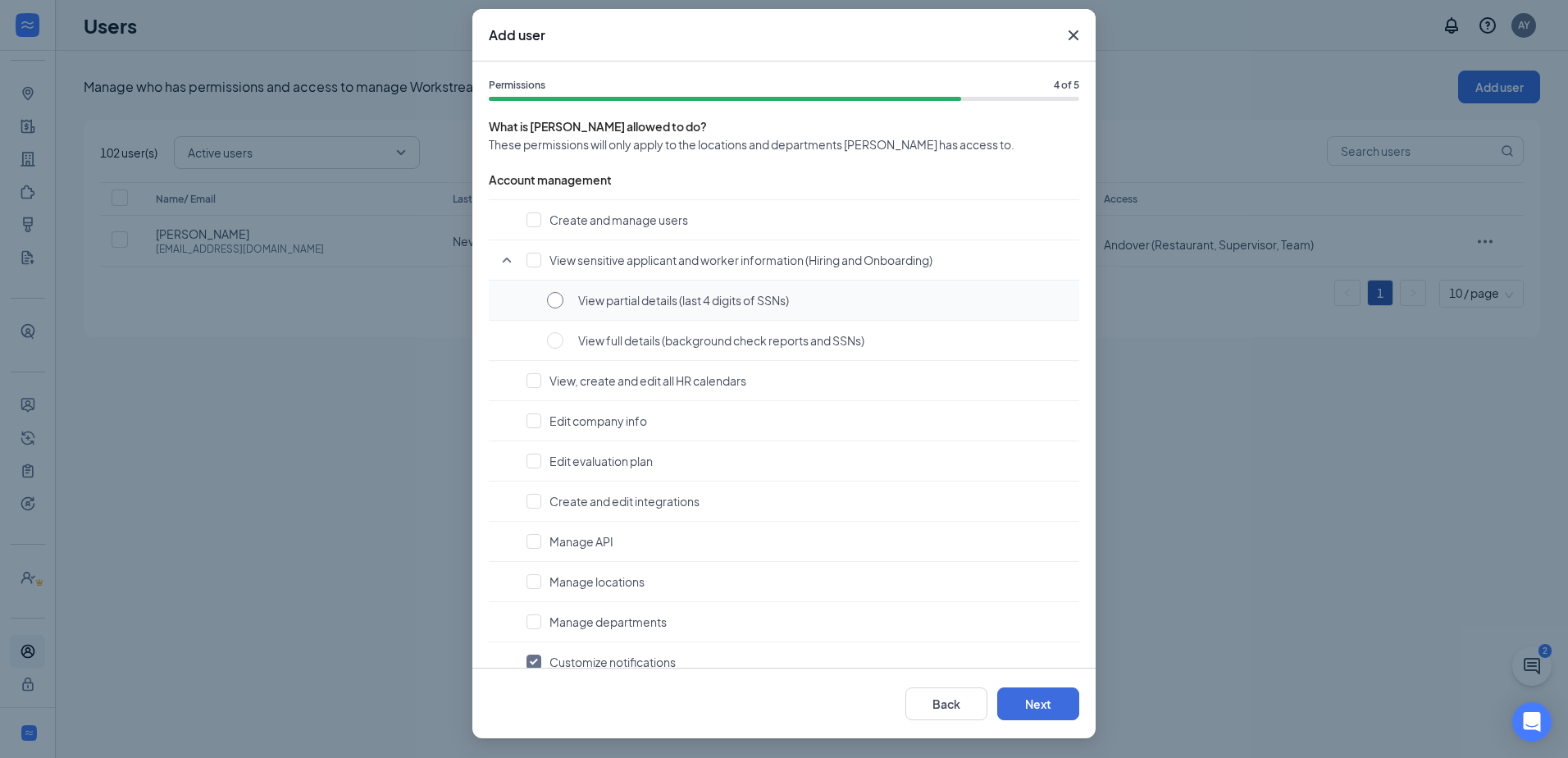
click at [547, 298] on input "radio" at bounding box center [555, 300] width 17 height 17
radio input "true"
checkbox input "true"
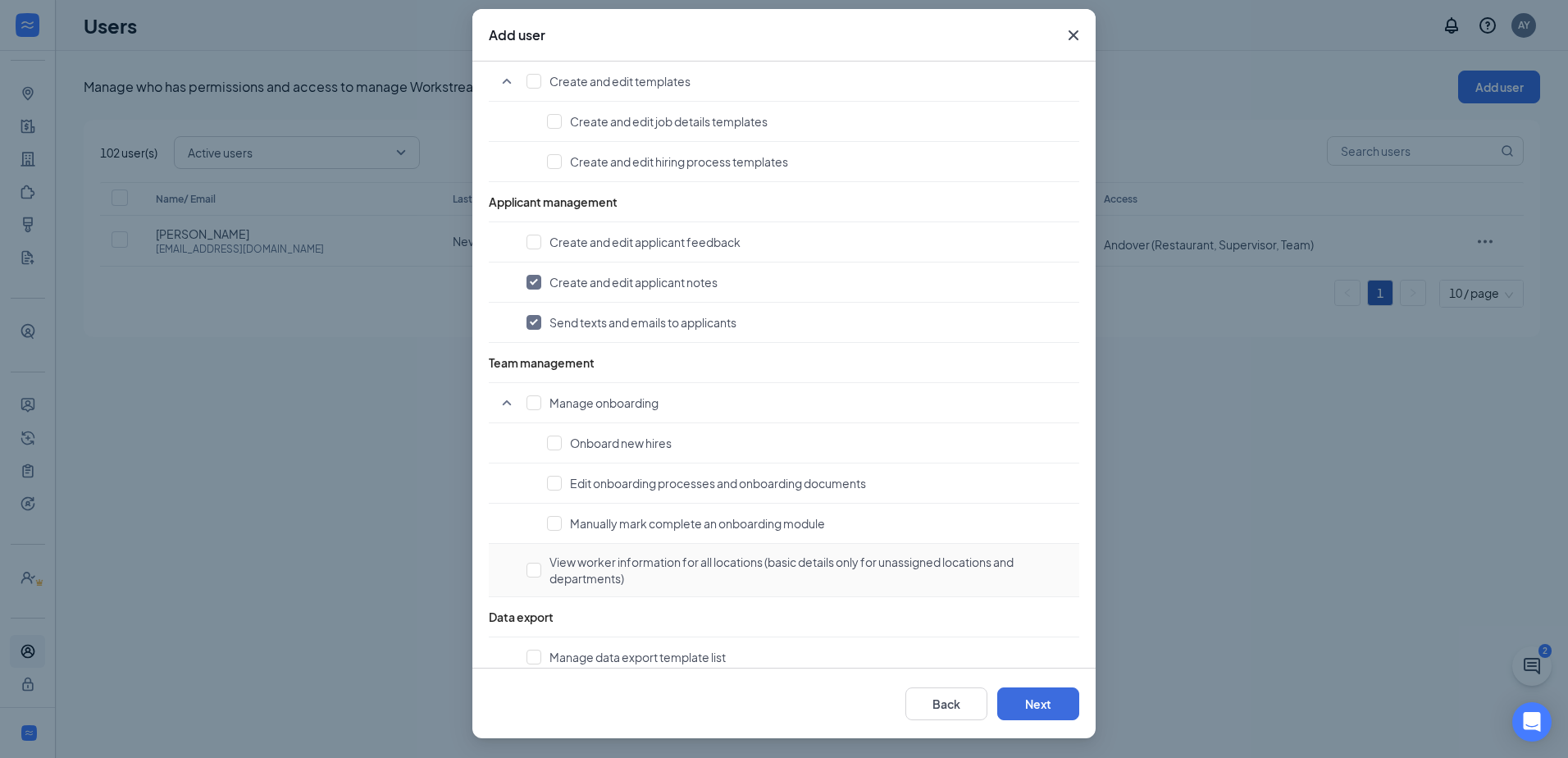
scroll to position [968, 0]
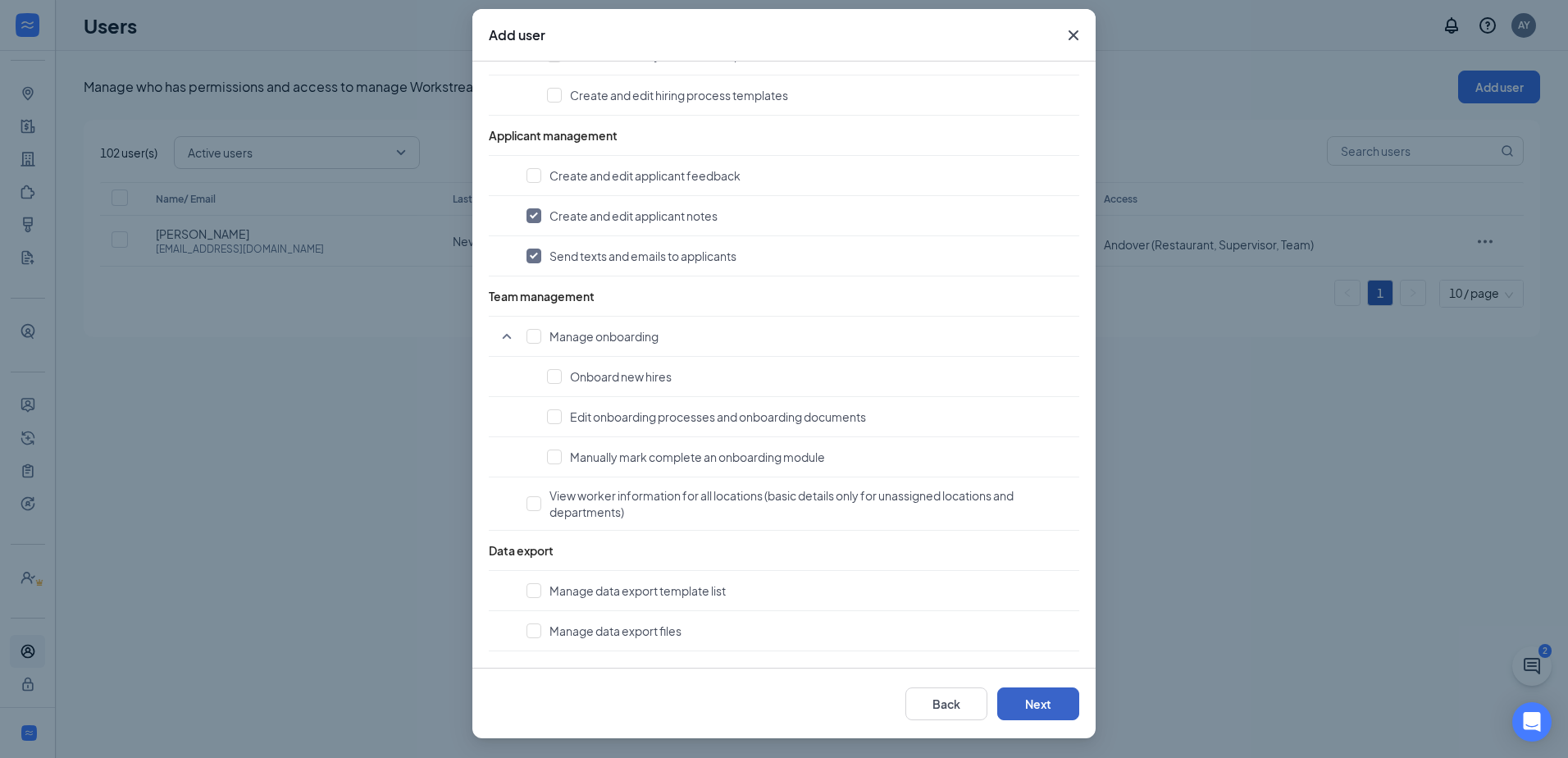
click at [1046, 698] on button "Next" at bounding box center [1038, 703] width 82 height 32
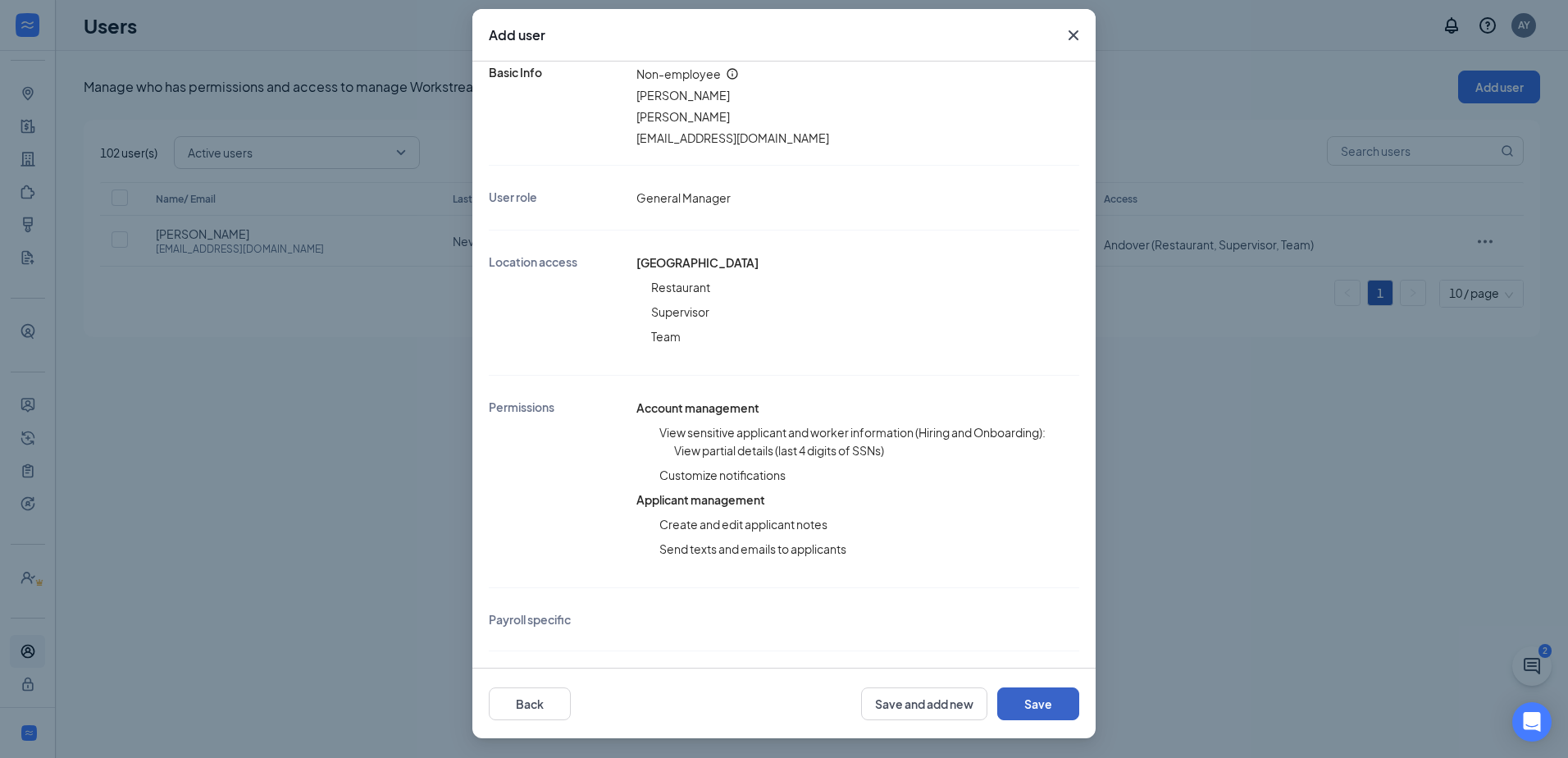
click at [1046, 698] on button "Save" at bounding box center [1038, 703] width 82 height 32
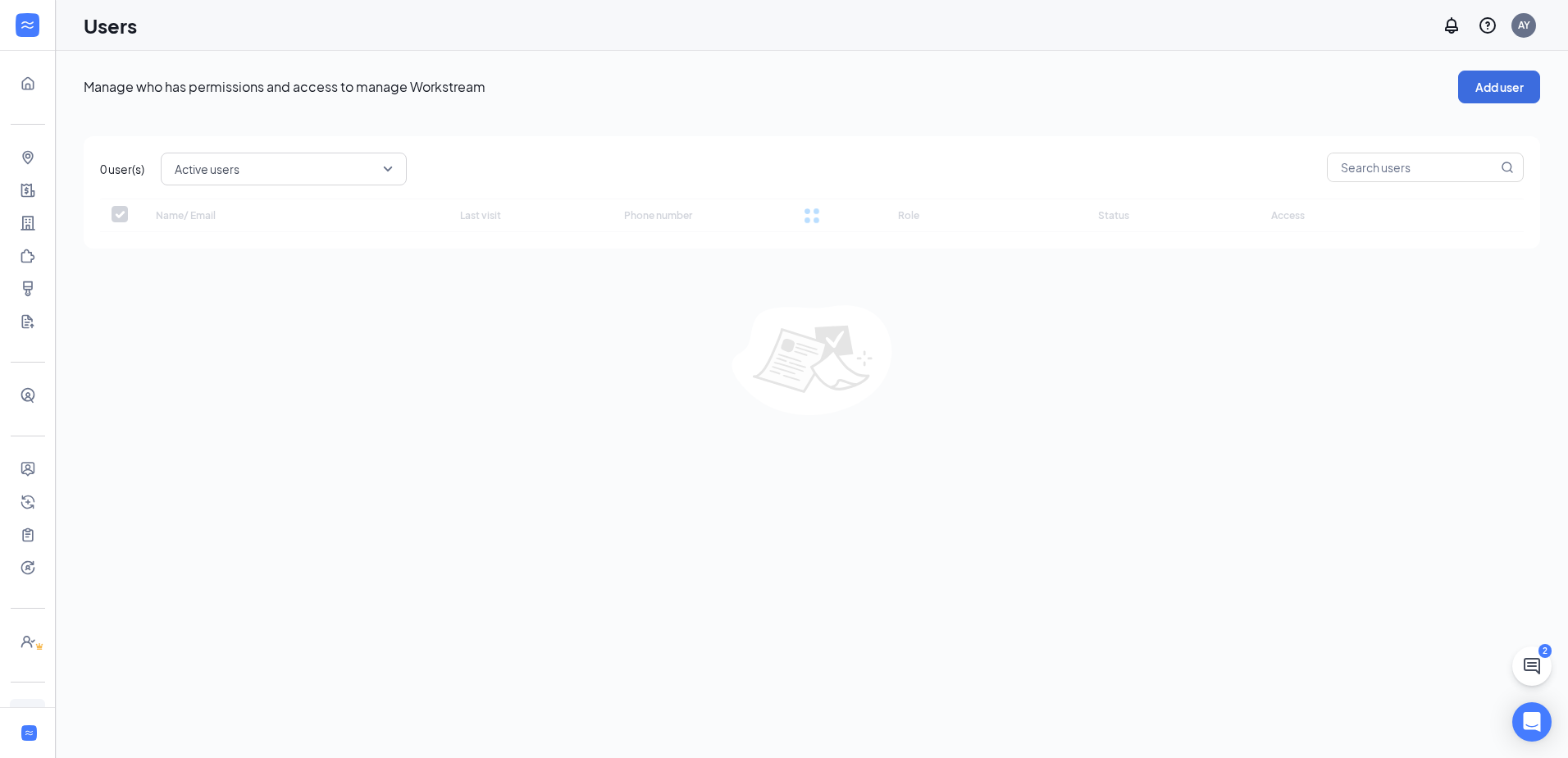
checkbox input "false"
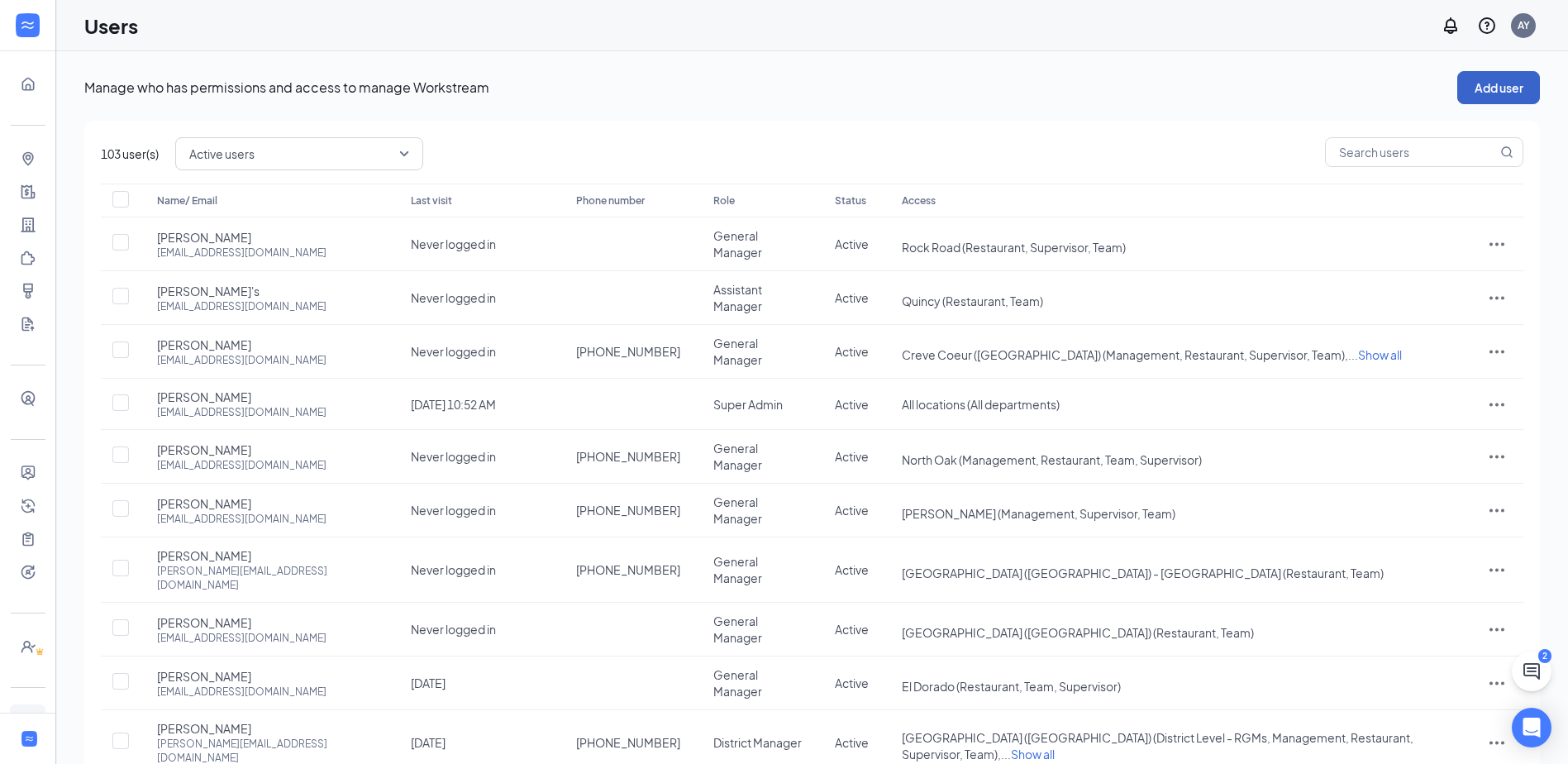
click at [1514, 96] on button "Add user" at bounding box center [1498, 87] width 83 height 33
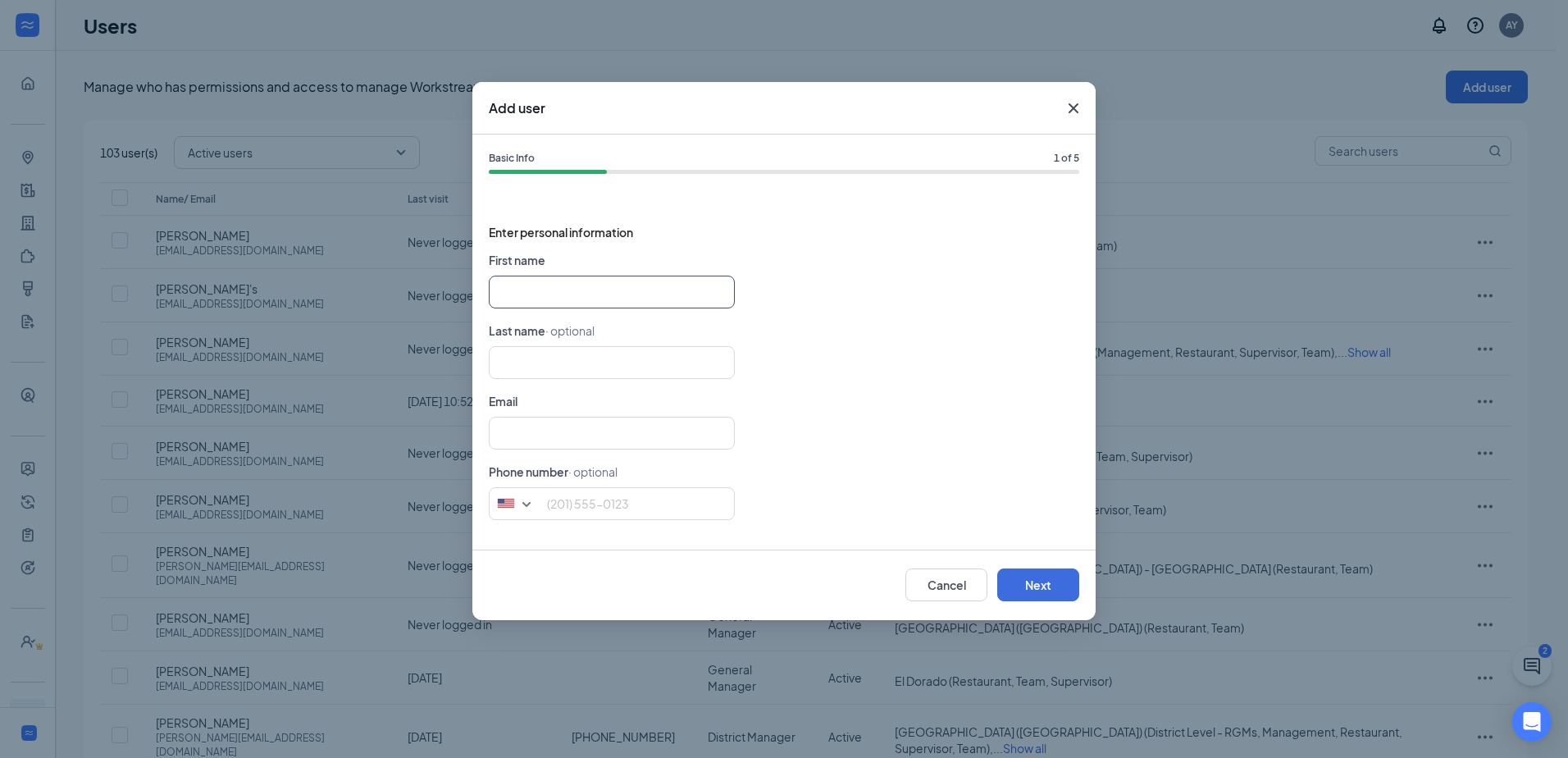
click at [533, 284] on input "text" at bounding box center [612, 292] width 246 height 32
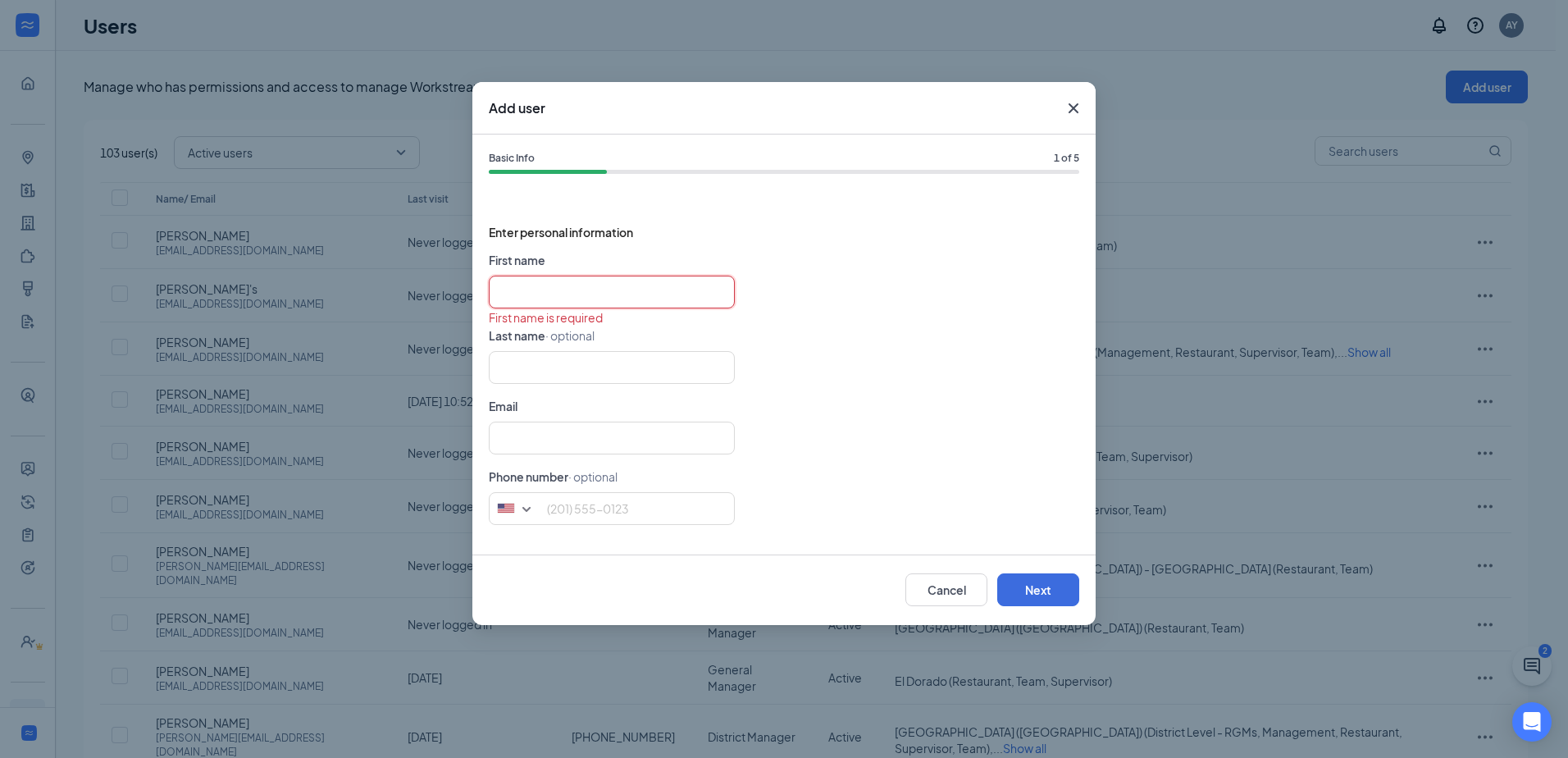
click at [571, 283] on input "text" at bounding box center [612, 292] width 246 height 32
type input "Mike"
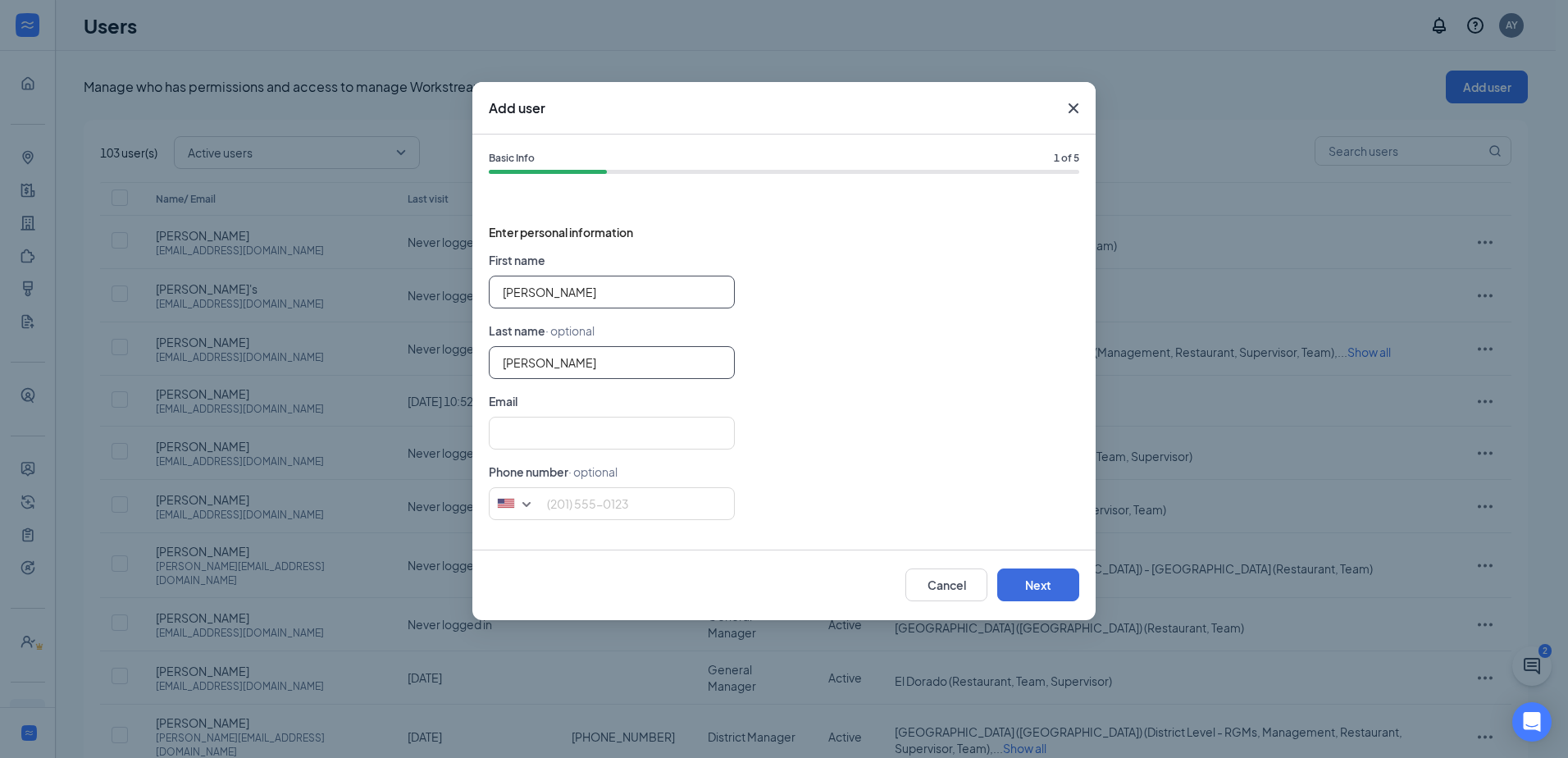
type input "Doherty"
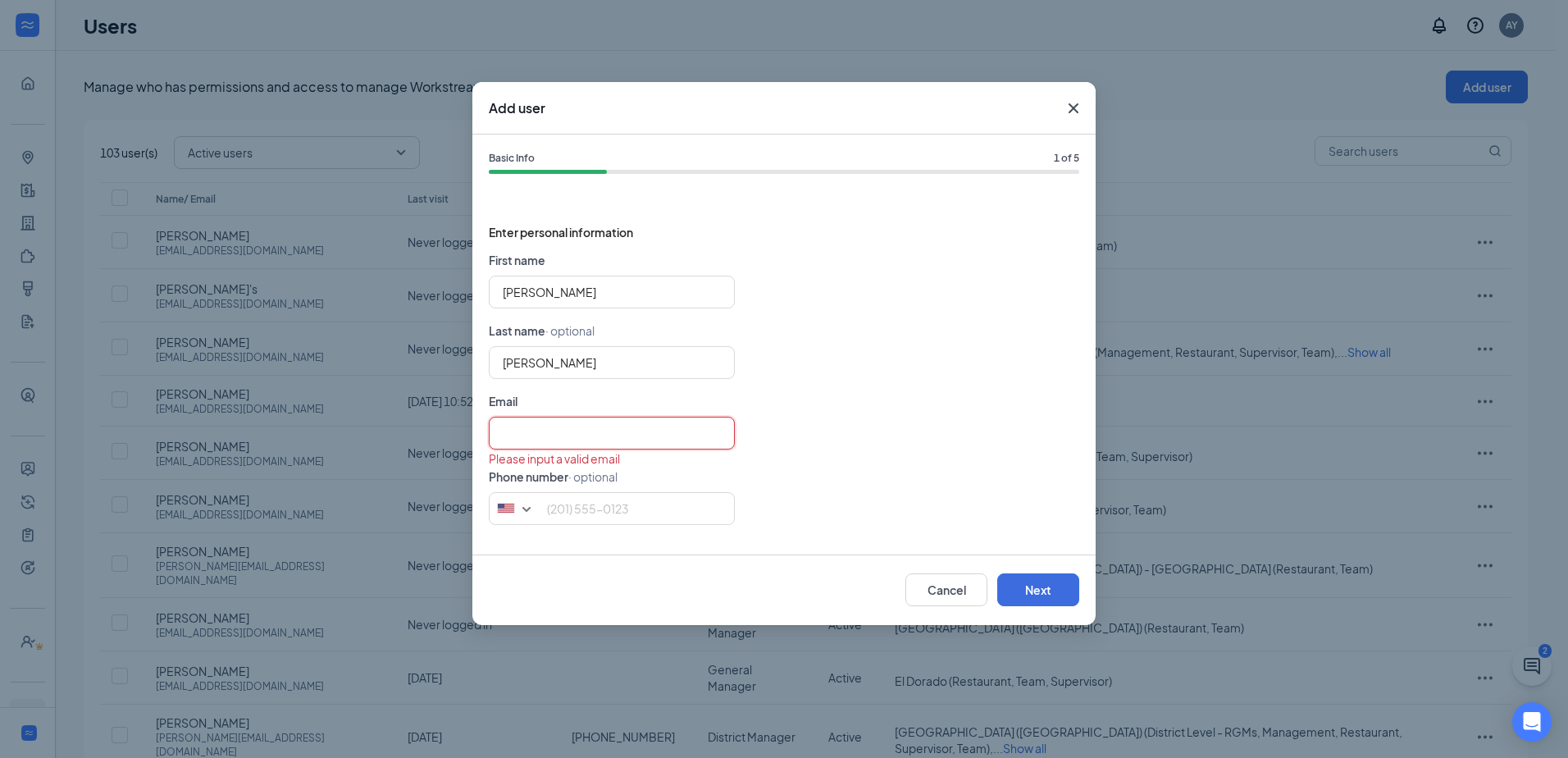
click at [574, 440] on input "text" at bounding box center [612, 432] width 246 height 32
paste input "miked@freddysusa.com"
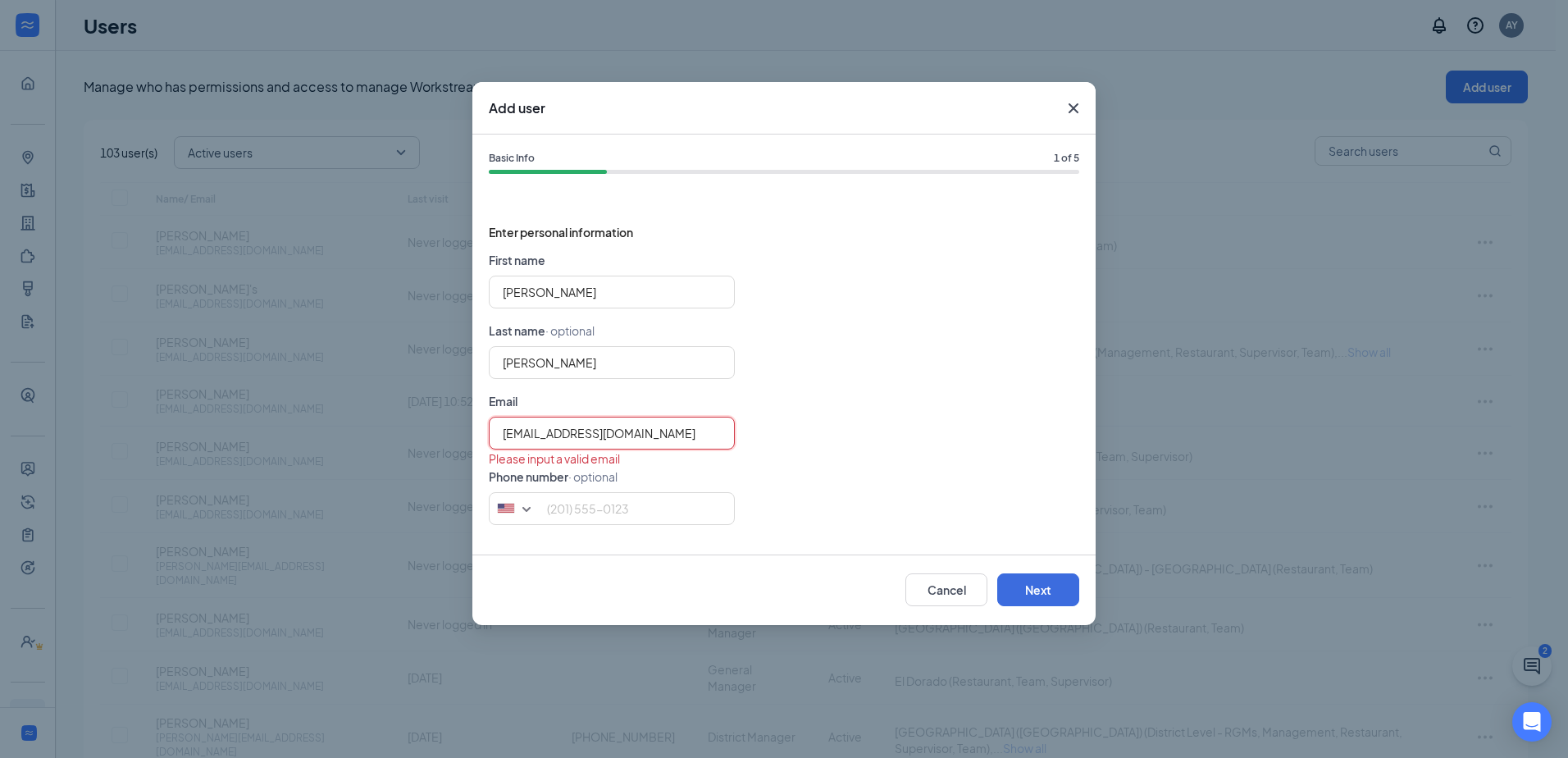
type input "miked@freddysusa.com"
click at [864, 420] on div "miked@freddysusa.com" at bounding box center [784, 432] width 590 height 32
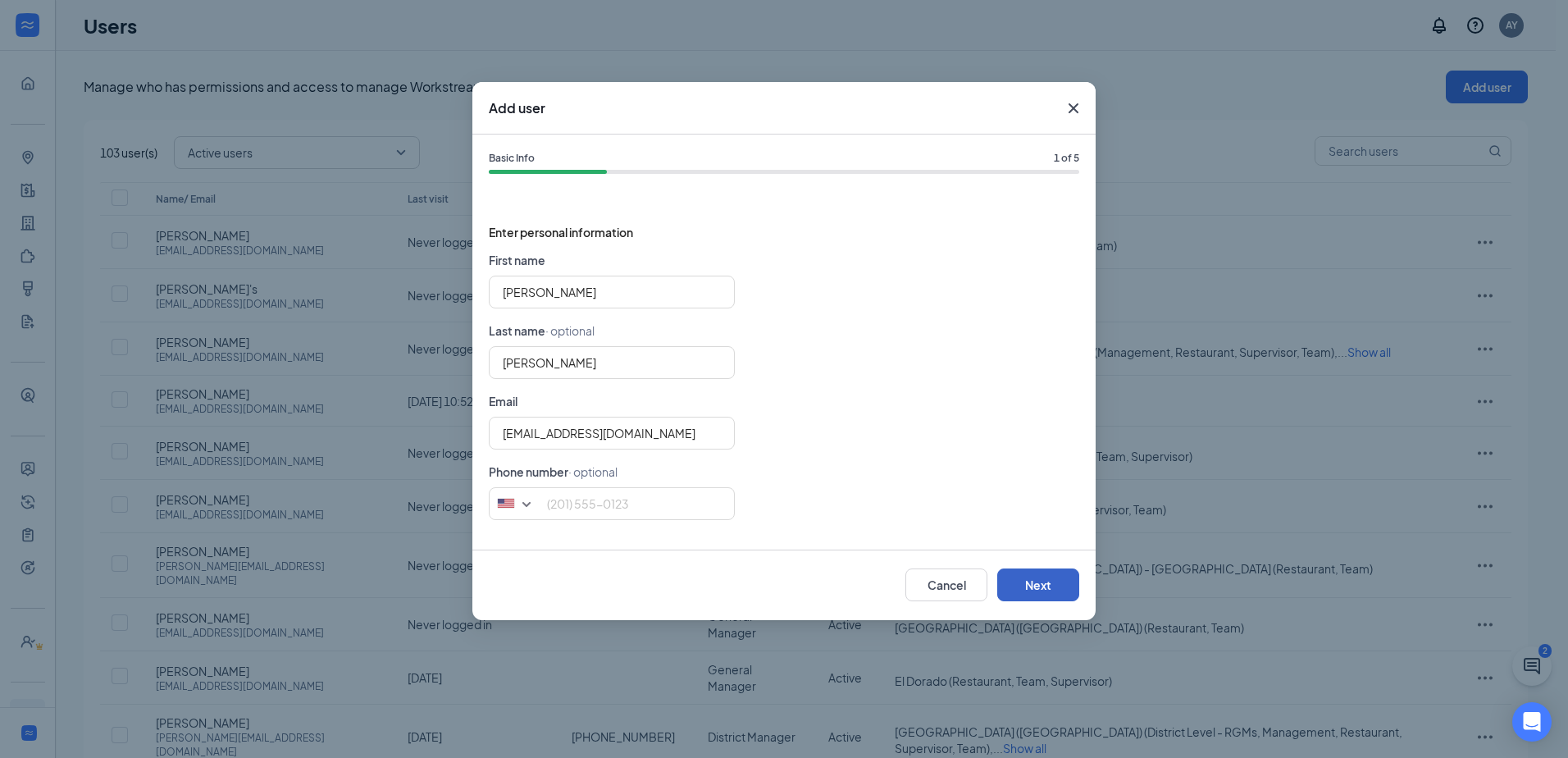
click at [1052, 572] on button "Next" at bounding box center [1038, 584] width 82 height 32
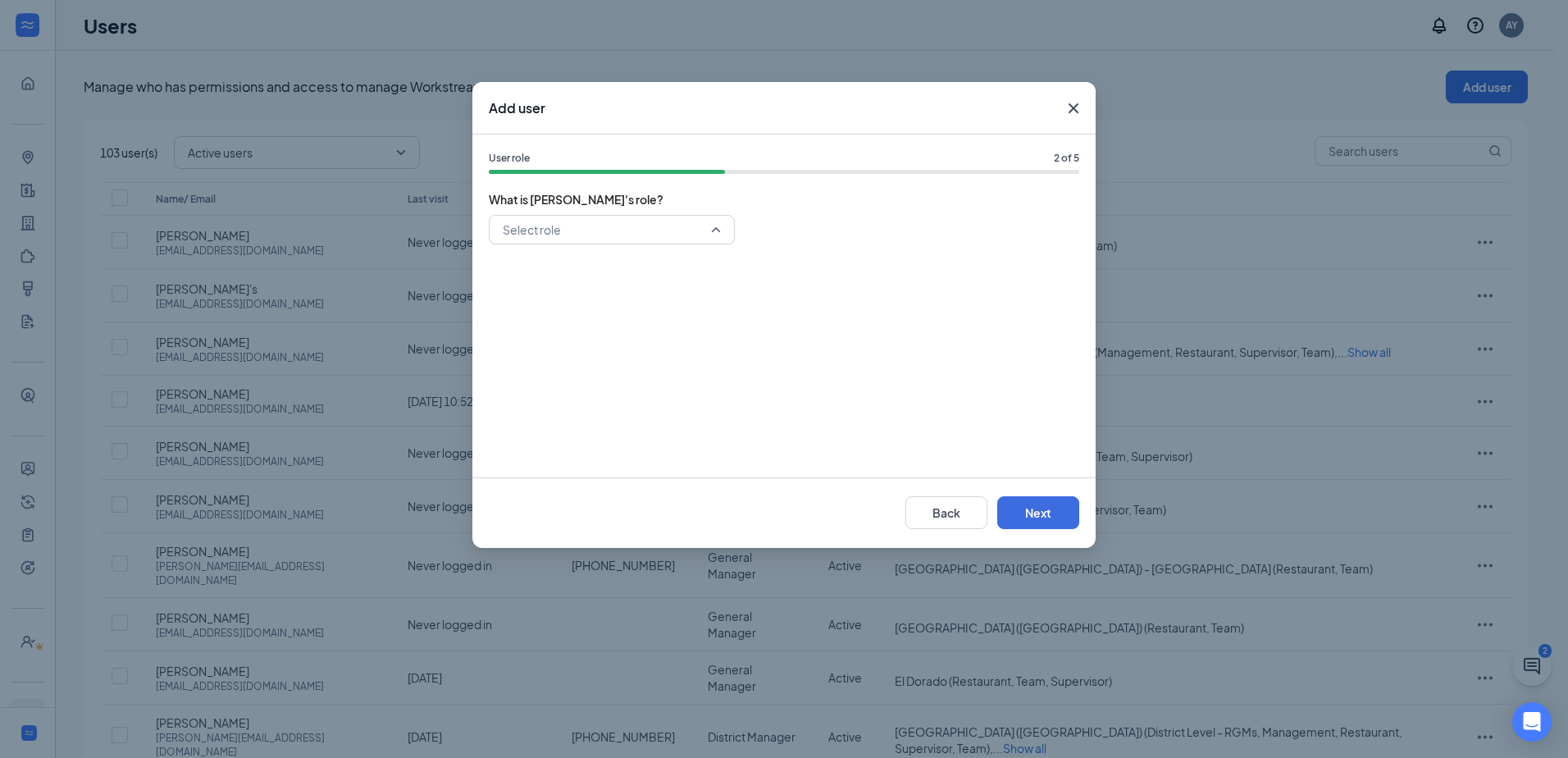
click at [582, 221] on input "search" at bounding box center [606, 230] width 215 height 28
click at [566, 348] on span "General Manager" at bounding box center [548, 348] width 94 height 18
click at [1035, 501] on button "Next" at bounding box center [1038, 512] width 82 height 32
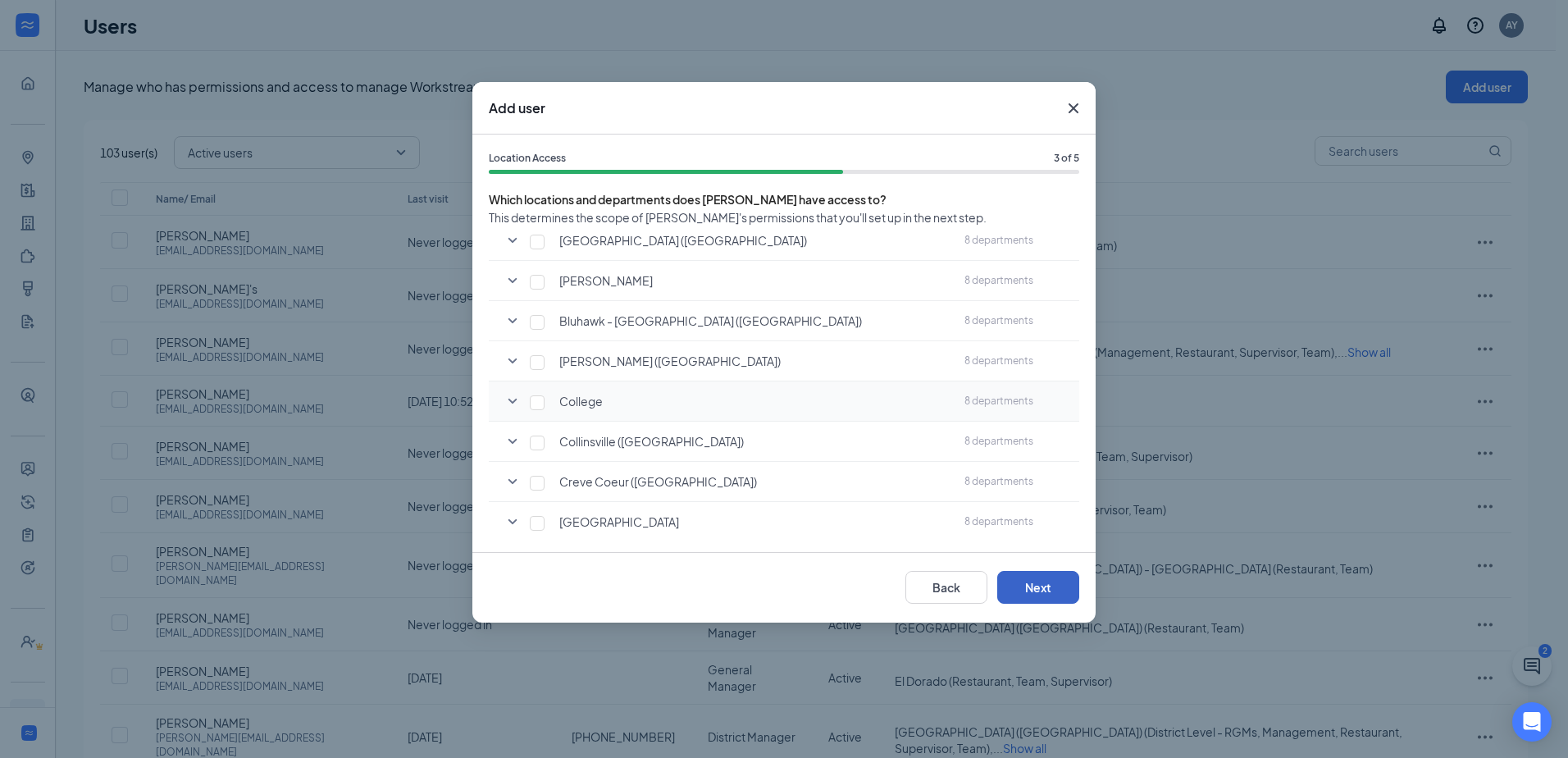
scroll to position [246, 0]
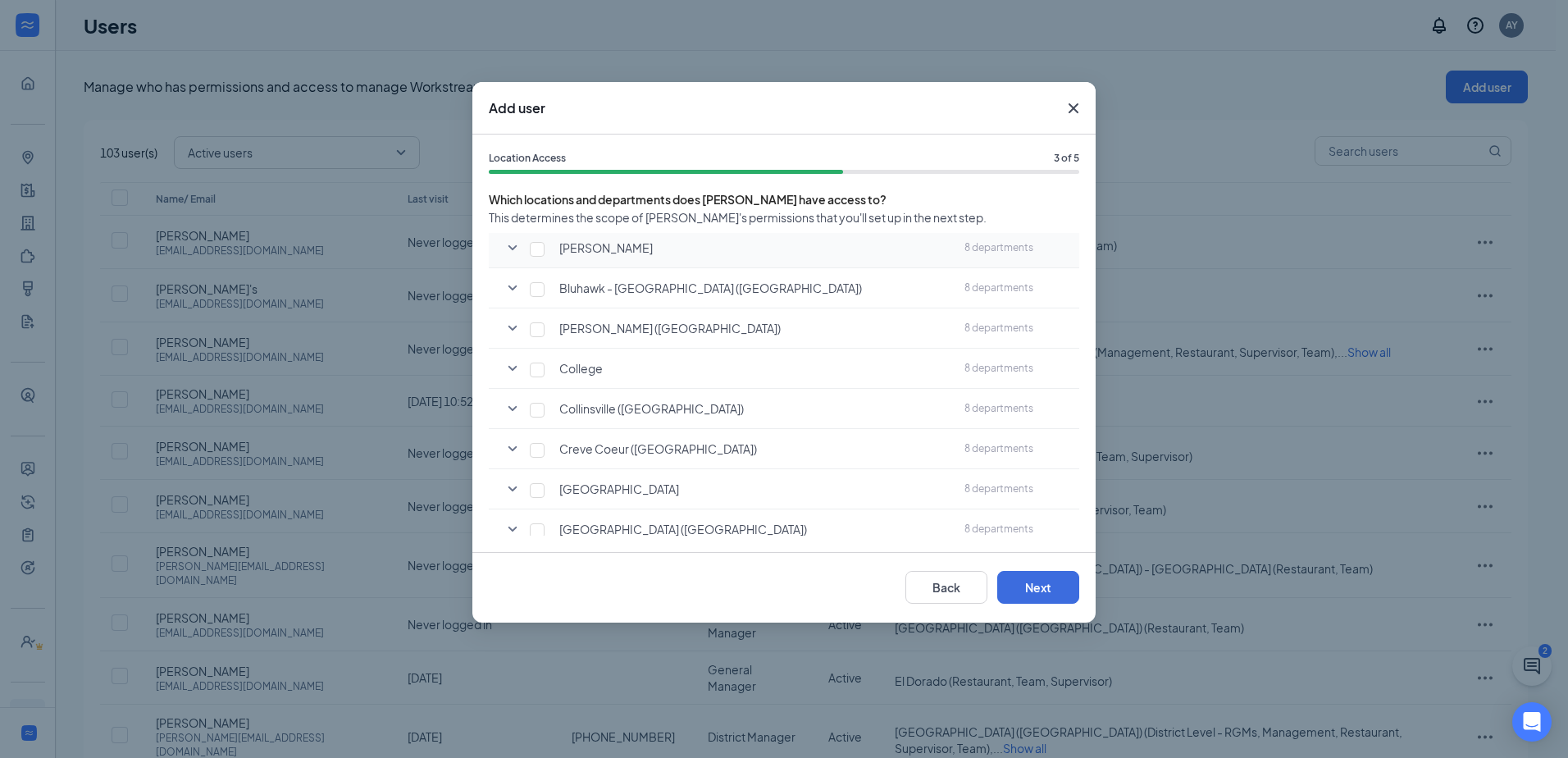
click at [508, 247] on icon "SmallChevronDown" at bounding box center [513, 248] width 20 height 20
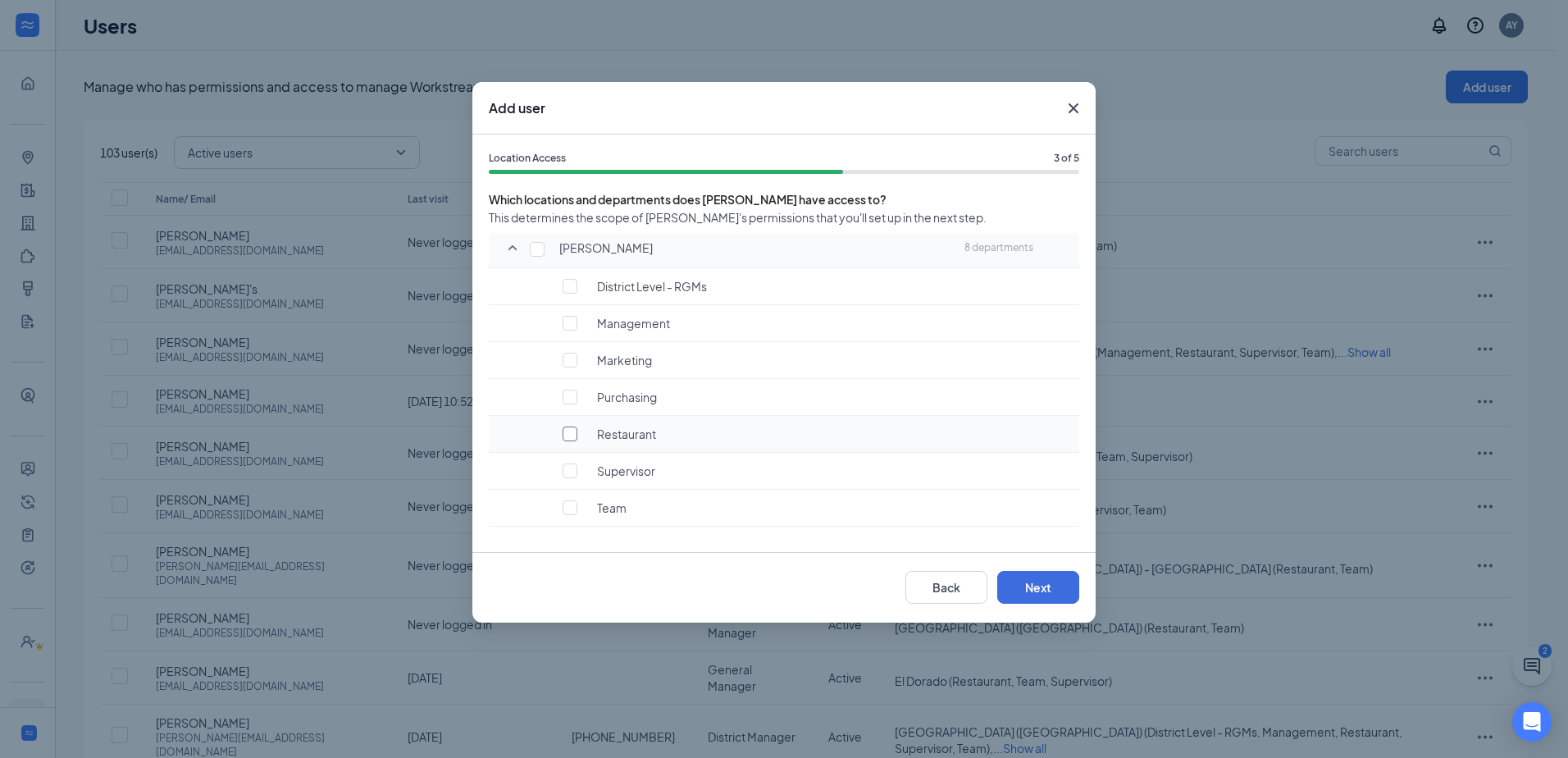
click at [569, 439] on input "checkbox" at bounding box center [570, 434] width 15 height 15
checkbox input "true"
click at [569, 469] on input "checkbox" at bounding box center [570, 470] width 15 height 15
checkbox input "true"
click at [571, 510] on input "checkbox" at bounding box center [570, 508] width 15 height 15
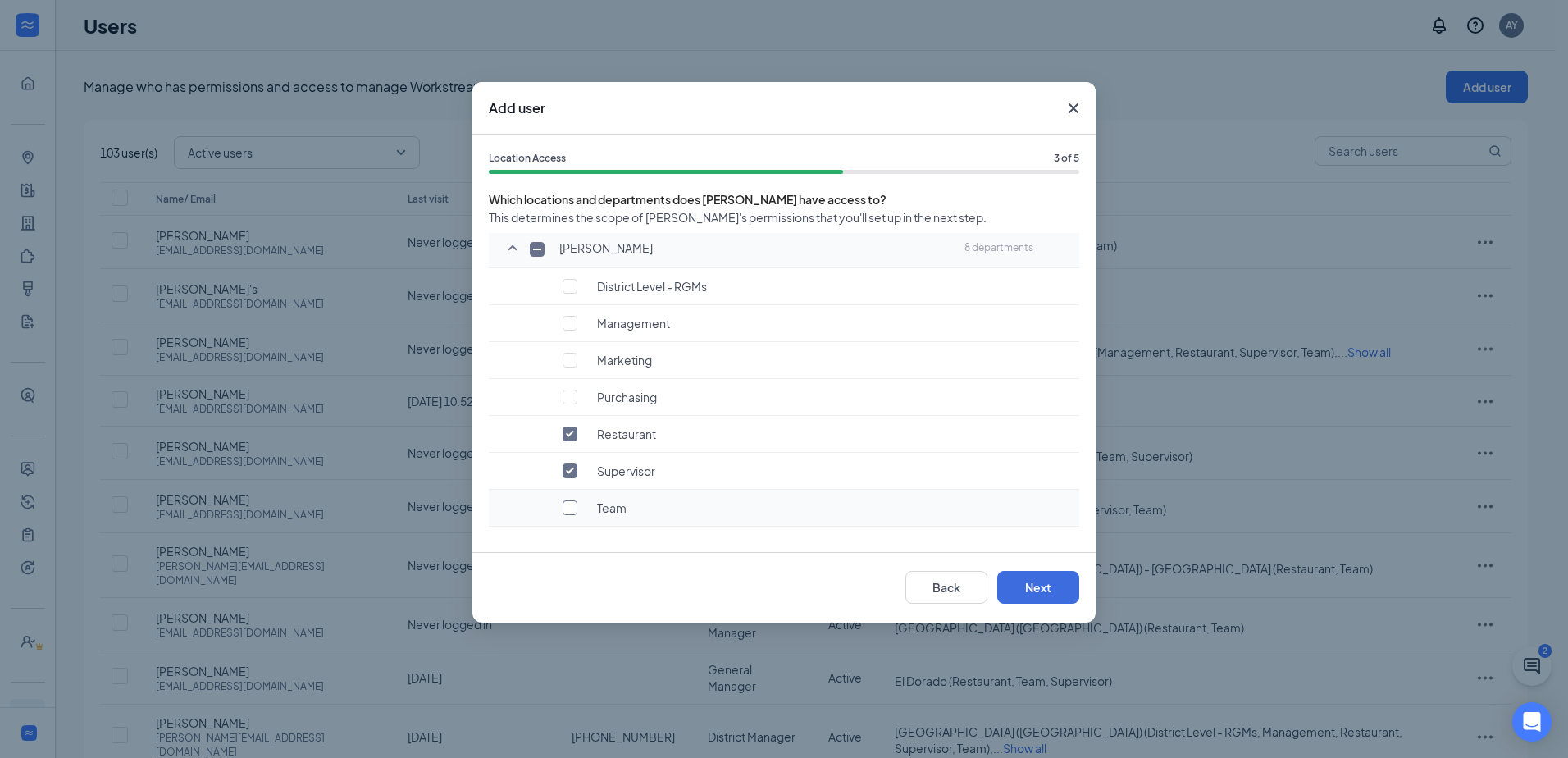
checkbox input "true"
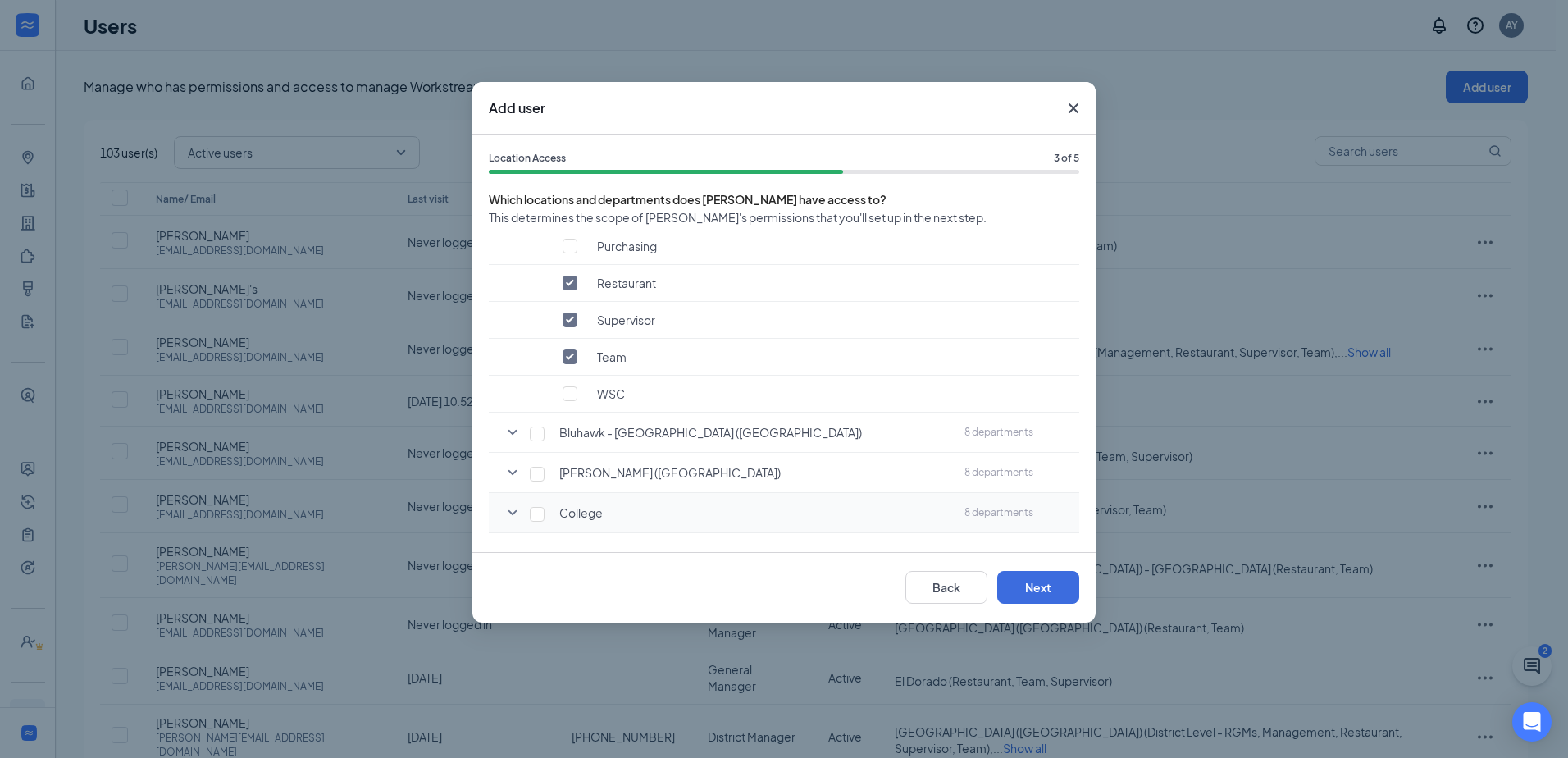
scroll to position [410, 0]
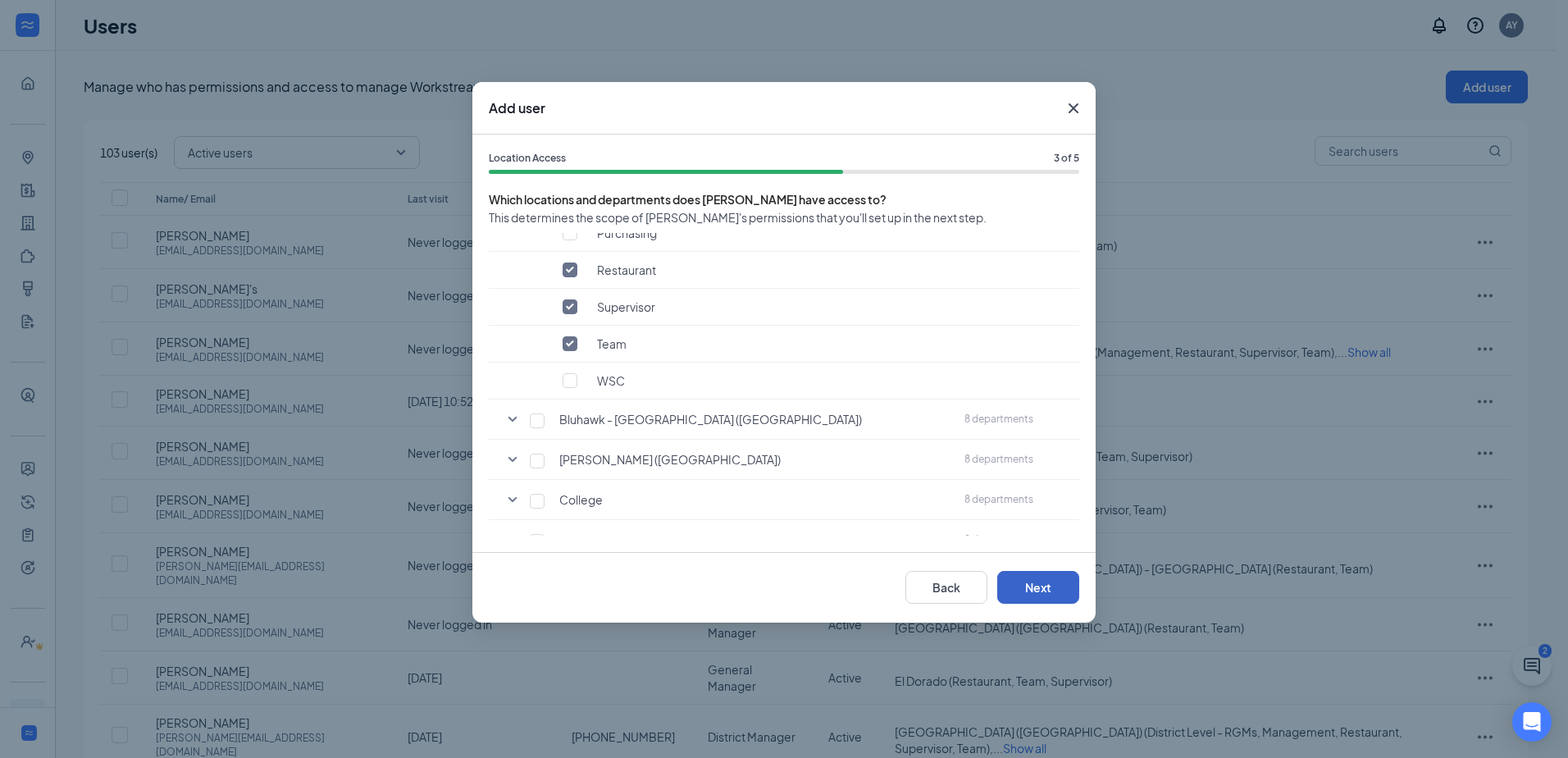
click at [1064, 589] on button "Next" at bounding box center [1038, 587] width 82 height 32
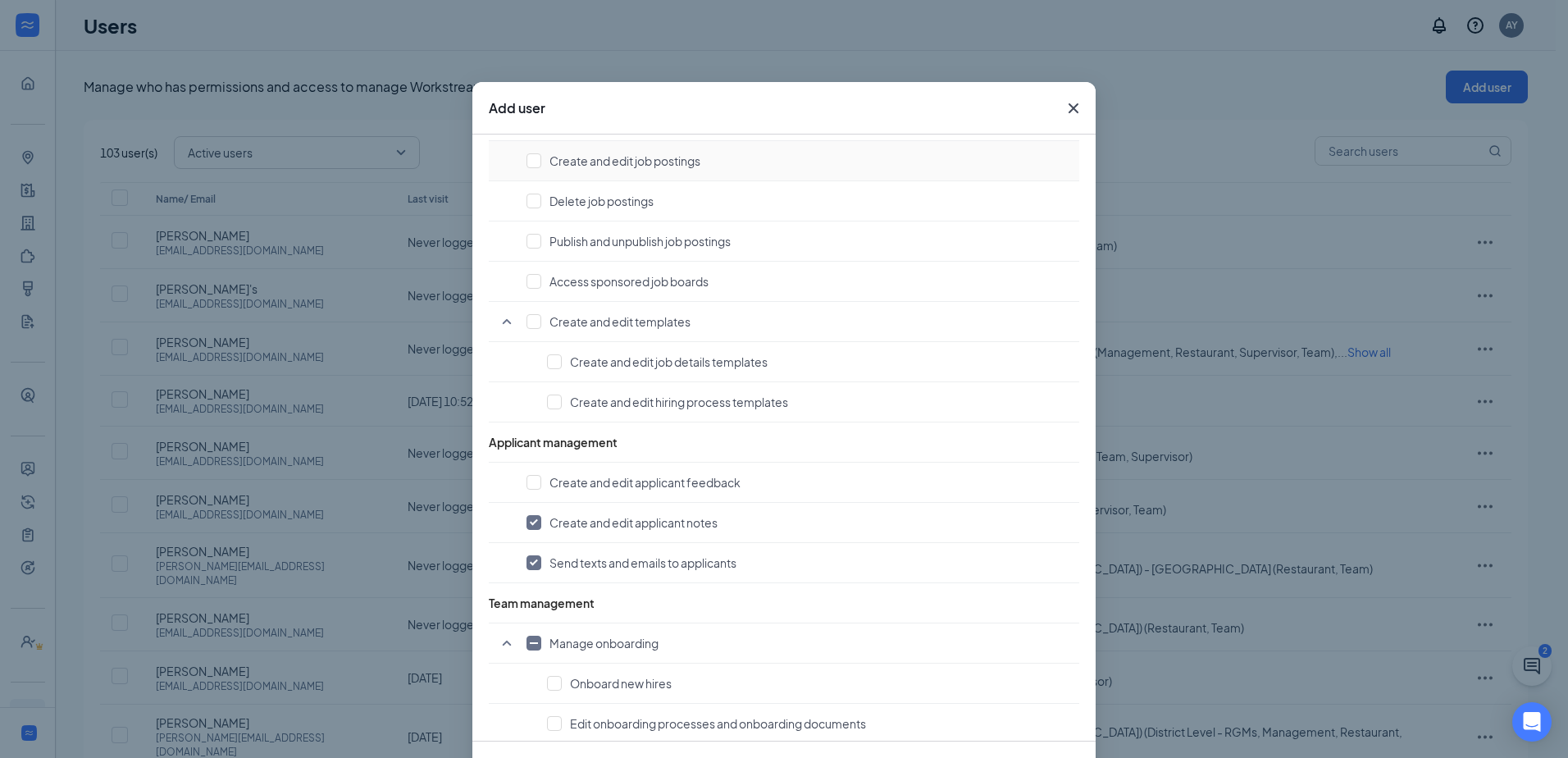
scroll to position [738, 0]
click at [529, 522] on input "checkbox" at bounding box center [533, 519] width 15 height 15
checkbox input "false"
click at [529, 557] on input "checkbox" at bounding box center [533, 559] width 15 height 15
checkbox input "false"
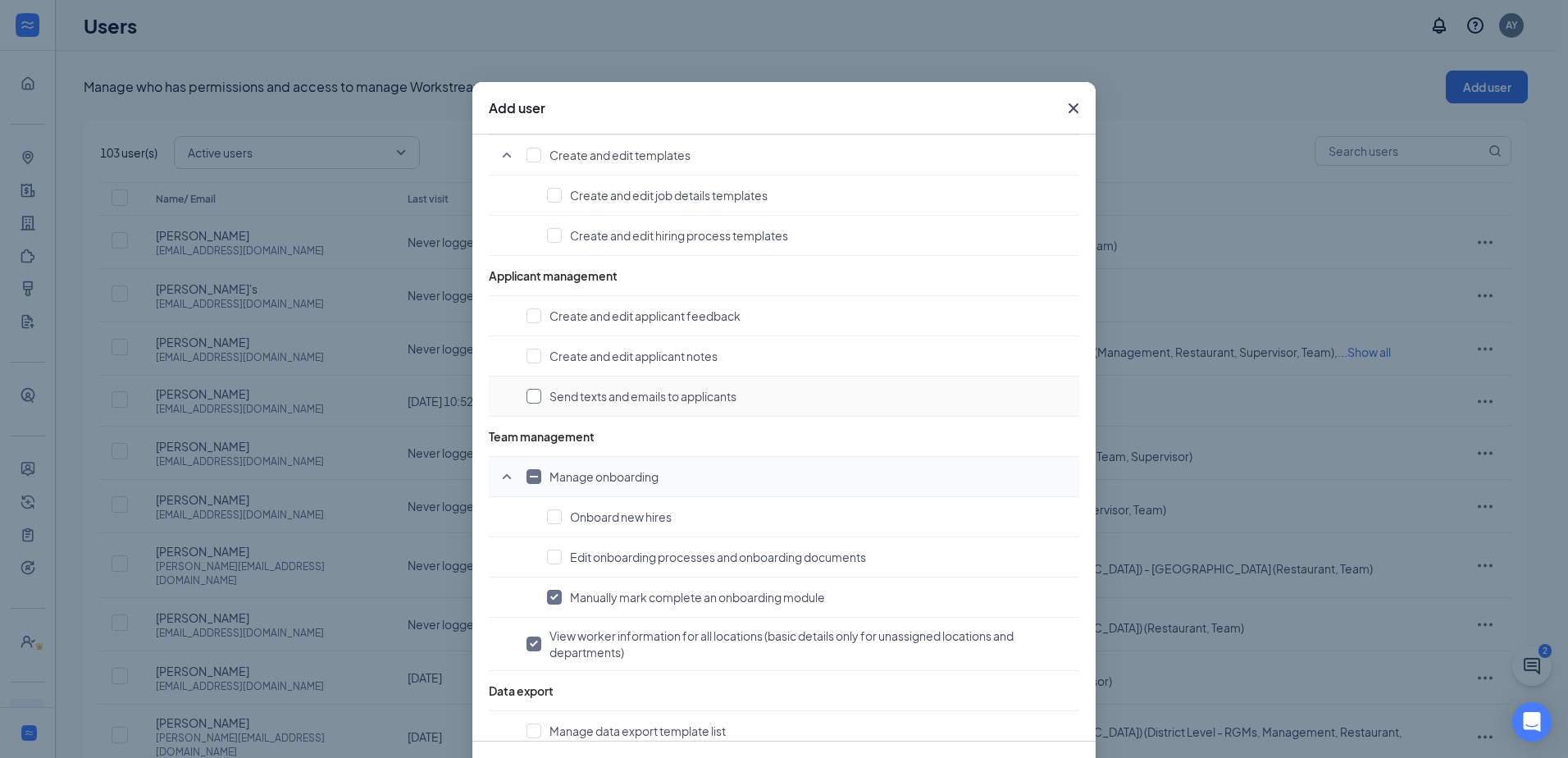
scroll to position [902, 0]
click at [528, 480] on input "checkbox" at bounding box center [533, 475] width 15 height 15
checkbox input "true"
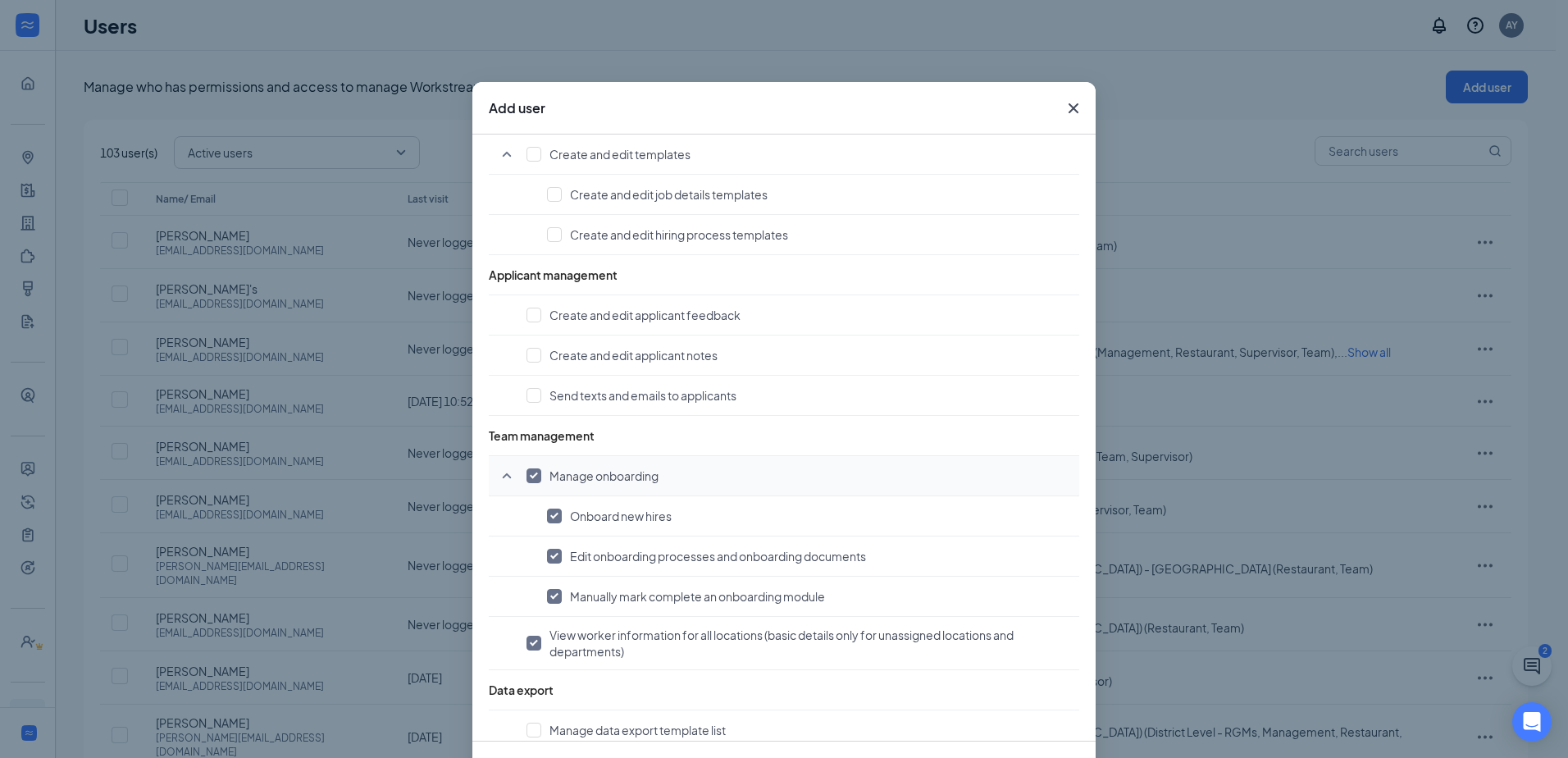
click at [526, 480] on input "checkbox" at bounding box center [533, 475] width 15 height 15
checkbox input "false"
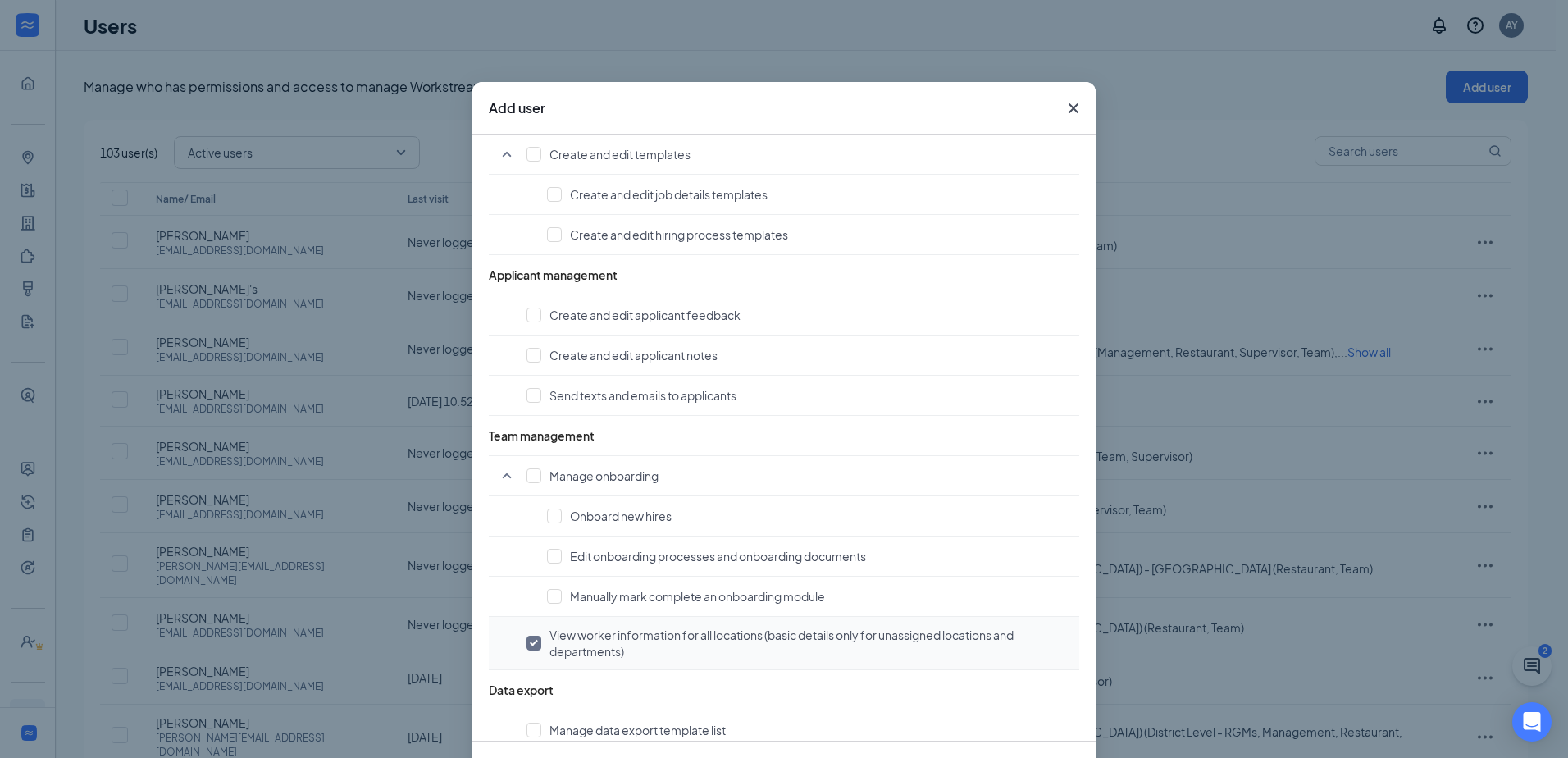
click at [528, 637] on input "checkbox" at bounding box center [533, 643] width 15 height 15
checkbox input "false"
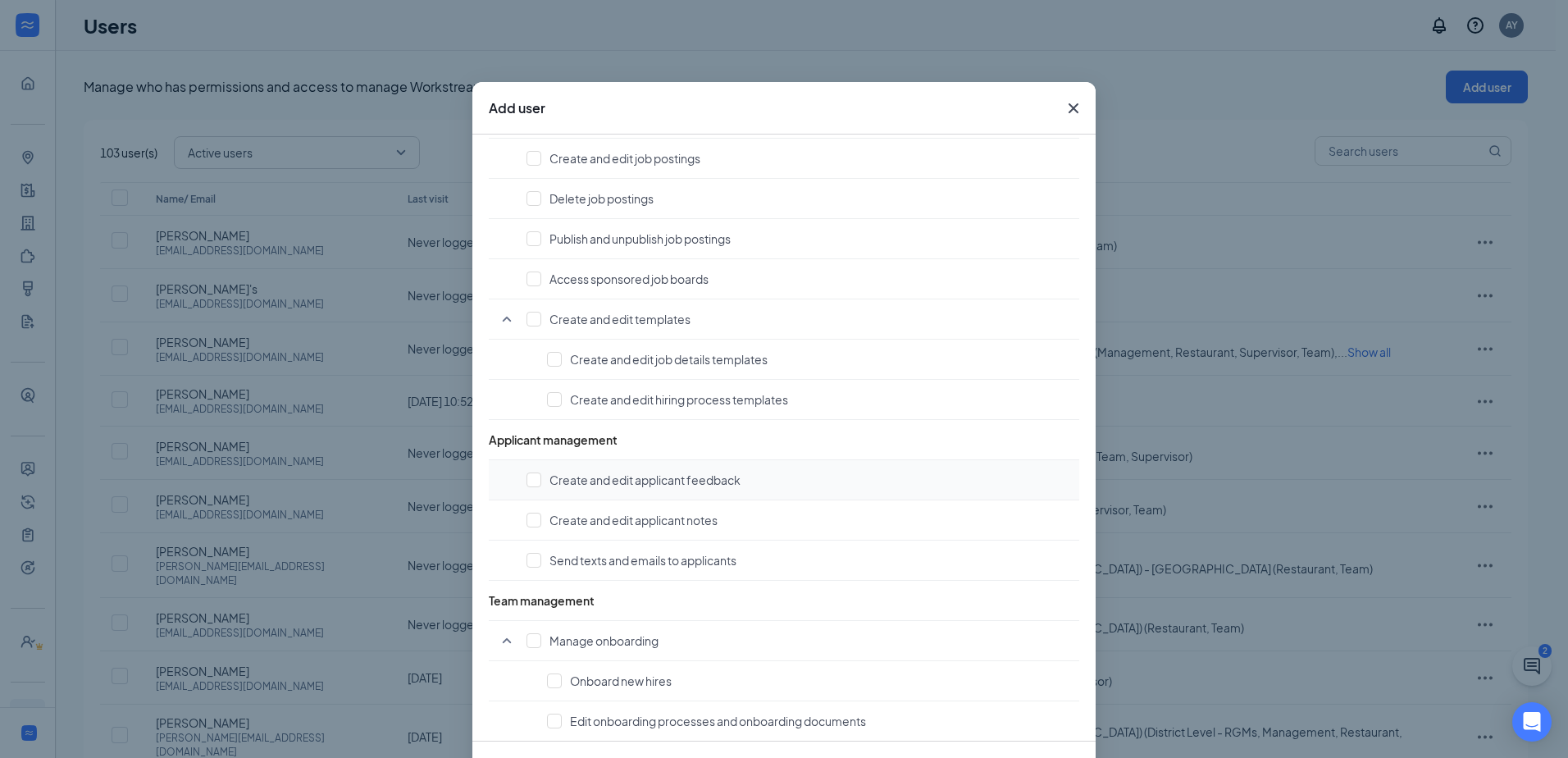
scroll to position [722, 0]
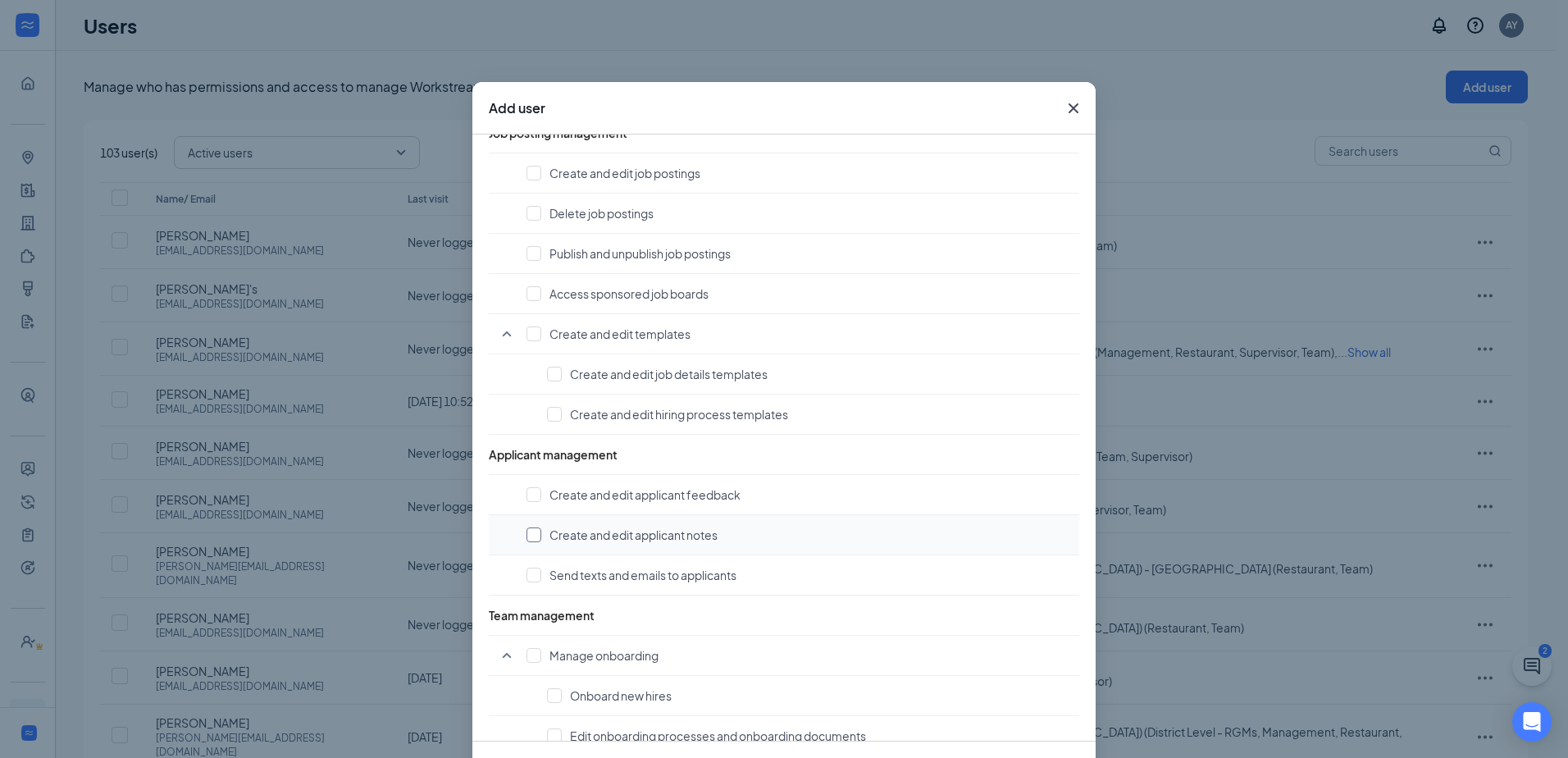
click at [526, 534] on input "checkbox" at bounding box center [533, 534] width 15 height 15
checkbox input "true"
click at [530, 579] on input "checkbox" at bounding box center [533, 575] width 15 height 15
checkbox input "true"
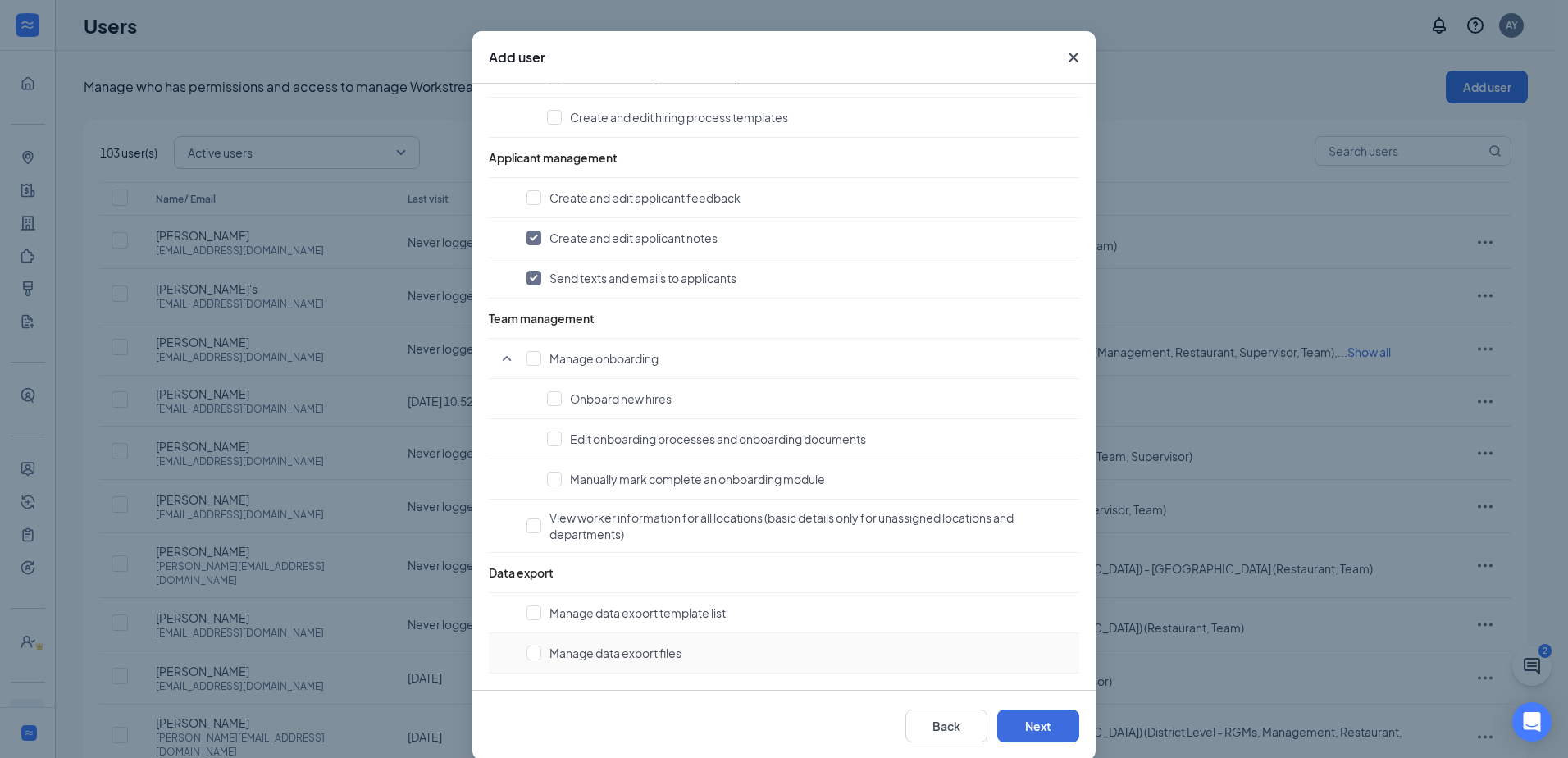
scroll to position [73, 0]
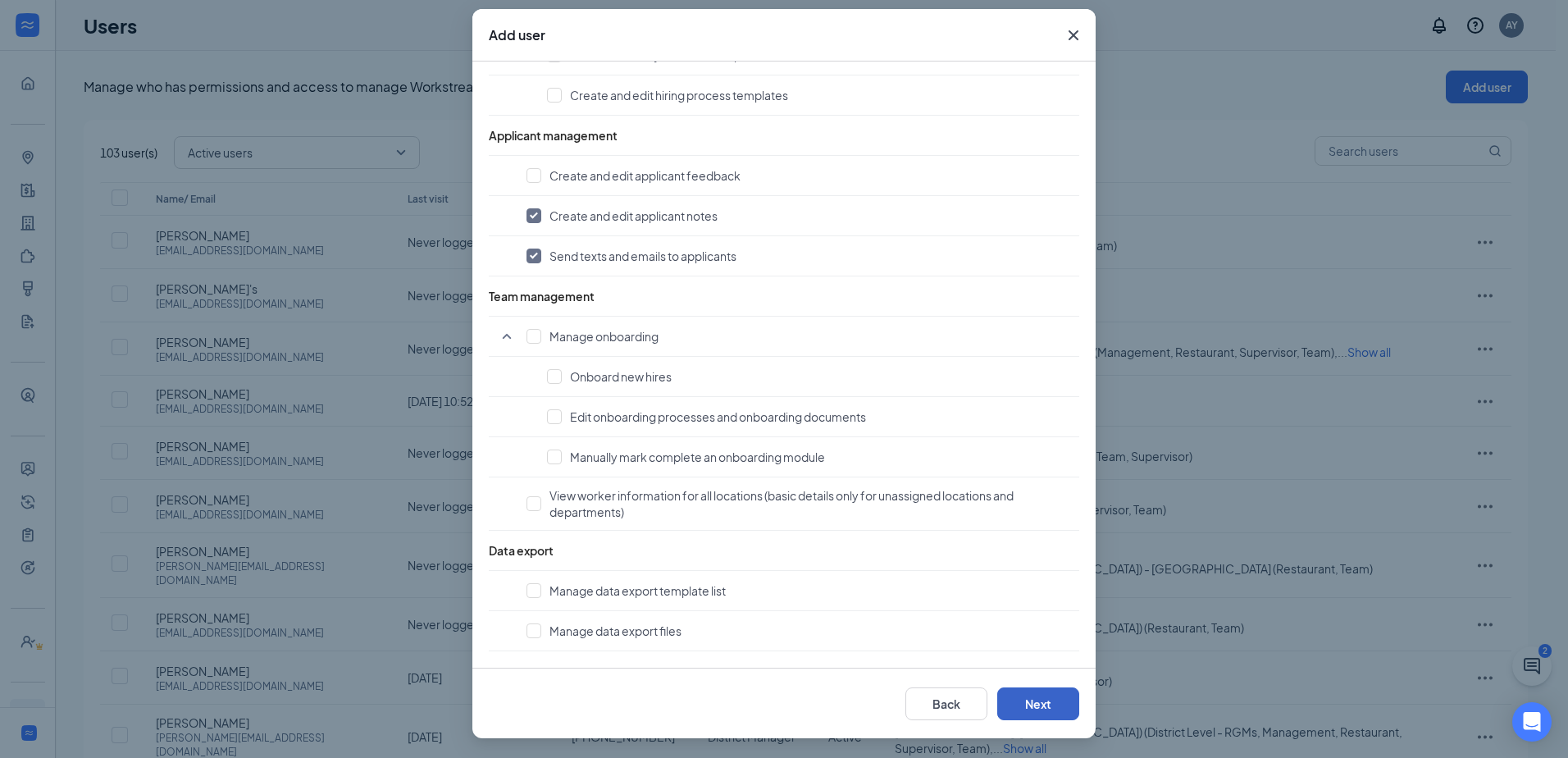
click at [1043, 692] on button "Next" at bounding box center [1038, 703] width 82 height 32
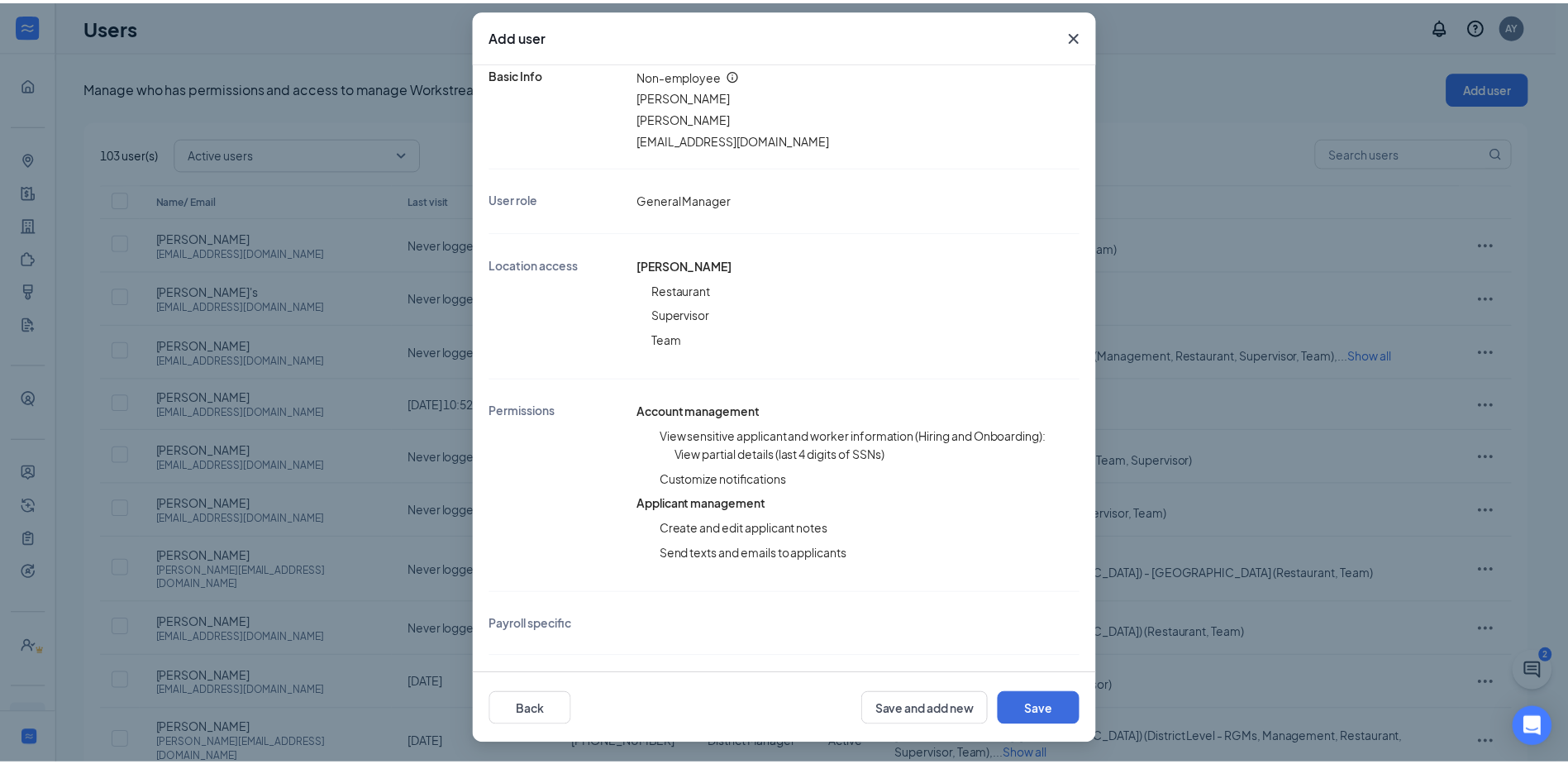
scroll to position [132, 0]
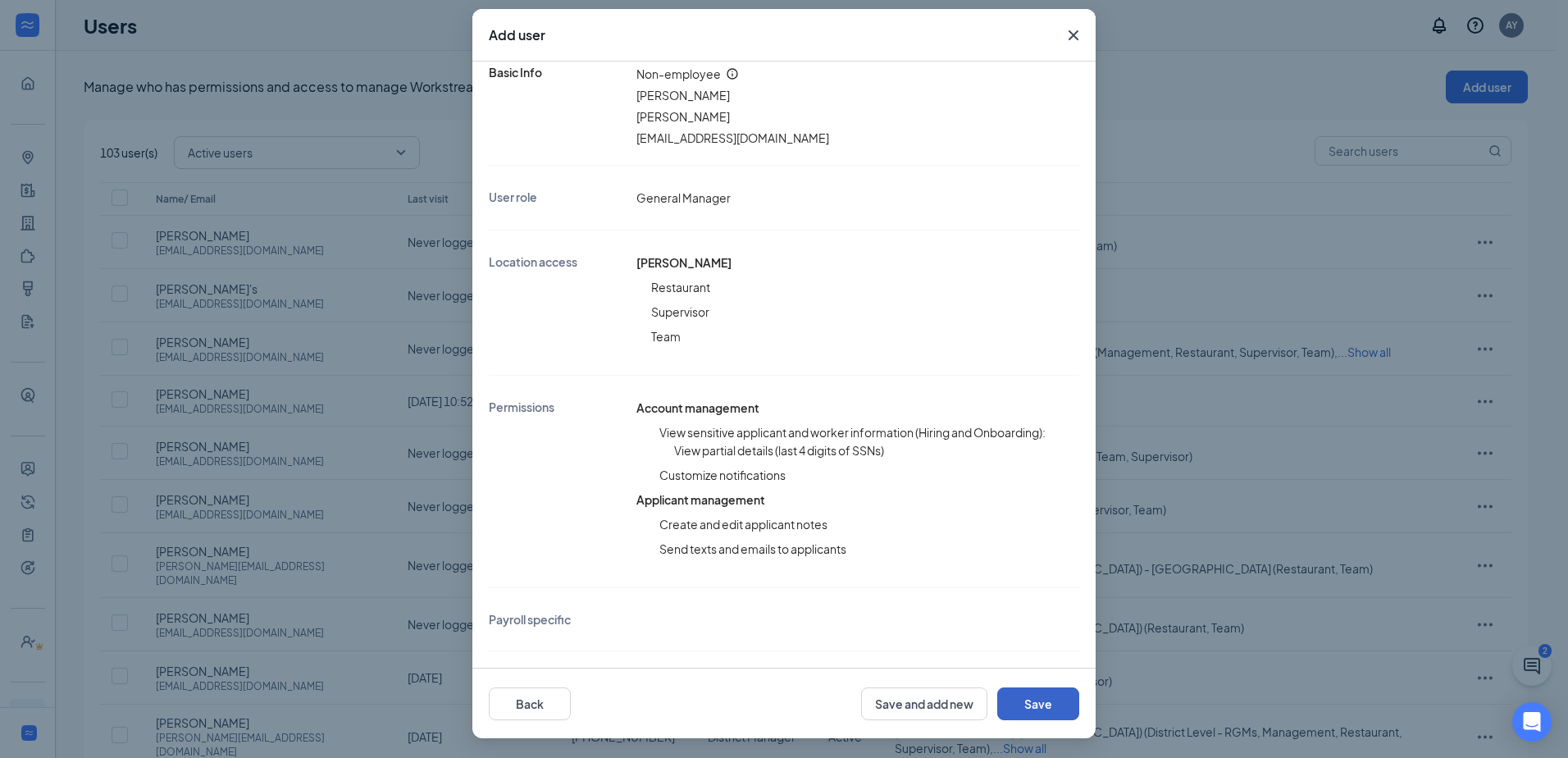
click at [1043, 692] on button "Save" at bounding box center [1038, 703] width 82 height 32
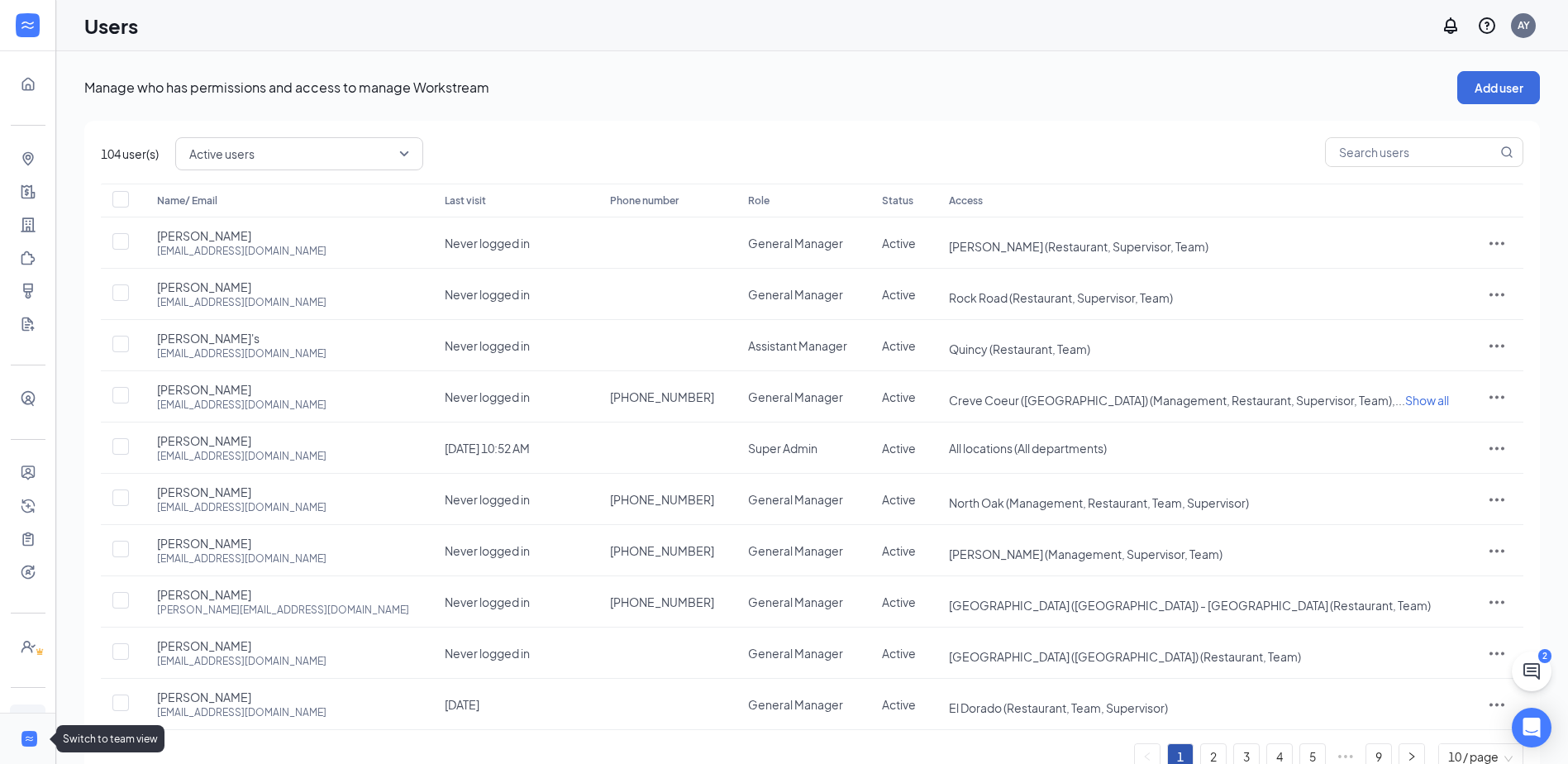
click at [24, 741] on icon "WorkstreamLogo" at bounding box center [29, 738] width 11 height 11
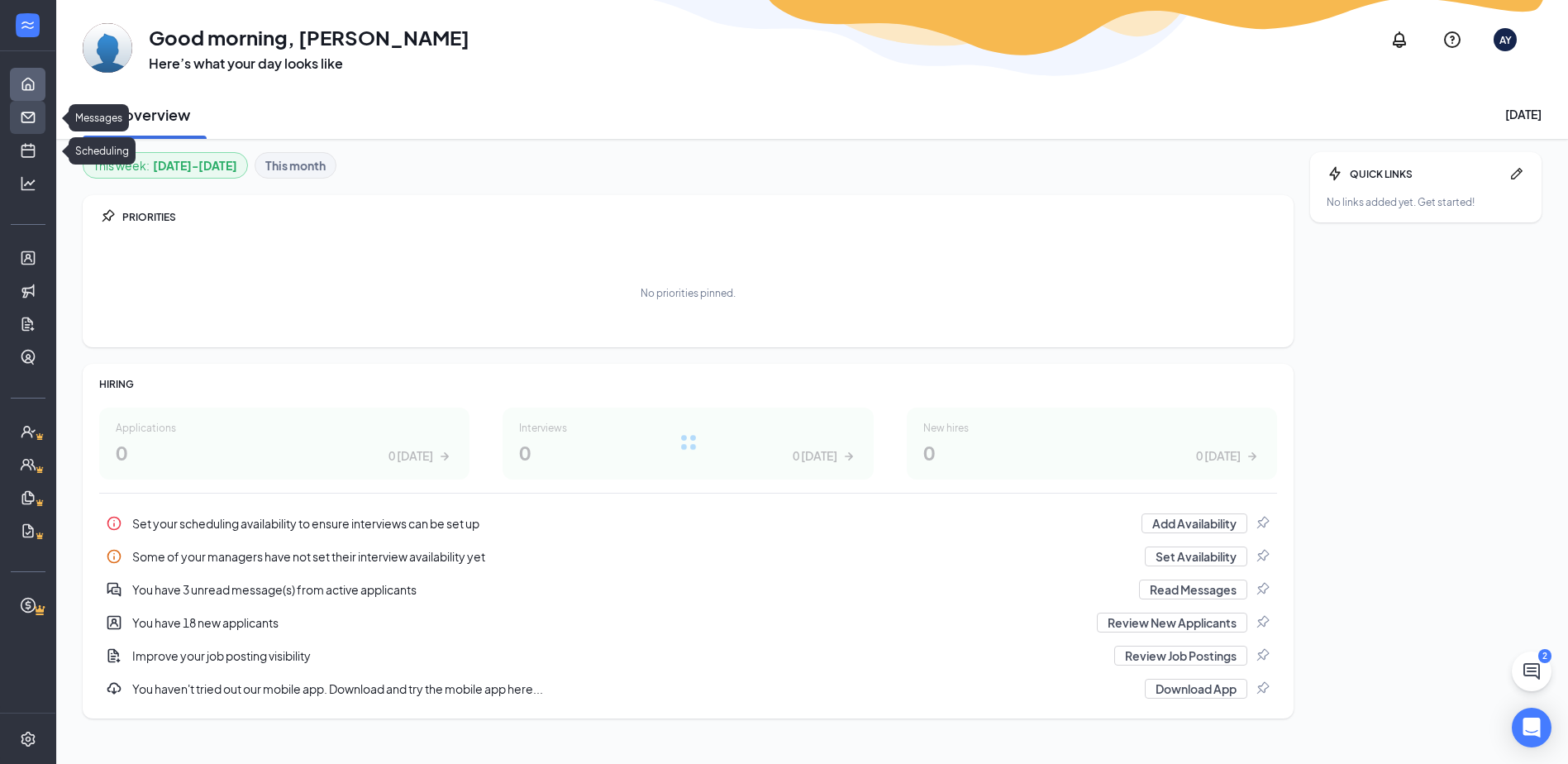
click at [43, 113] on link "Messages" at bounding box center [51, 116] width 17 height 33
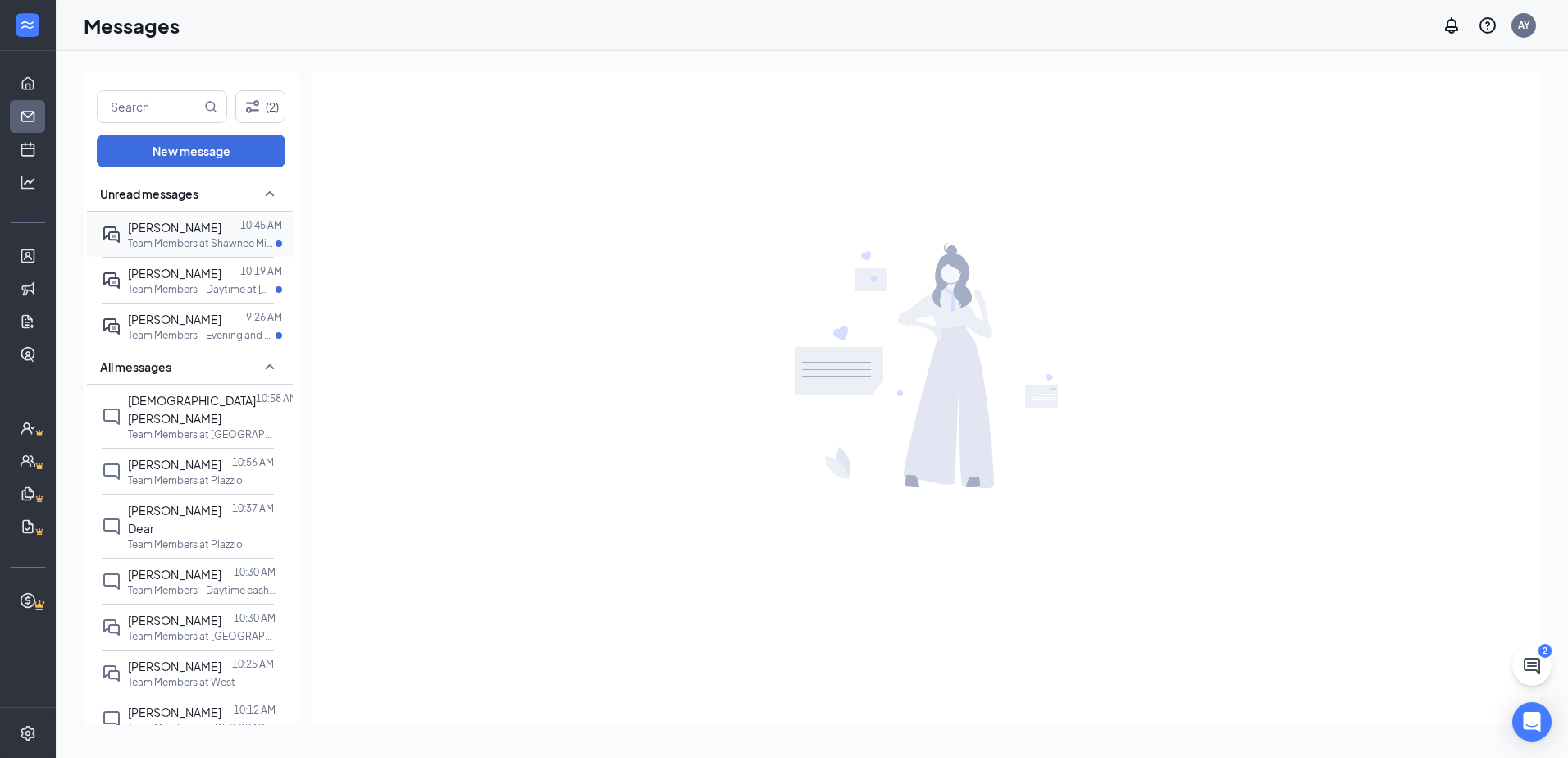
click at [191, 231] on span "Daniel Williams" at bounding box center [174, 227] width 93 height 15
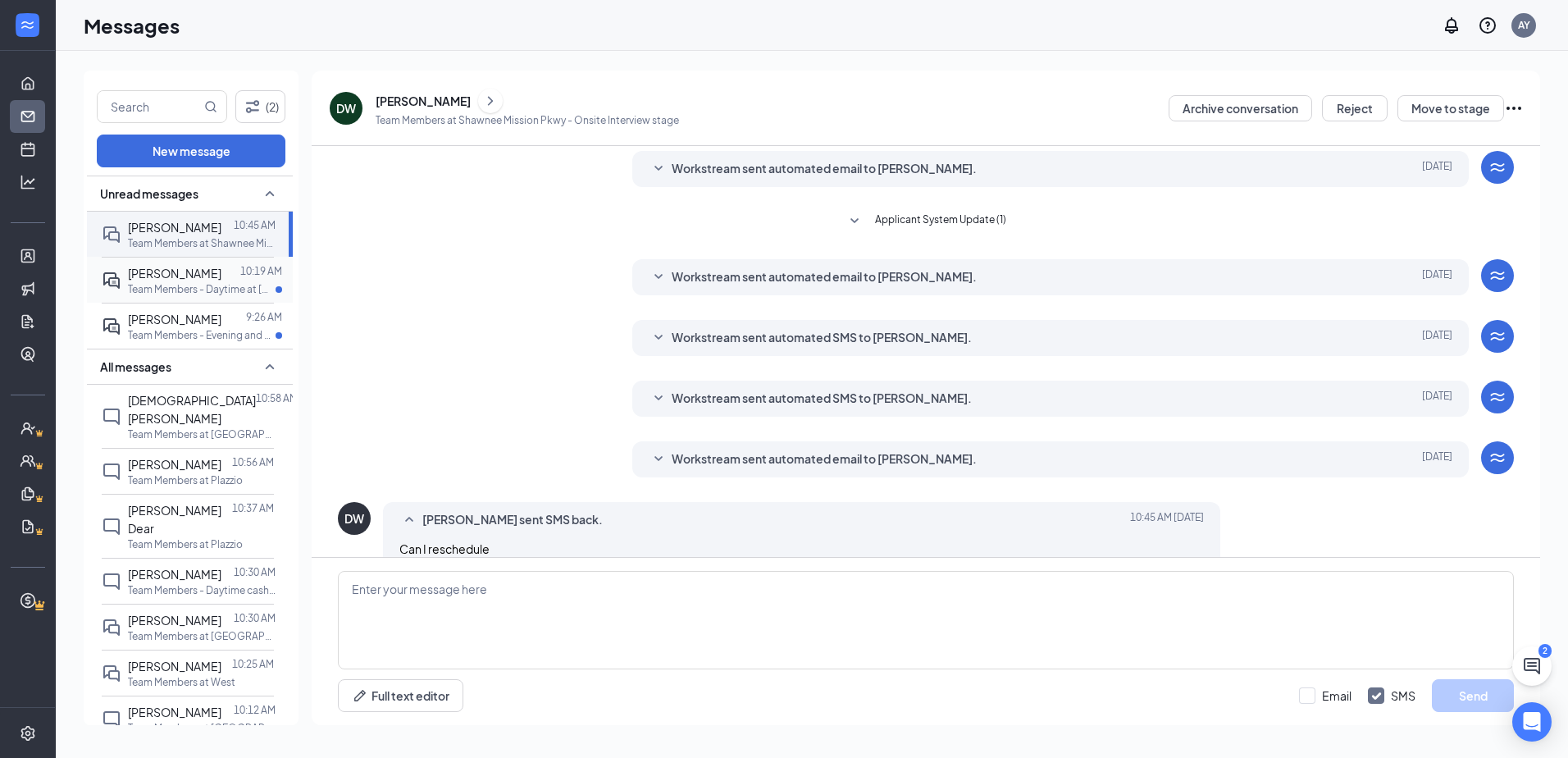
scroll to position [263, 0]
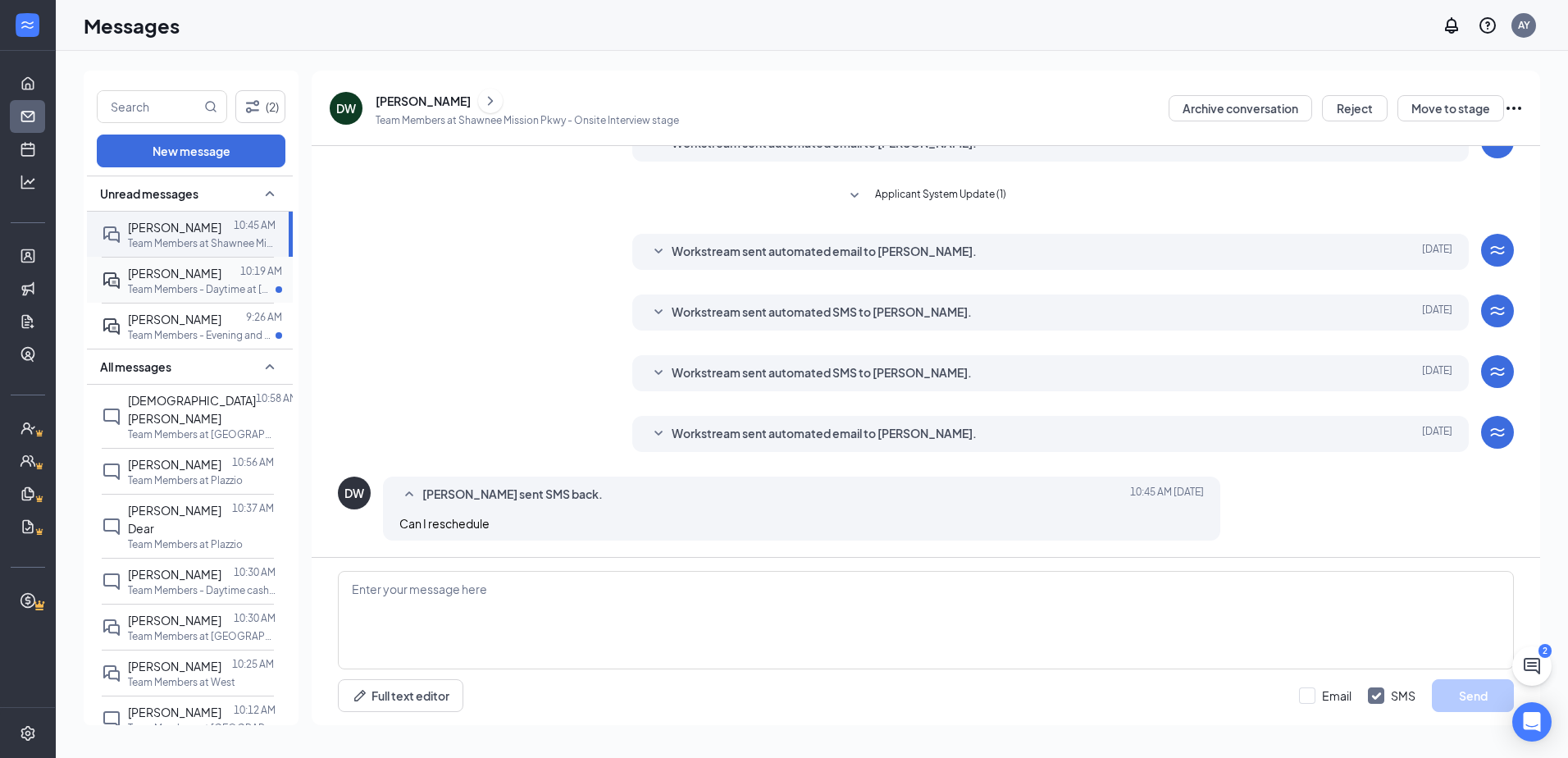
click at [185, 270] on span "[PERSON_NAME]" at bounding box center [174, 273] width 93 height 15
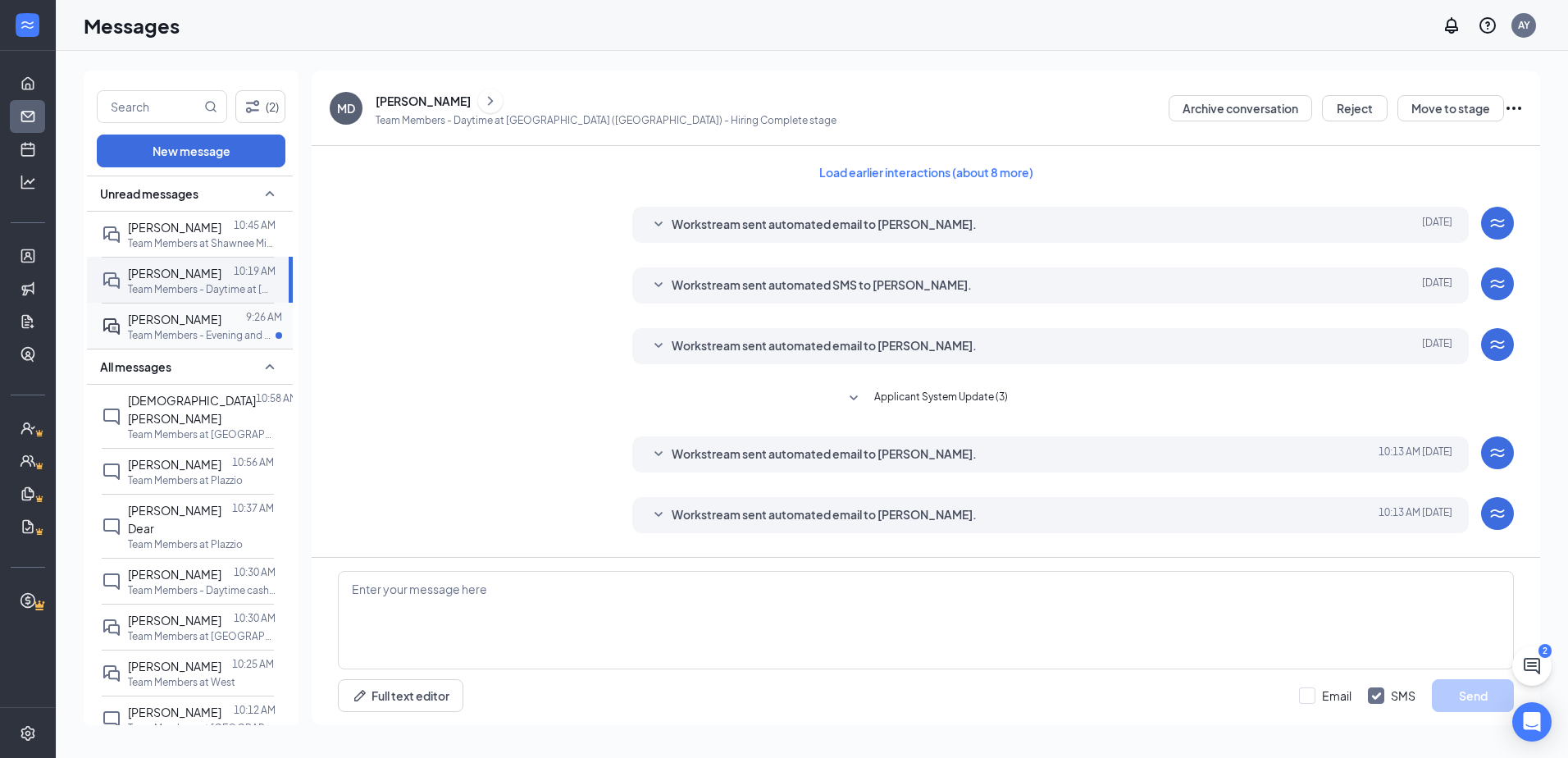
scroll to position [142, 0]
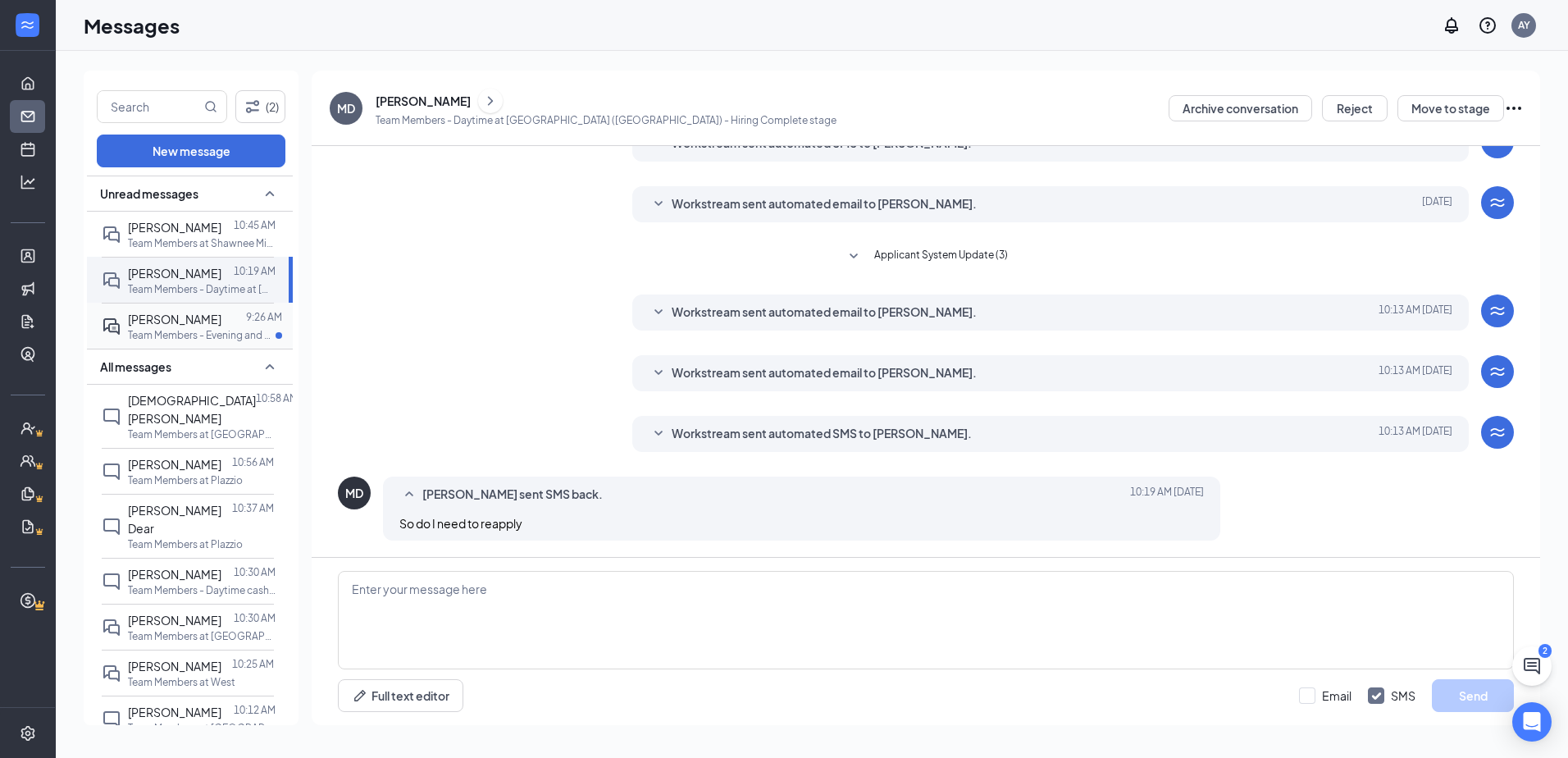
click at [178, 321] on span "Tyler Tucker" at bounding box center [174, 319] width 93 height 15
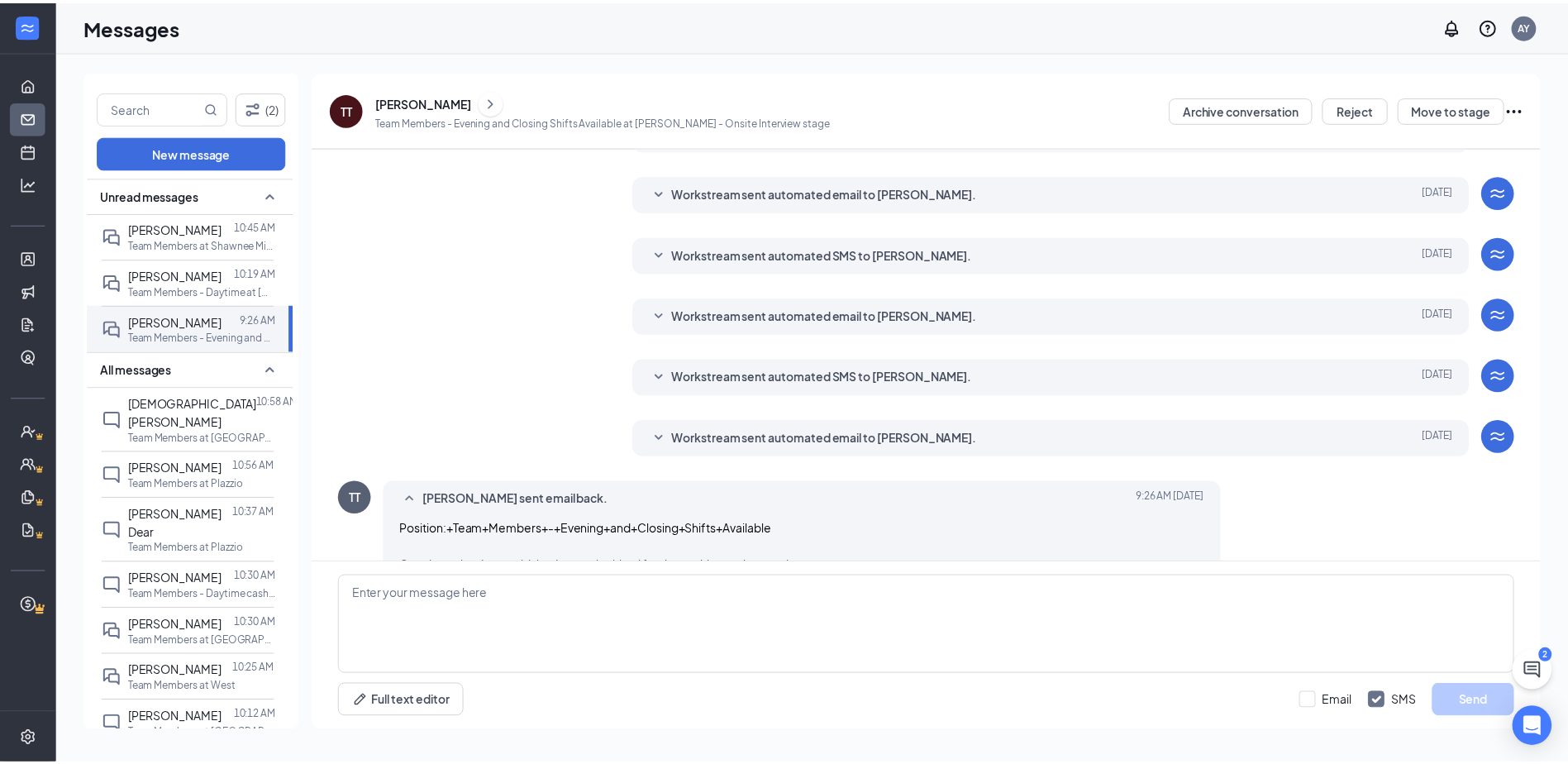
scroll to position [320, 0]
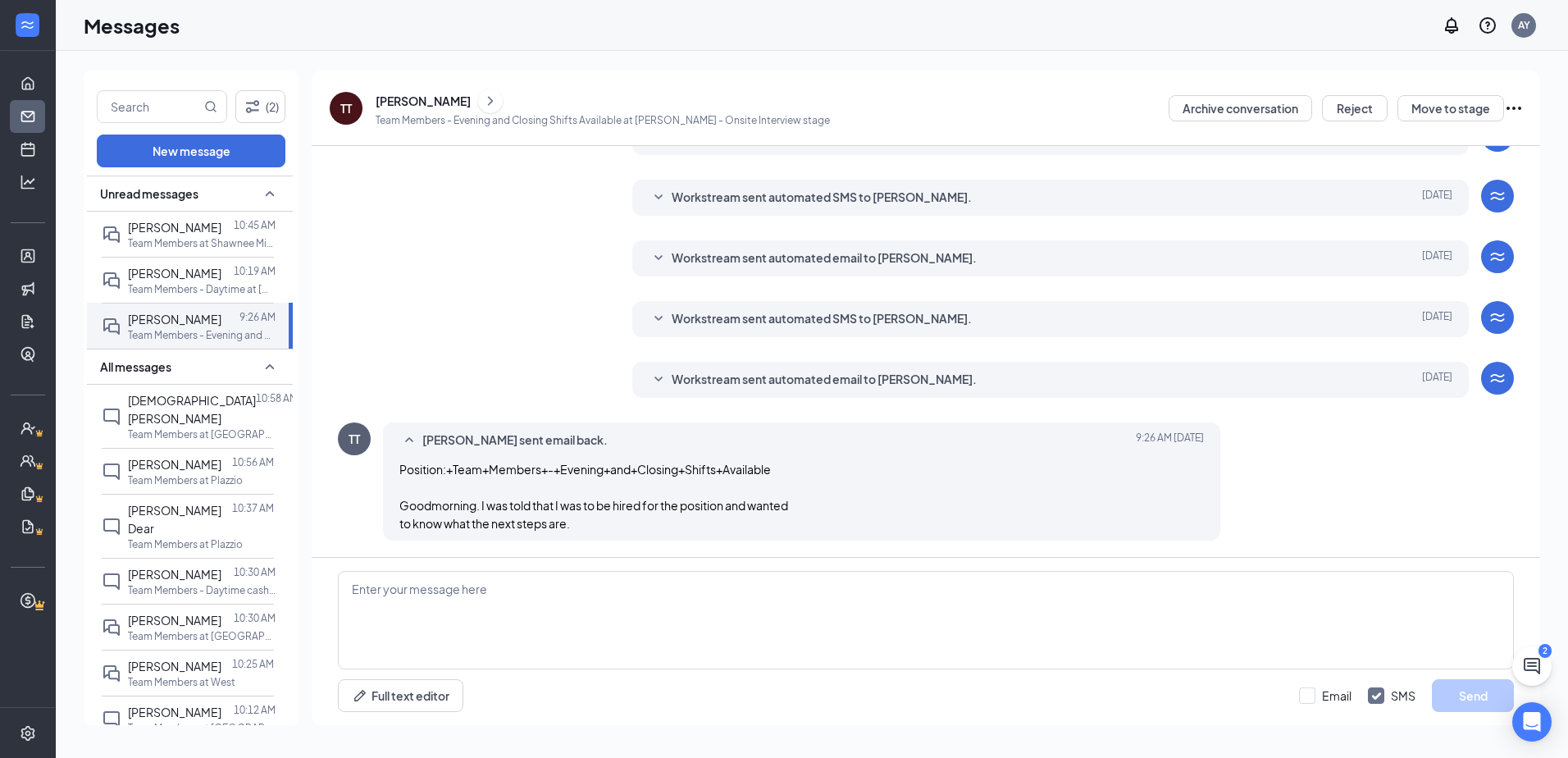
click at [761, 383] on span "Workstream sent automated email to Tyler Tucker." at bounding box center [823, 380] width 305 height 20
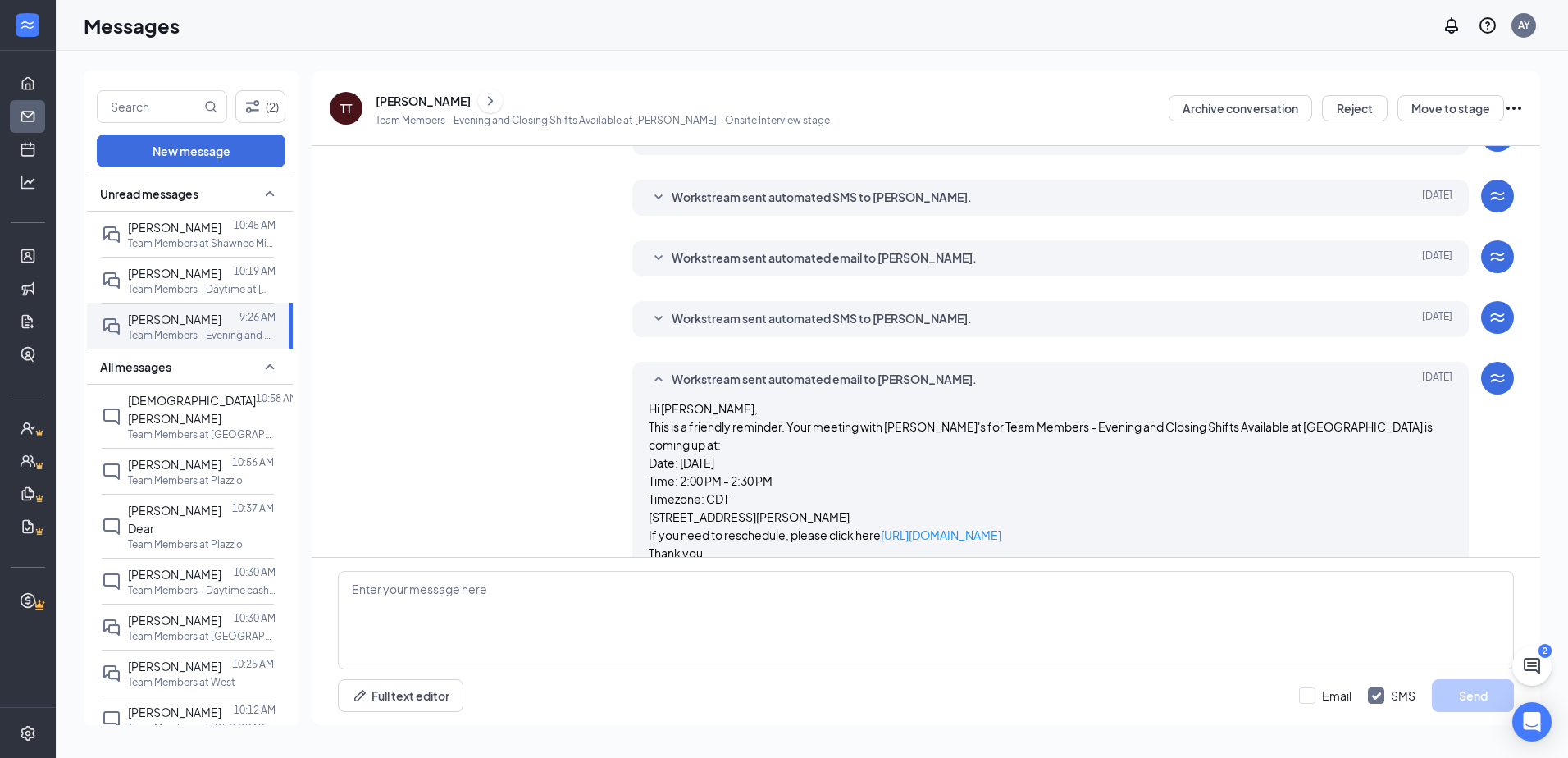
click at [761, 383] on span "Workstream sent automated email to Tyler Tucker." at bounding box center [823, 380] width 305 height 20
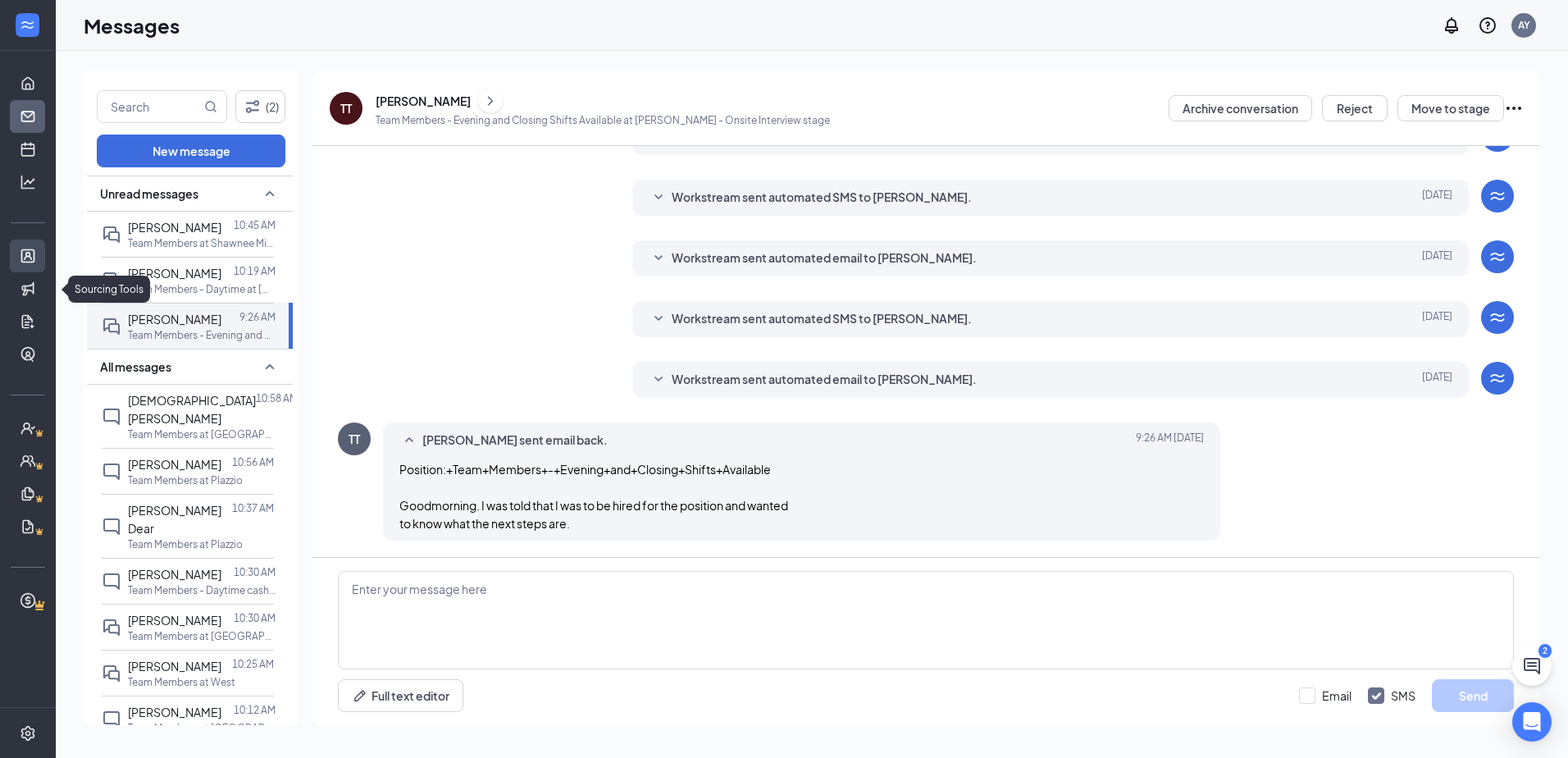
click at [42, 258] on link "Applicants" at bounding box center [51, 255] width 17 height 32
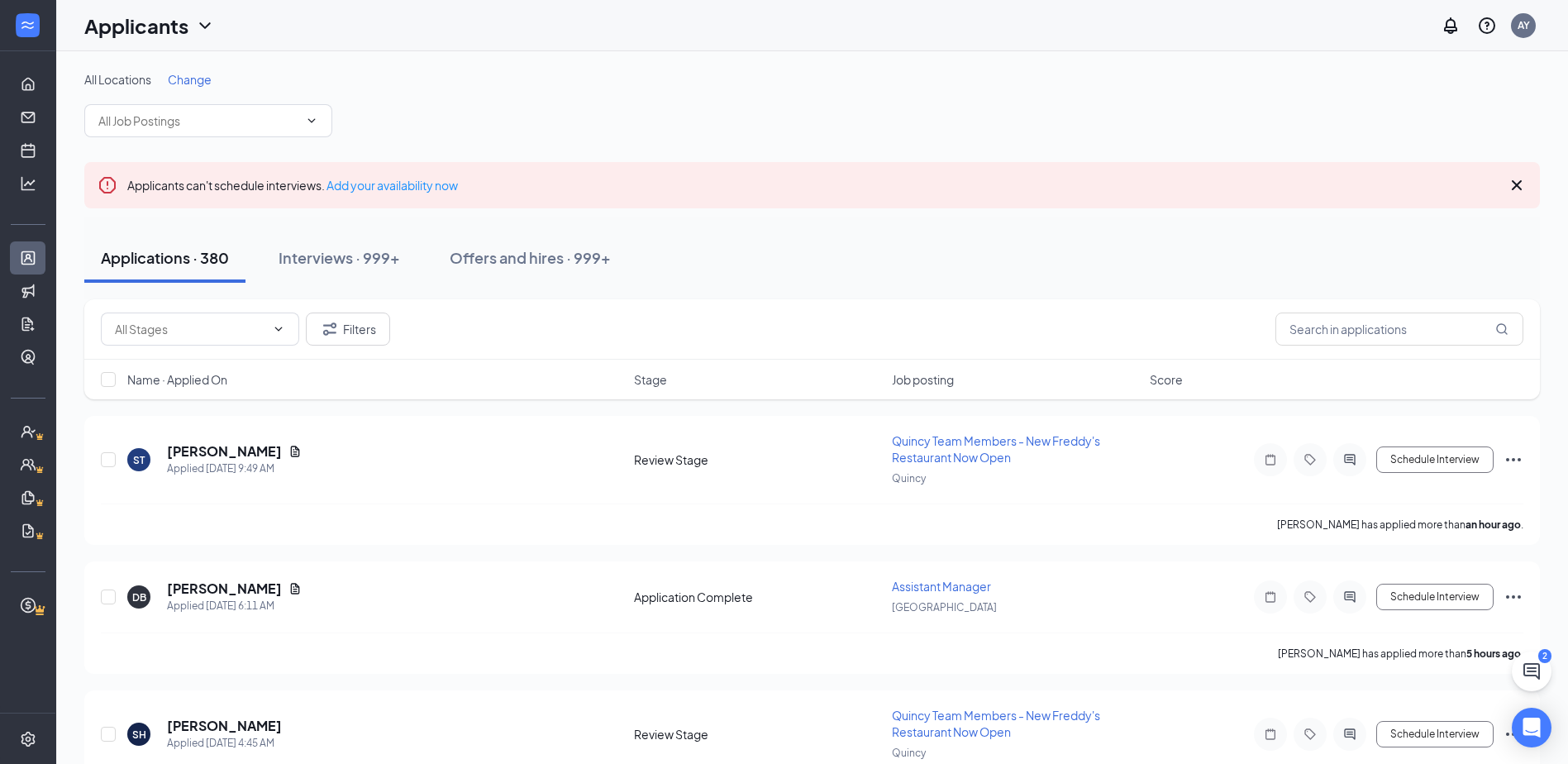
click at [1523, 173] on div "Applicants can't schedule interviews. Add your availability now" at bounding box center [812, 184] width 1456 height 46
click at [1523, 176] on icon "Cross" at bounding box center [1517, 185] width 20 height 20
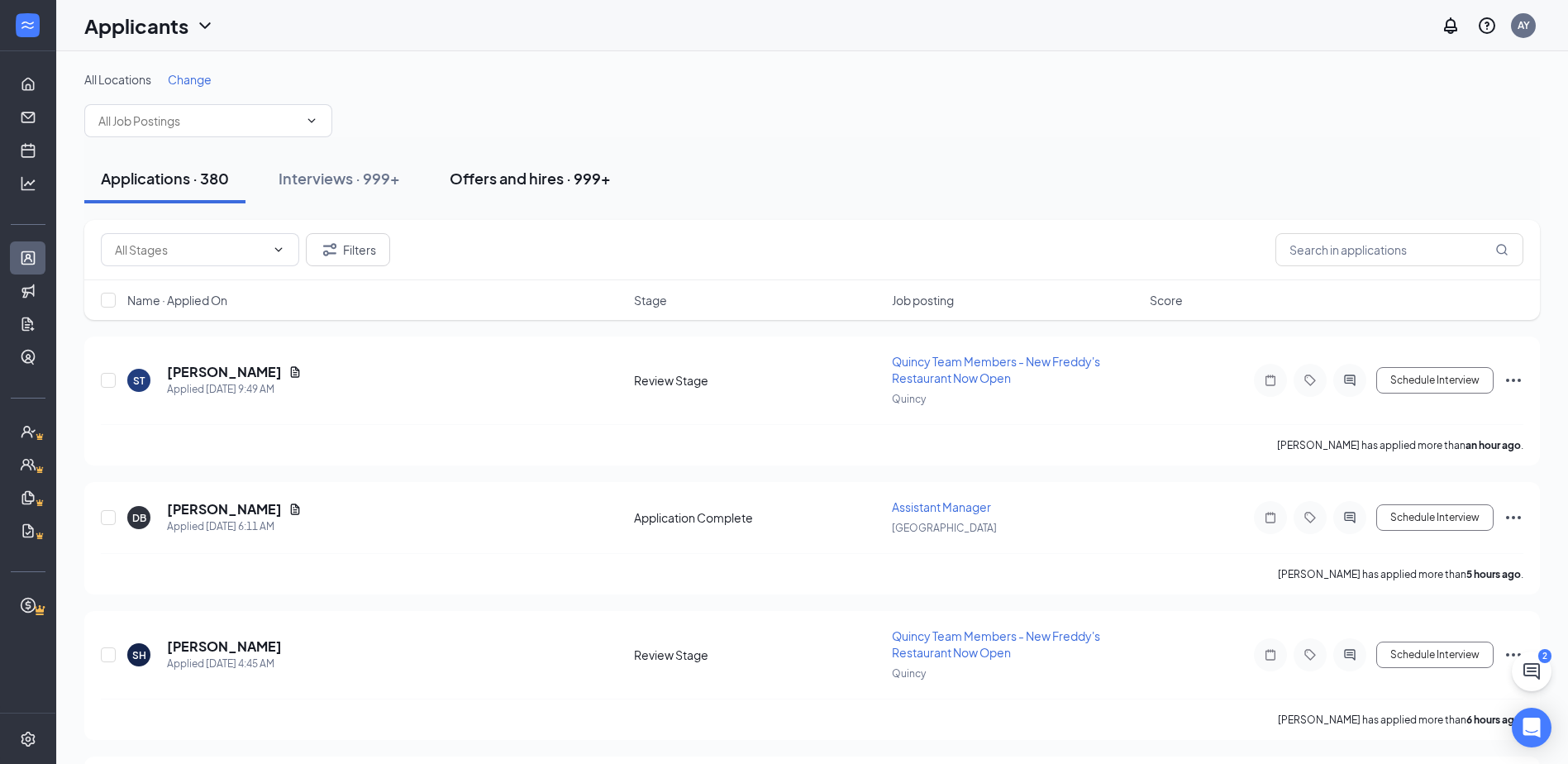
click at [569, 166] on button "Offers and hires · 999+" at bounding box center [530, 178] width 194 height 49
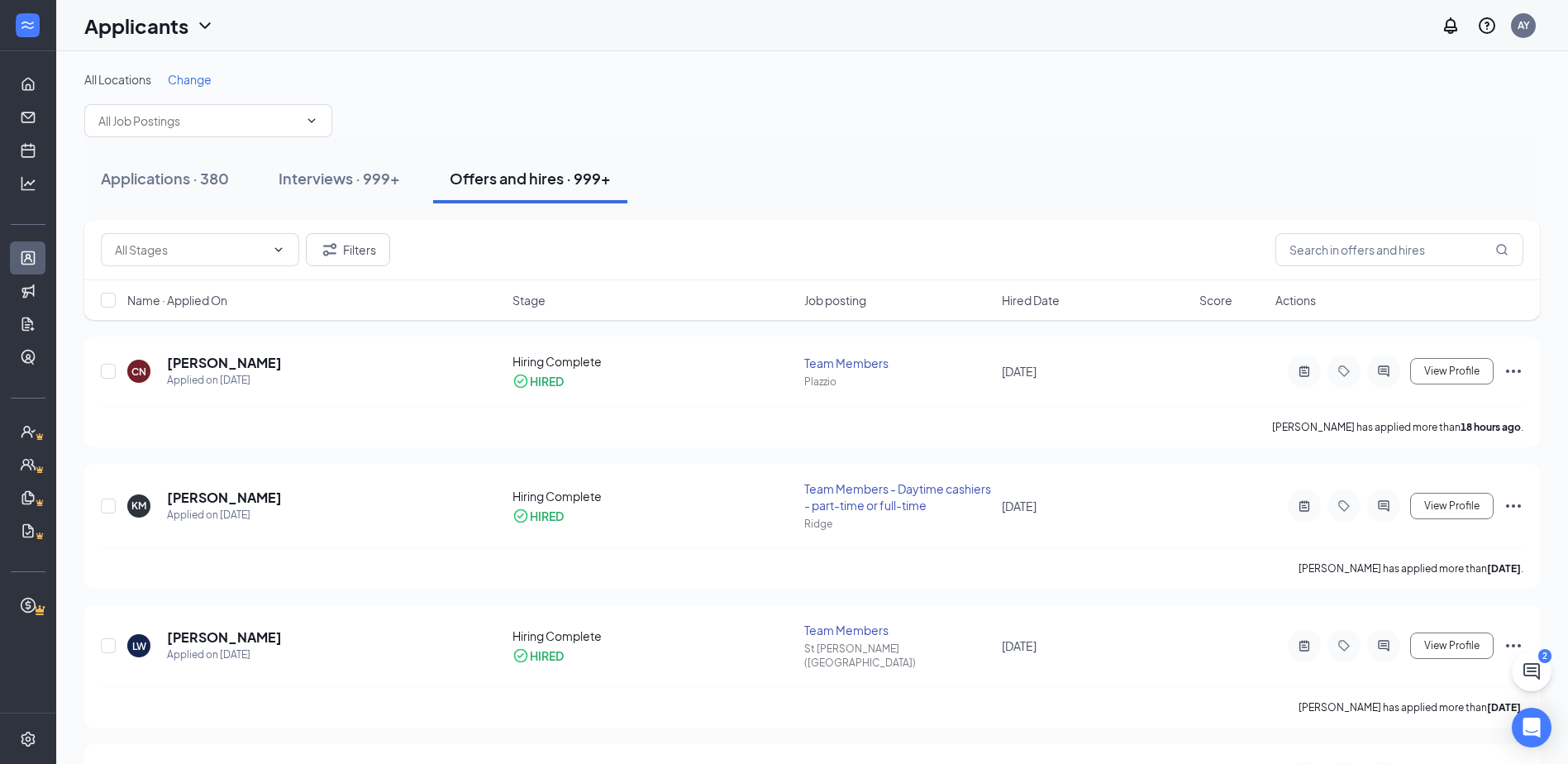
click at [1033, 309] on div "Name · Applied On Stage Job posting Hired Date Score Actions" at bounding box center [812, 299] width 1456 height 39
click at [1038, 307] on span "Hired Date" at bounding box center [1030, 300] width 58 height 17
